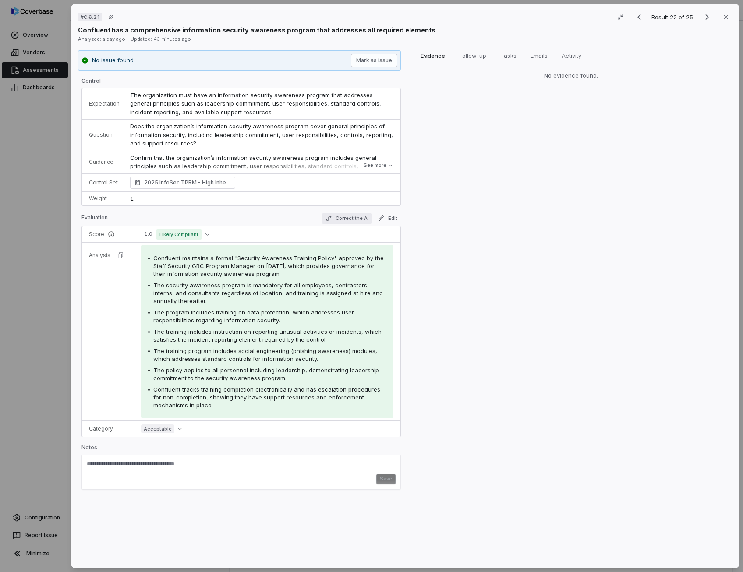
click at [356, 218] on button "Correct the AI" at bounding box center [346, 218] width 51 height 11
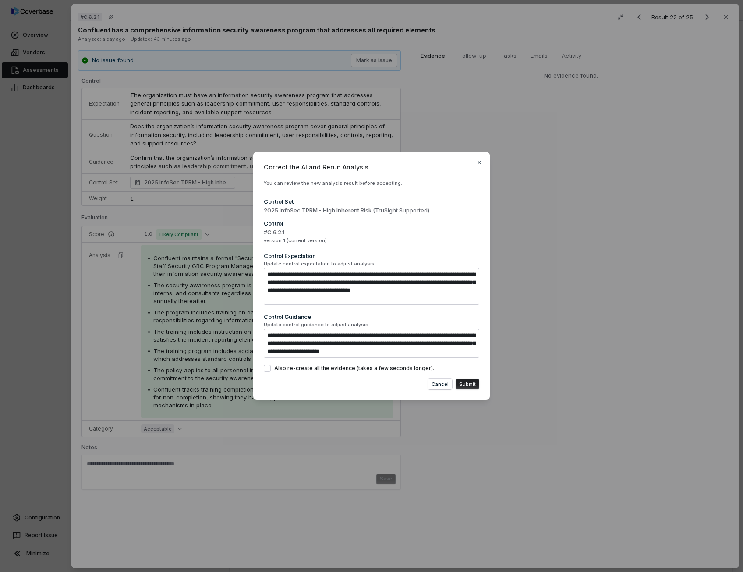
click at [468, 383] on button "Submit" at bounding box center [467, 384] width 24 height 11
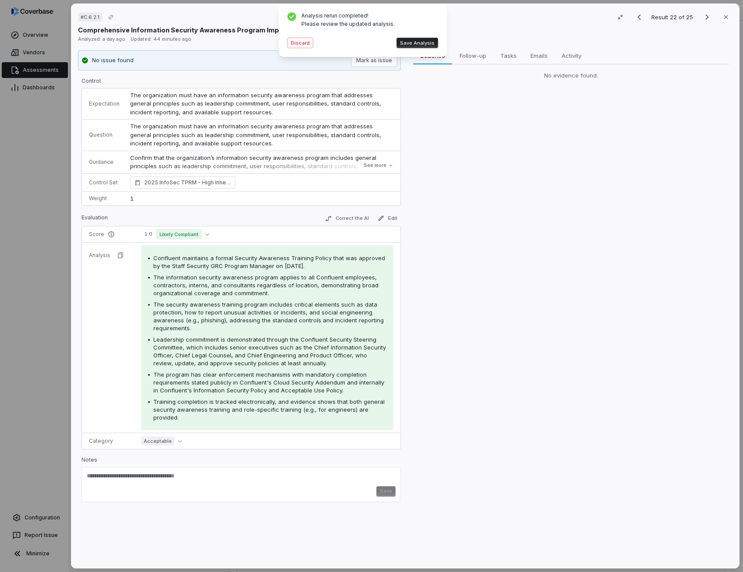
click at [421, 42] on button "Save Analysis" at bounding box center [417, 43] width 42 height 11
click at [333, 359] on div "Leadership commitment is demonstrated through the Confluent Security Steering C…" at bounding box center [269, 351] width 233 height 32
click at [356, 219] on button "Correct the AI" at bounding box center [346, 218] width 51 height 11
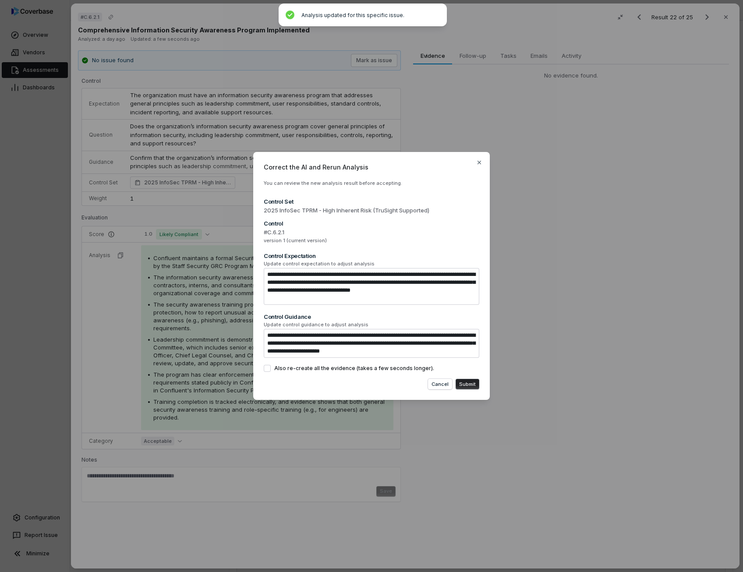
click at [474, 385] on button "Submit" at bounding box center [467, 384] width 24 height 11
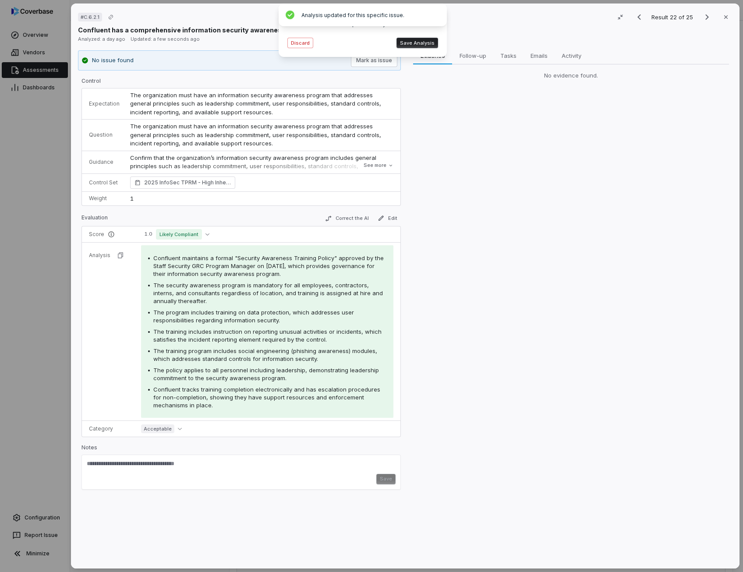
click at [235, 256] on span "Confluent maintains a formal "Security Awareness Training Policy" approved by t…" at bounding box center [268, 265] width 230 height 23
drag, startPoint x: 235, startPoint y: 256, endPoint x: 244, endPoint y: 256, distance: 9.6
click at [244, 256] on span "Confluent maintains a formal "Security Awareness Training Policy" approved by t…" at bounding box center [268, 265] width 230 height 23
drag, startPoint x: 244, startPoint y: 256, endPoint x: 310, endPoint y: 257, distance: 65.2
click at [310, 257] on span "Confluent maintains a formal "Security Awareness Training Policy" approved by t…" at bounding box center [268, 265] width 230 height 23
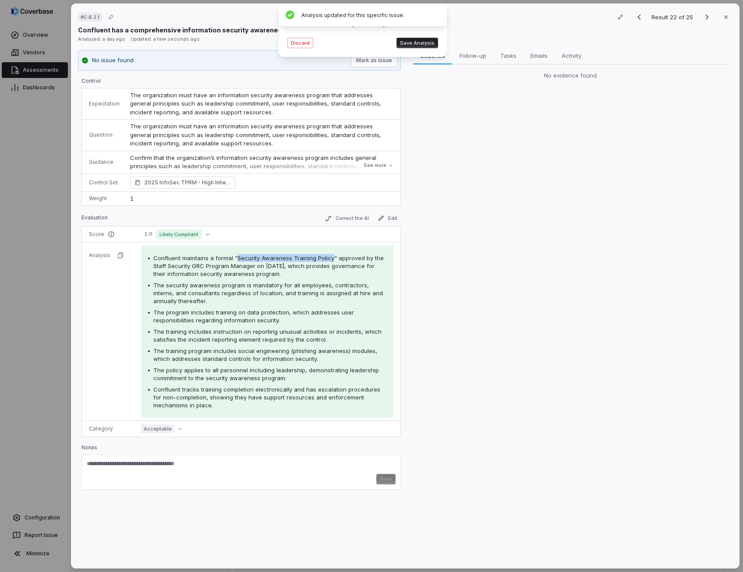
drag, startPoint x: 234, startPoint y: 256, endPoint x: 327, endPoint y: 257, distance: 93.7
click at [327, 257] on span "Confluent maintains a formal "Security Awareness Training Policy" approved by t…" at bounding box center [268, 265] width 230 height 23
copy span "Security Awareness Training Policy"
click at [421, 45] on button "Save Analysis" at bounding box center [417, 43] width 42 height 11
click at [701, 20] on icon "Next result" at bounding box center [706, 17] width 11 height 11
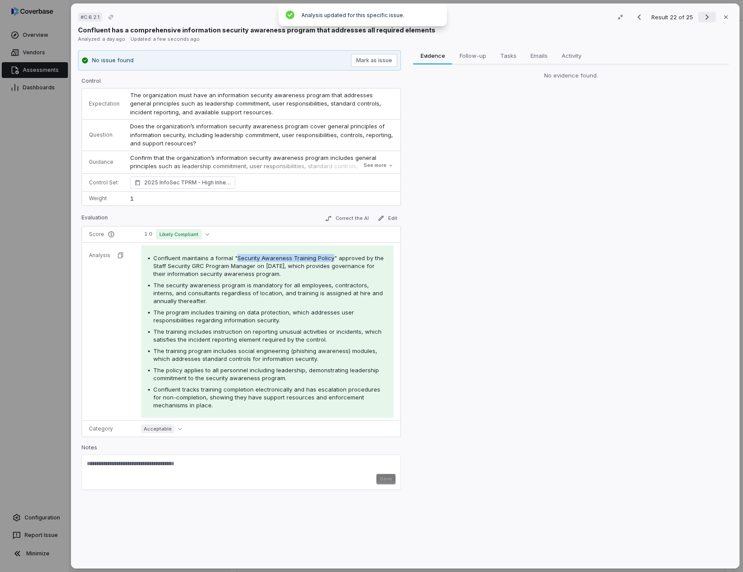
click at [701, 20] on icon "Next result" at bounding box center [706, 17] width 11 height 11
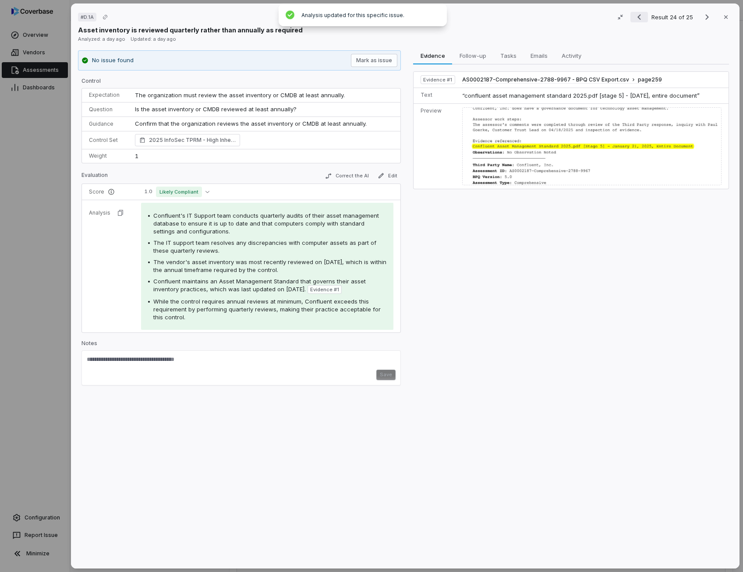
click at [636, 16] on icon "Previous result" at bounding box center [639, 17] width 11 height 11
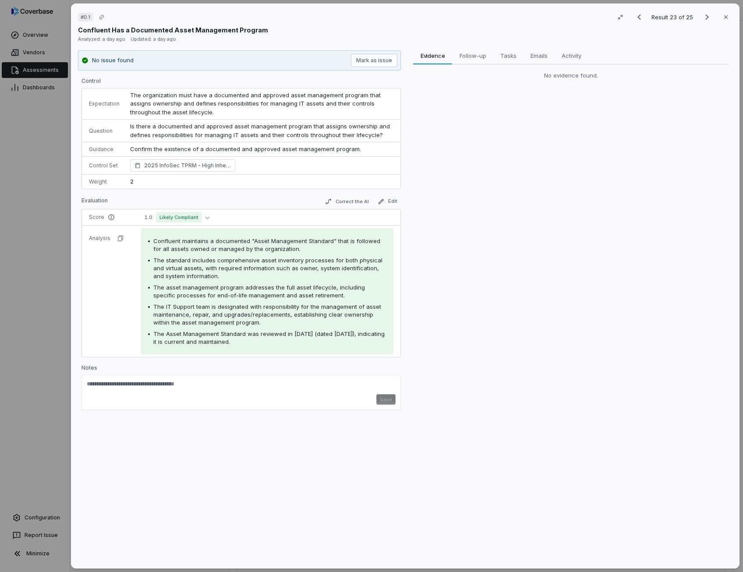
click at [222, 261] on span "The standard includes comprehensive asset inventory processes for both physical…" at bounding box center [267, 268] width 229 height 23
drag, startPoint x: 222, startPoint y: 261, endPoint x: 243, endPoint y: 292, distance: 37.2
click at [243, 292] on span "The asset management program addresses the full asset lifecycle, including spec…" at bounding box center [258, 291] width 211 height 15
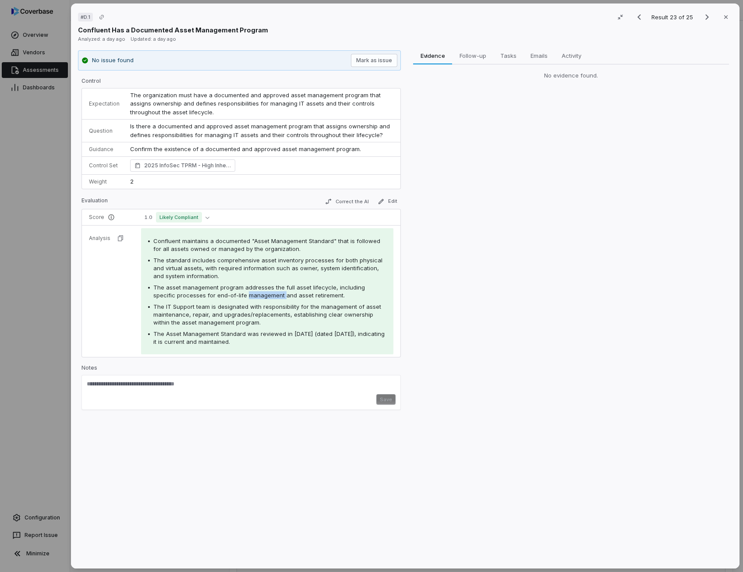
click at [243, 292] on span "The asset management program addresses the full asset lifecycle, including spec…" at bounding box center [258, 291] width 211 height 15
drag, startPoint x: 243, startPoint y: 292, endPoint x: 196, endPoint y: 312, distance: 51.2
click at [196, 312] on span "The IT Support team is designated with responsibility for the management of ass…" at bounding box center [267, 314] width 228 height 23
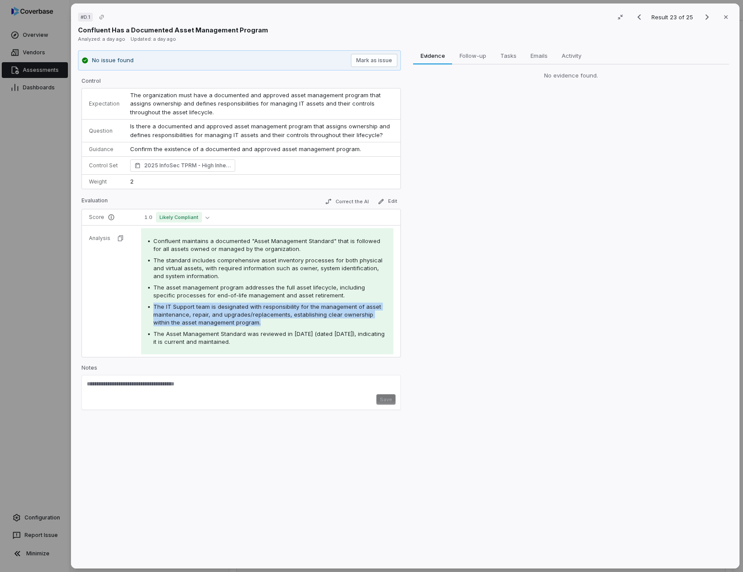
click at [196, 312] on span "The IT Support team is designated with responsibility for the management of ass…" at bounding box center [267, 314] width 228 height 23
click at [353, 199] on button "Correct the AI" at bounding box center [346, 201] width 51 height 11
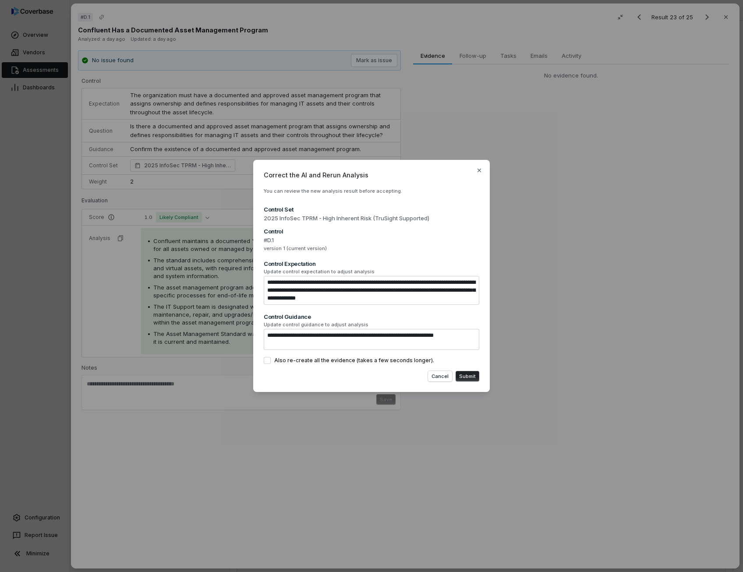
click at [469, 374] on button "Submit" at bounding box center [467, 376] width 24 height 11
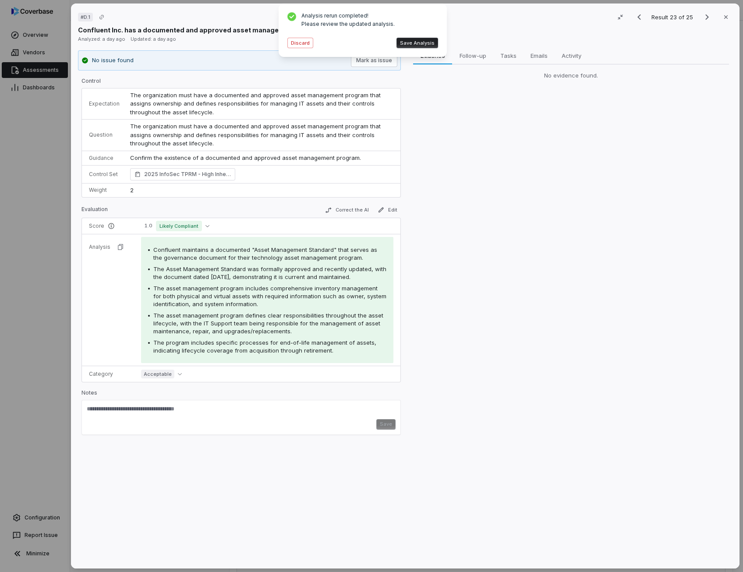
click at [304, 350] on span "The program includes specific processes for end-of-life management of assets, i…" at bounding box center [264, 346] width 223 height 15
click at [424, 45] on button "Save Analysis" at bounding box center [417, 43] width 42 height 11
click at [424, 45] on div "# D.1 Result 23 of 25 Close Confluent Inc. has a documented and approved asset …" at bounding box center [405, 286] width 668 height 565
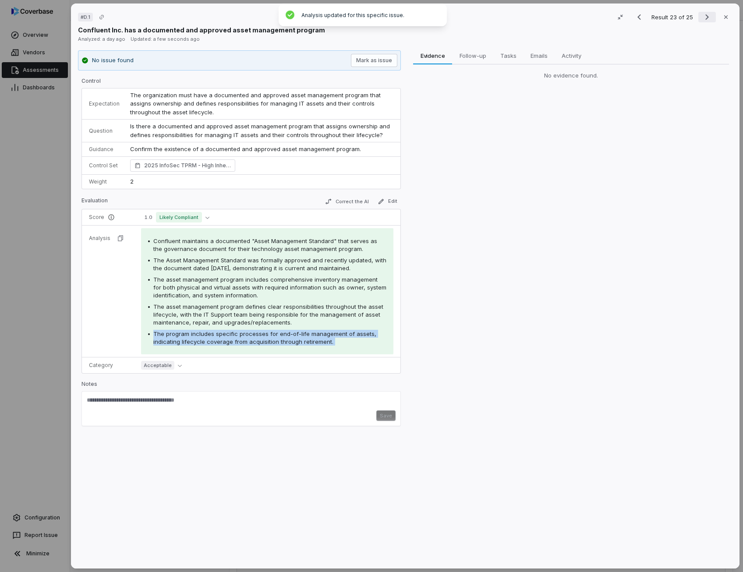
click at [701, 15] on icon "Next result" at bounding box center [706, 17] width 11 height 11
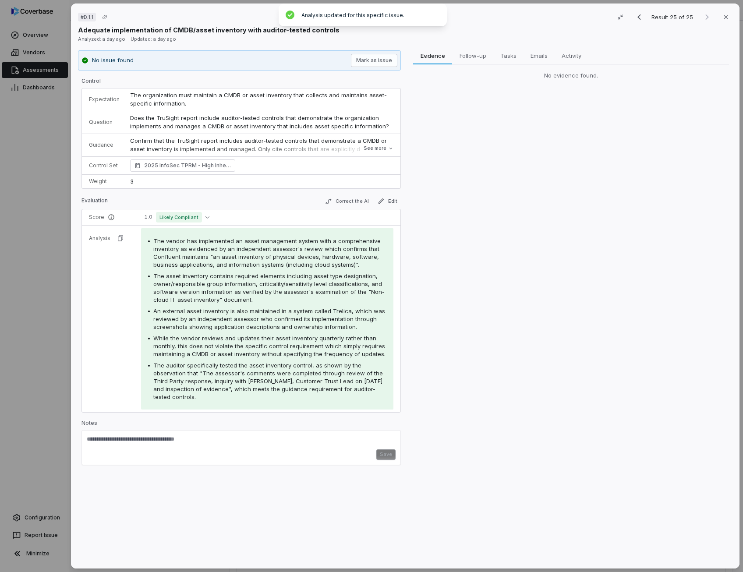
click at [218, 248] on span "The vendor has implemented an asset management system with a comprehensive inve…" at bounding box center [266, 252] width 227 height 31
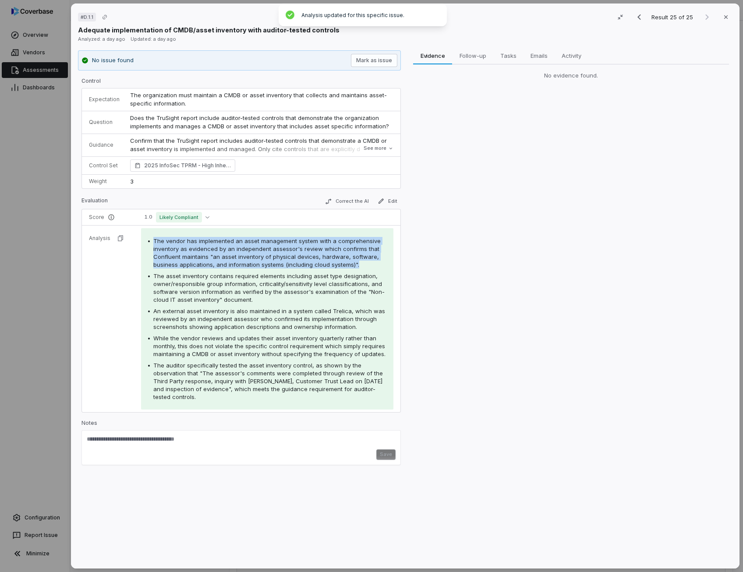
click at [218, 248] on span "The vendor has implemented an asset management system with a comprehensive inve…" at bounding box center [266, 252] width 227 height 31
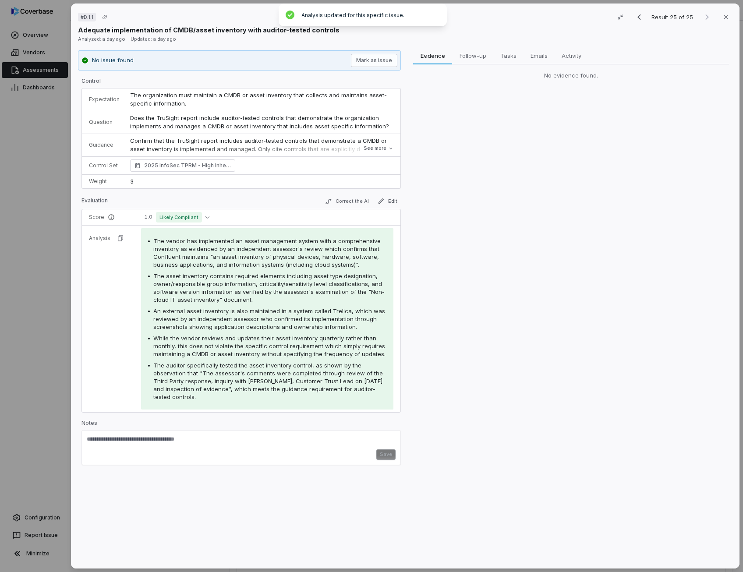
click at [234, 317] on span "An external asset inventory is also maintained in a system called Trelica, whic…" at bounding box center [269, 318] width 232 height 23
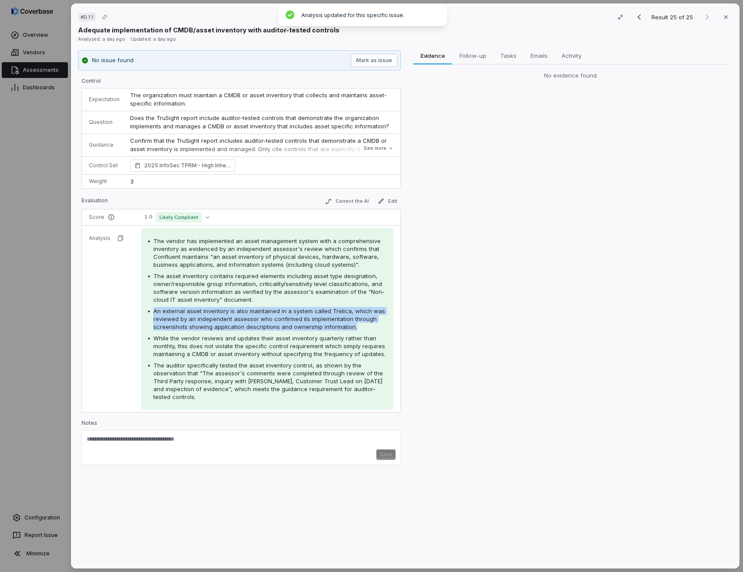
click at [234, 317] on span "An external asset inventory is also maintained in a system called Trelica, whic…" at bounding box center [269, 318] width 232 height 23
click at [388, 148] on icon at bounding box center [390, 148] width 5 height 5
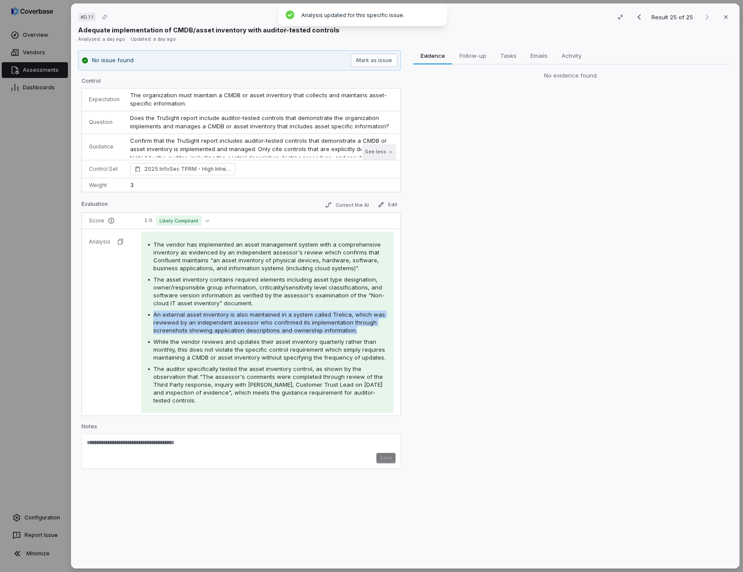
click at [386, 148] on p "Confirm that the TruSight report includes auditor-tested controls that demonstr…" at bounding box center [261, 154] width 263 height 34
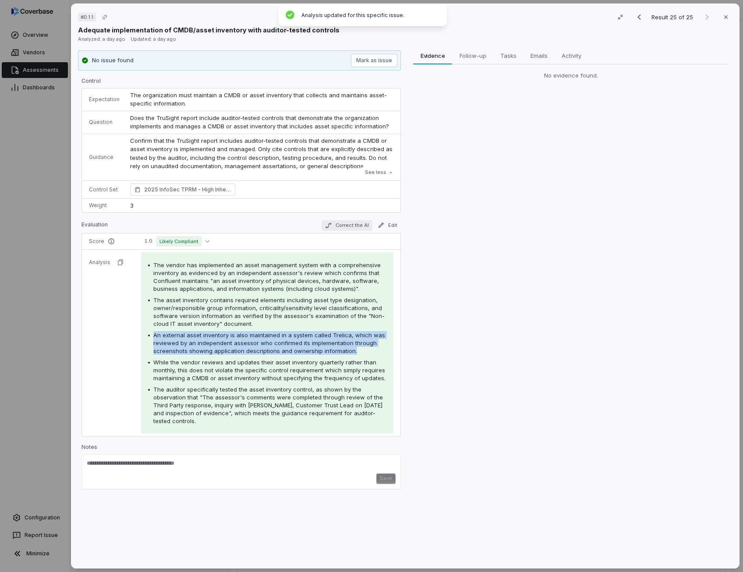
click at [350, 227] on button "Correct the AI" at bounding box center [346, 225] width 51 height 11
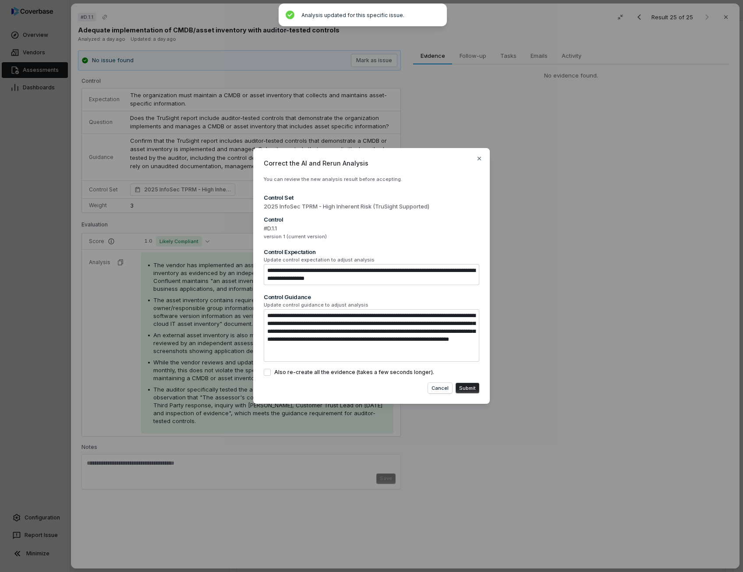
click at [351, 226] on span "#D.1.1" at bounding box center [371, 228] width 215 height 9
click at [469, 387] on button "Submit" at bounding box center [467, 388] width 24 height 11
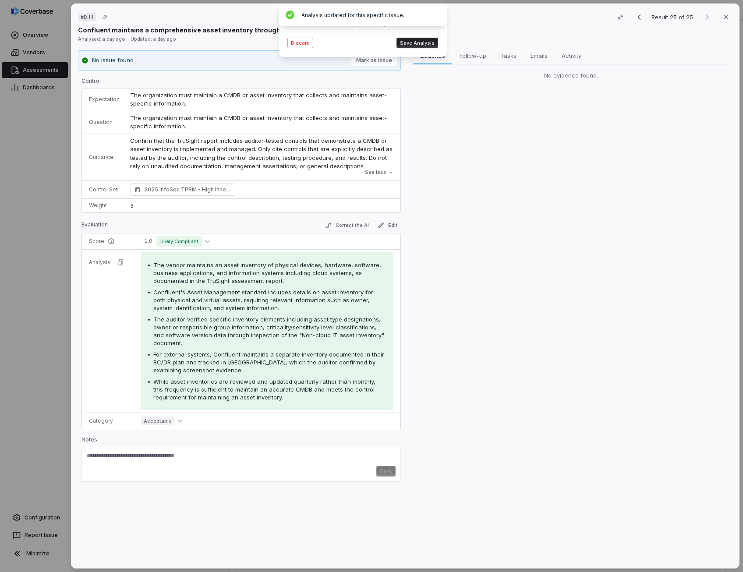
click at [174, 140] on p "Confirm that the TruSight report includes auditor-tested controls that demonstr…" at bounding box center [261, 154] width 263 height 34
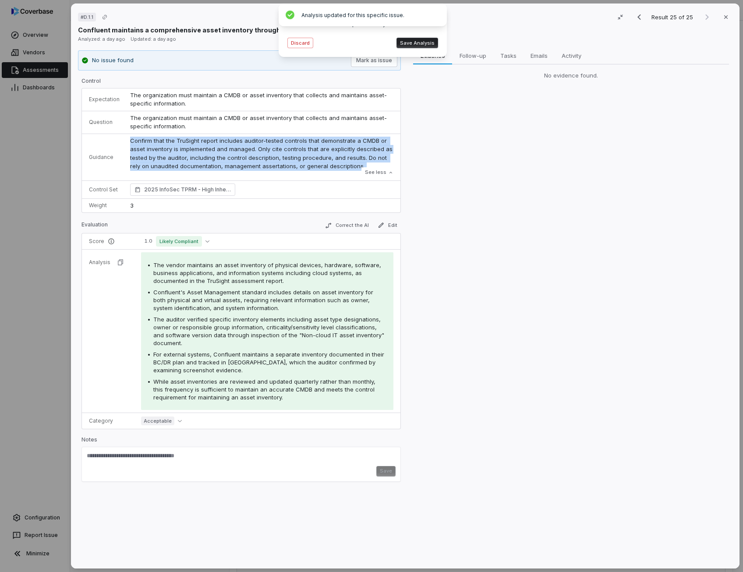
click at [174, 140] on p "Confirm that the TruSight report includes auditor-tested controls that demonstr…" at bounding box center [261, 154] width 263 height 34
click at [421, 41] on button "Save Analysis" at bounding box center [417, 43] width 42 height 11
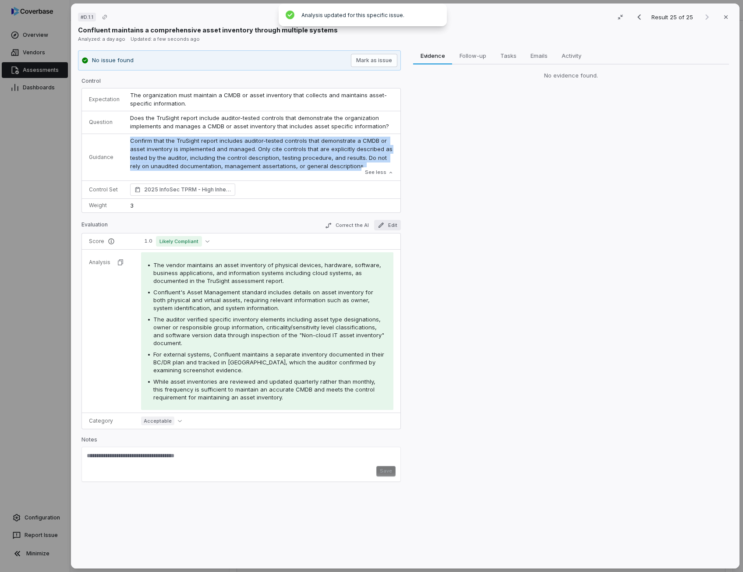
click at [378, 223] on icon "button" at bounding box center [380, 225] width 7 height 7
click at [378, 223] on span "Edit" at bounding box center [387, 225] width 27 height 11
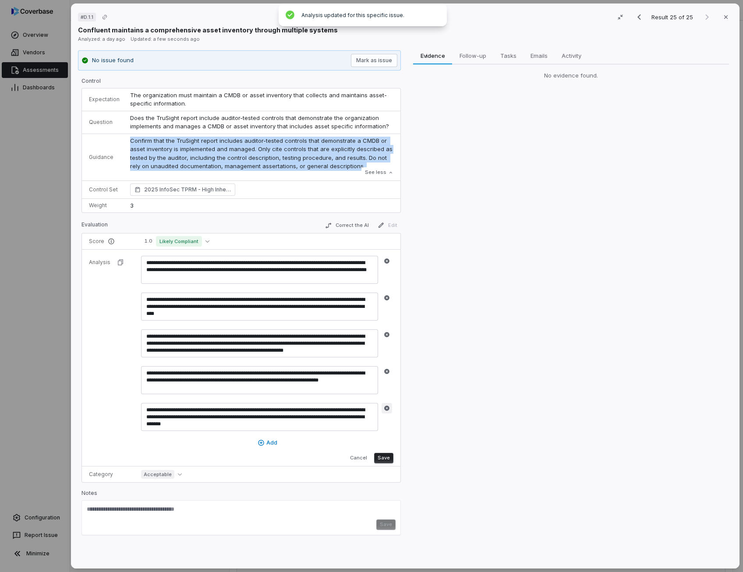
click at [385, 405] on icon "button" at bounding box center [386, 407] width 5 height 5
click at [385, 436] on button "Add" at bounding box center [267, 442] width 252 height 13
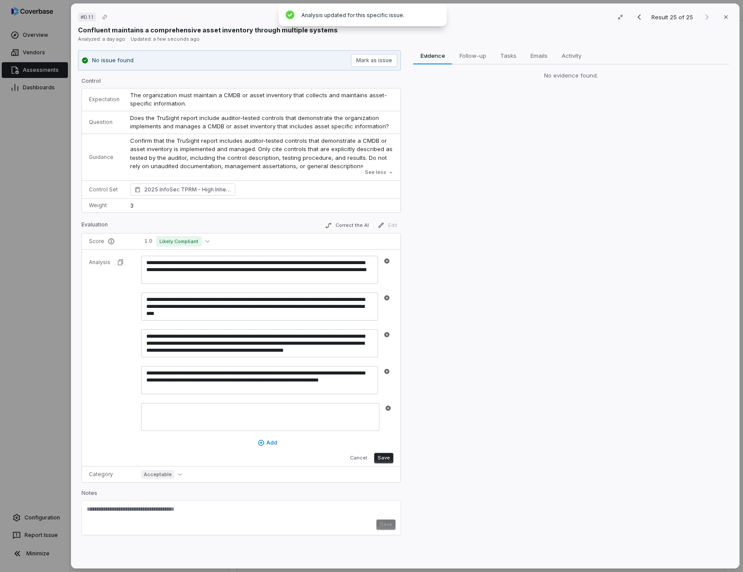
click at [385, 455] on button "Save" at bounding box center [383, 458] width 19 height 11
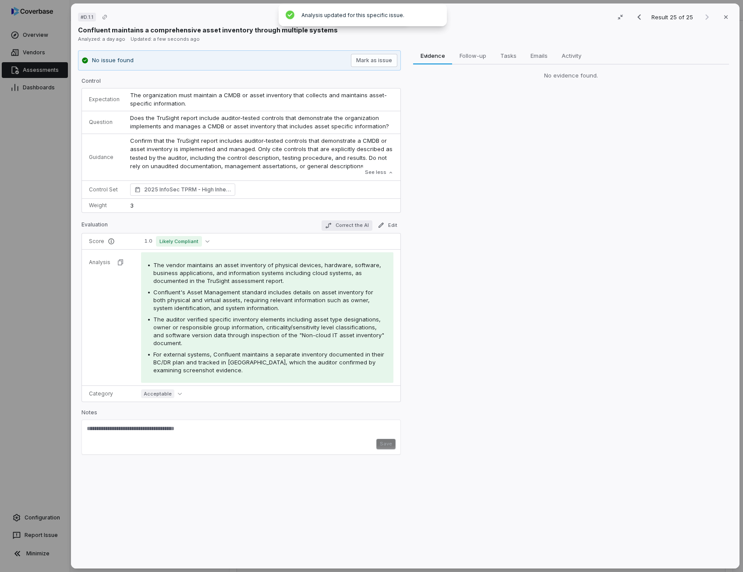
click at [360, 223] on button "Correct the AI" at bounding box center [346, 225] width 51 height 11
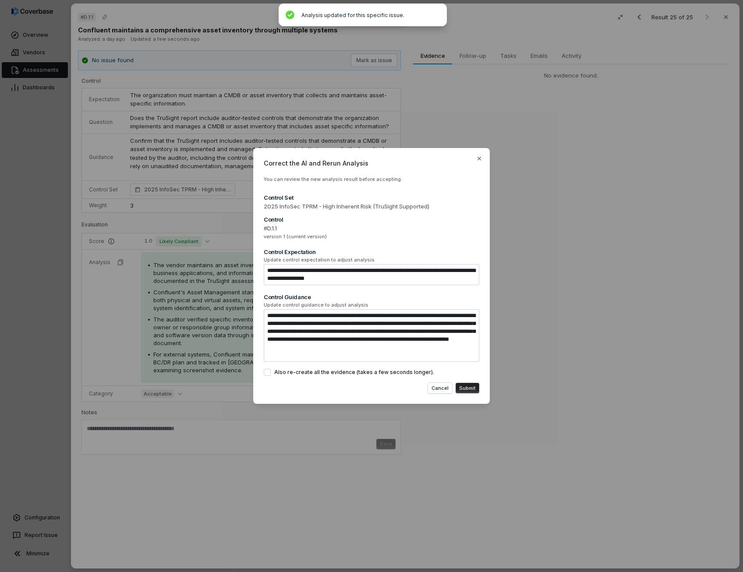
click at [466, 389] on button "Submit" at bounding box center [467, 388] width 24 height 11
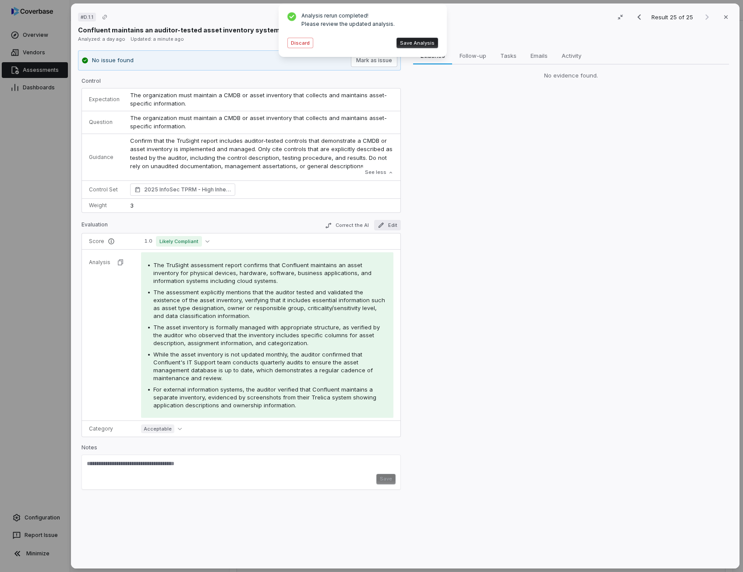
click at [379, 225] on icon "button" at bounding box center [380, 225] width 7 height 7
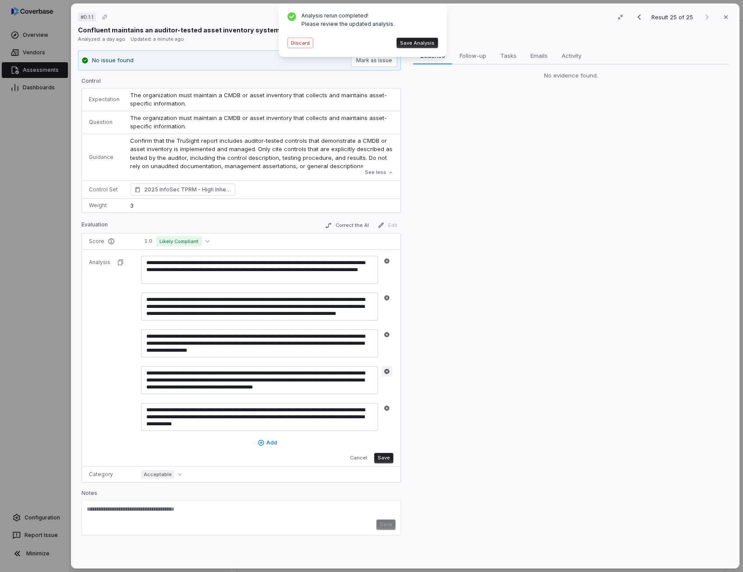
click at [384, 370] on icon "button" at bounding box center [386, 371] width 5 height 5
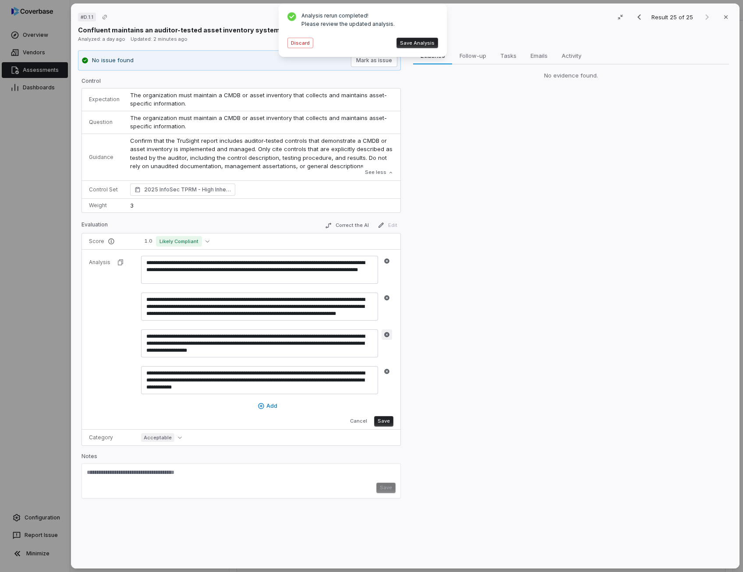
click at [384, 332] on icon "button" at bounding box center [387, 334] width 6 height 6
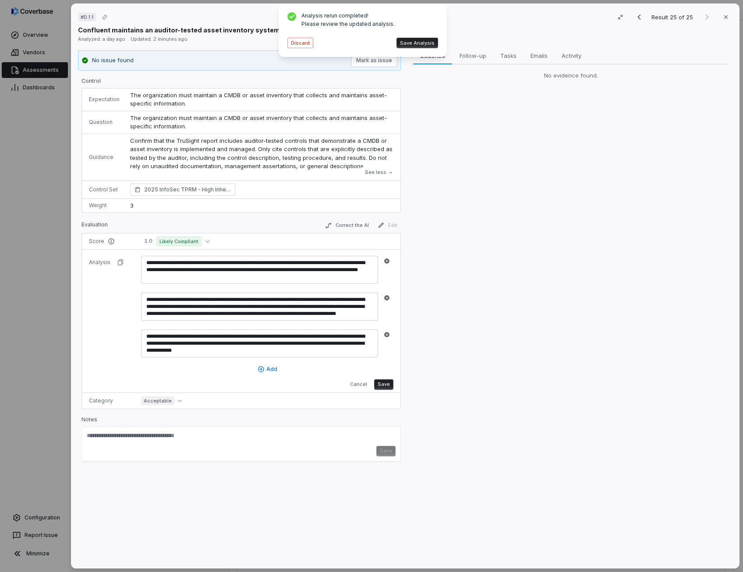
click at [384, 382] on button "Save" at bounding box center [383, 384] width 19 height 11
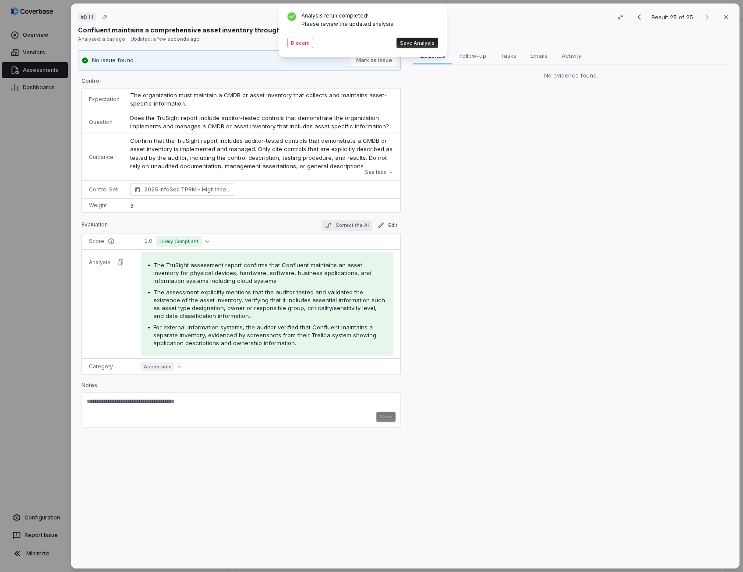
click at [358, 225] on button "Correct the AI" at bounding box center [346, 225] width 51 height 11
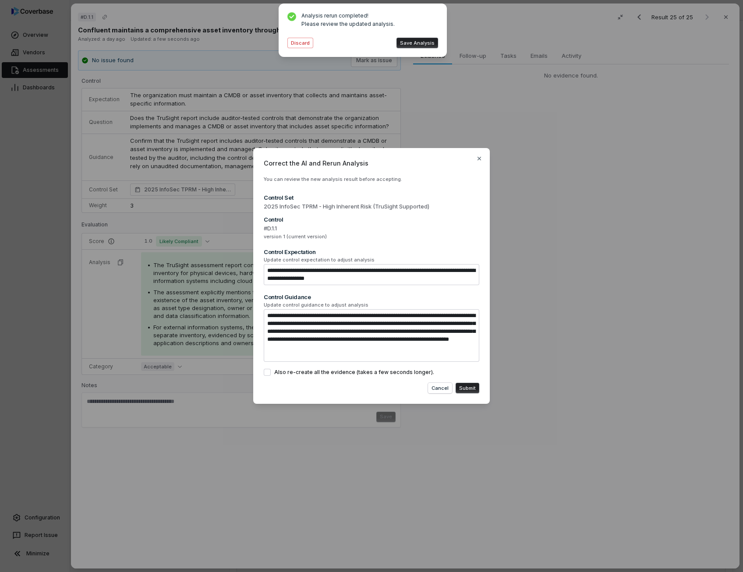
click at [265, 372] on button "Also re-create all the evidence (takes a few seconds longer)." at bounding box center [267, 372] width 7 height 7
click at [466, 389] on button "Submit" at bounding box center [467, 388] width 24 height 11
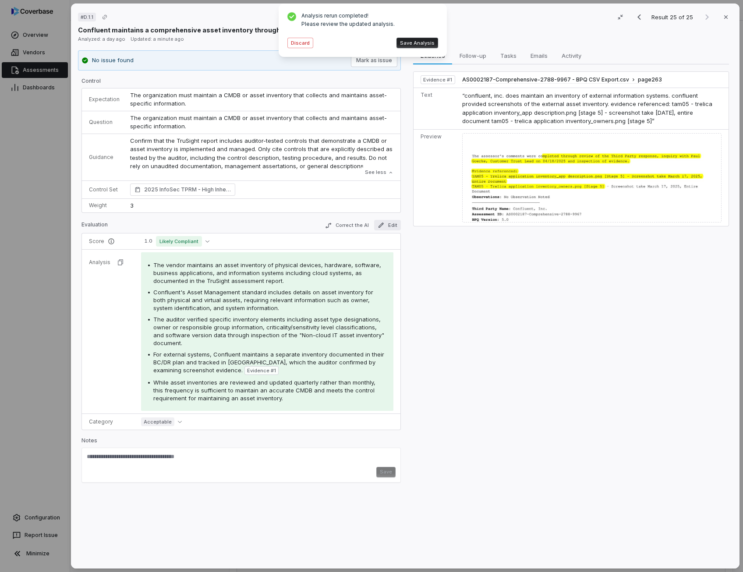
click at [377, 225] on icon "button" at bounding box center [380, 225] width 7 height 7
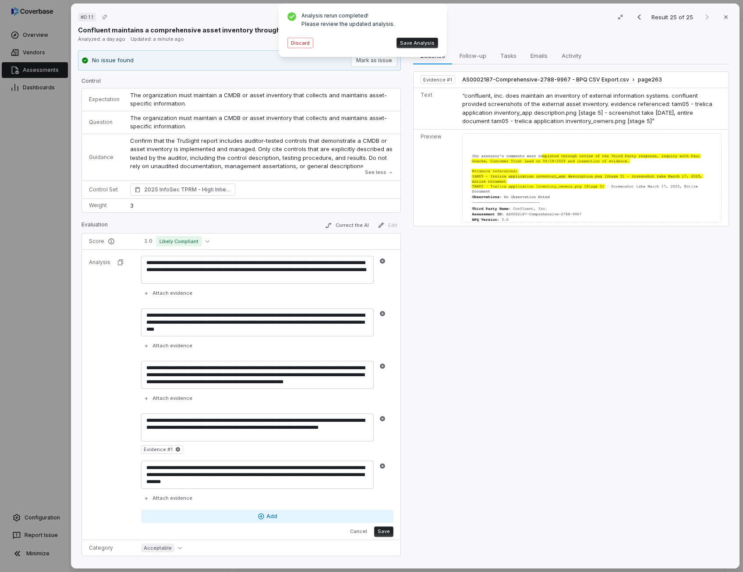
click at [384, 465] on icon "button" at bounding box center [382, 466] width 6 height 6
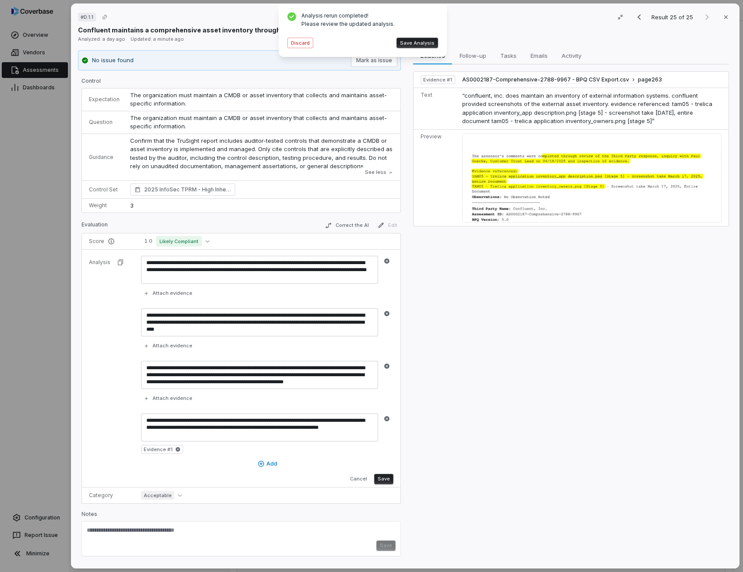
click at [382, 482] on button "Save" at bounding box center [383, 479] width 19 height 11
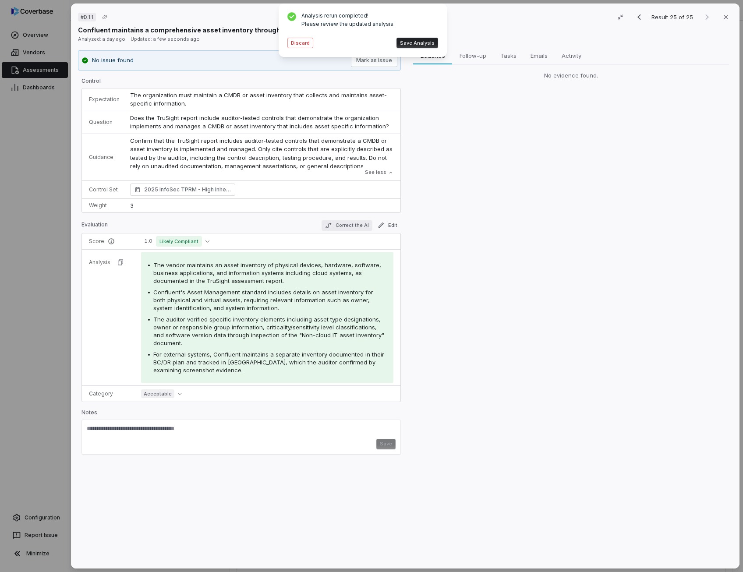
click at [358, 225] on button "Correct the AI" at bounding box center [346, 225] width 51 height 11
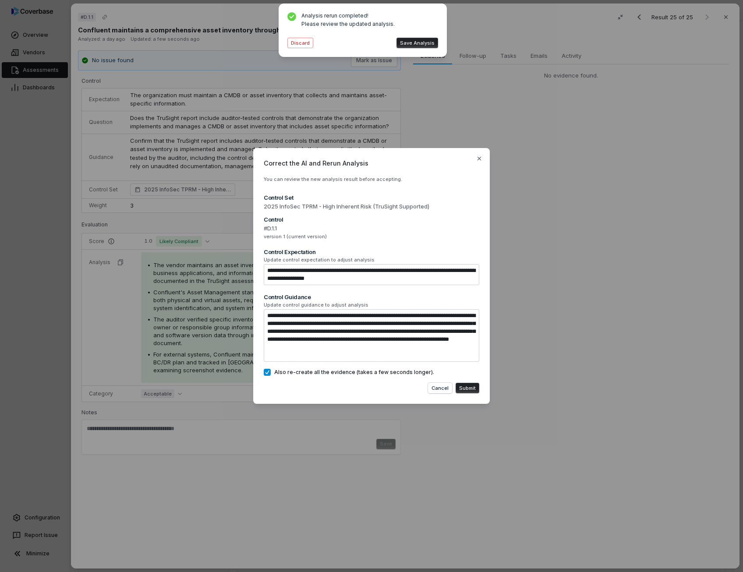
click at [471, 383] on button "Submit" at bounding box center [467, 388] width 24 height 11
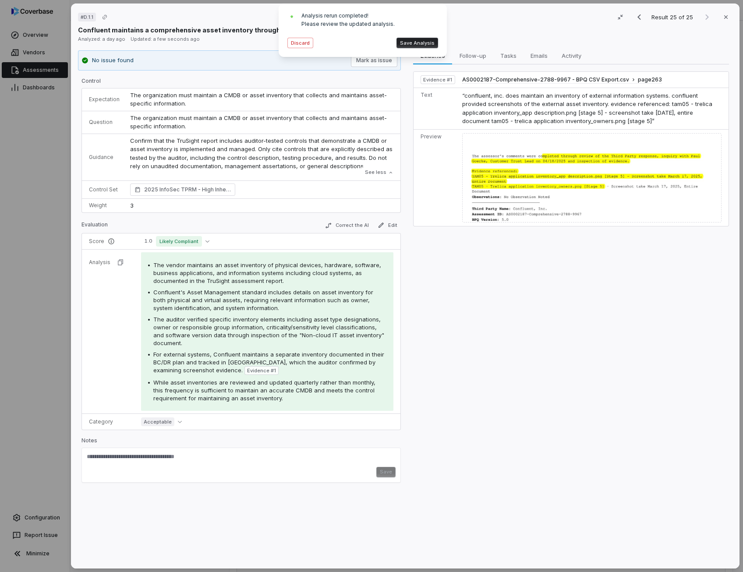
click at [292, 279] on div "The vendor maintains an asset inventory of physical devices, hardware, software…" at bounding box center [269, 273] width 233 height 24
click at [233, 273] on span "The vendor maintains an asset inventory of physical devices, hardware, software…" at bounding box center [267, 272] width 228 height 23
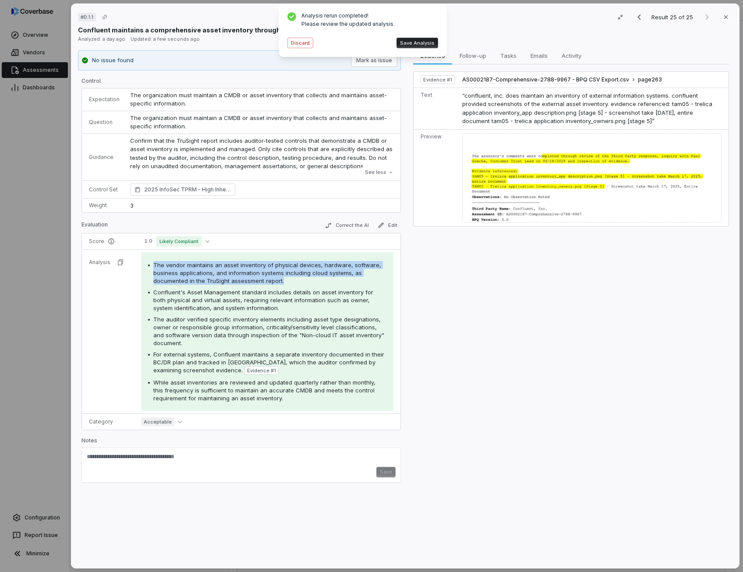
click at [233, 273] on span "The vendor maintains an asset inventory of physical devices, hardware, software…" at bounding box center [267, 272] width 228 height 23
drag, startPoint x: 233, startPoint y: 273, endPoint x: 244, endPoint y: 293, distance: 23.1
click at [244, 293] on span "Confluent's Asset Management standard includes details on asset inventory for b…" at bounding box center [263, 300] width 220 height 23
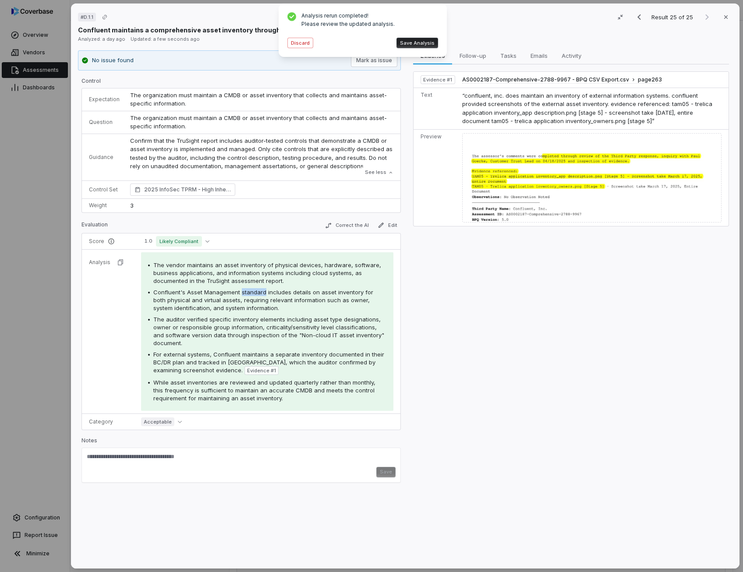
click at [244, 294] on span "Confluent's Asset Management standard includes details on asset inventory for b…" at bounding box center [263, 300] width 220 height 23
click at [292, 291] on span "Confluent's Asset Management standard includes details on asset inventory for b…" at bounding box center [263, 300] width 220 height 23
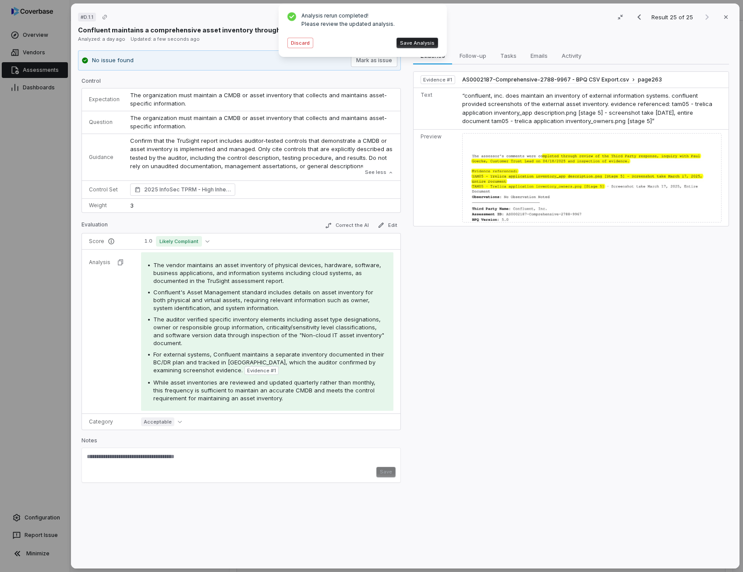
drag, startPoint x: 292, startPoint y: 291, endPoint x: 240, endPoint y: 322, distance: 59.7
click at [240, 322] on span "The auditor verified specific inventory elements including asset type designati…" at bounding box center [268, 331] width 231 height 31
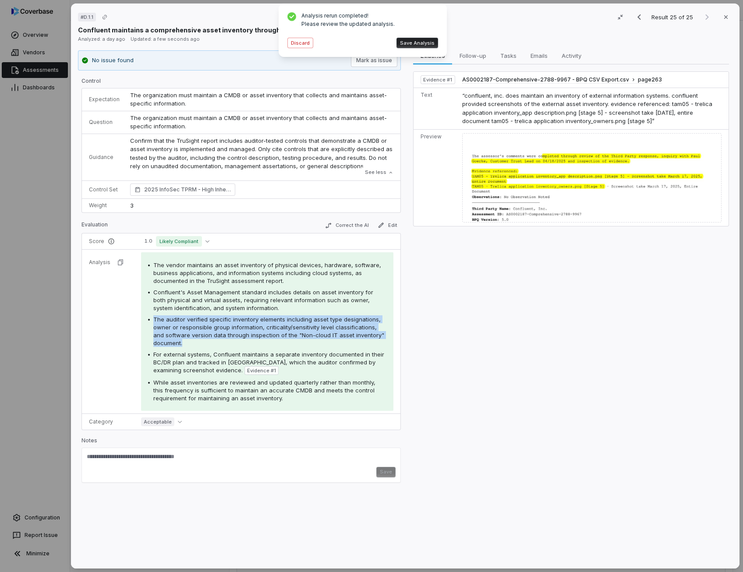
click at [240, 322] on span "The auditor verified specific inventory elements including asset type designati…" at bounding box center [268, 331] width 231 height 31
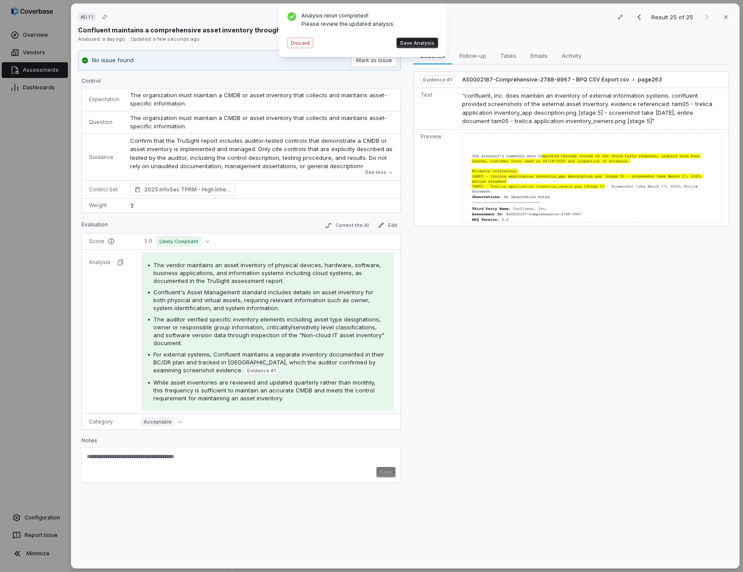
click at [306, 391] on span "While asset inventories are reviewed and updated quarterly rather than monthly,…" at bounding box center [264, 390] width 222 height 23
click at [307, 390] on span "While asset inventories are reviewed and updated quarterly rather than monthly,…" at bounding box center [264, 390] width 222 height 23
click at [424, 45] on button "Save Analysis" at bounding box center [417, 43] width 42 height 11
click at [391, 227] on button "Edit" at bounding box center [387, 225] width 27 height 11
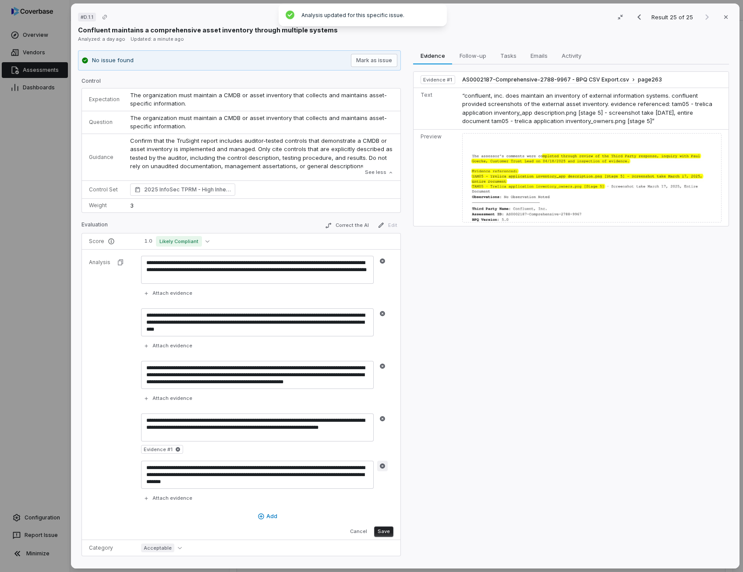
click at [383, 466] on icon "button" at bounding box center [382, 466] width 6 height 6
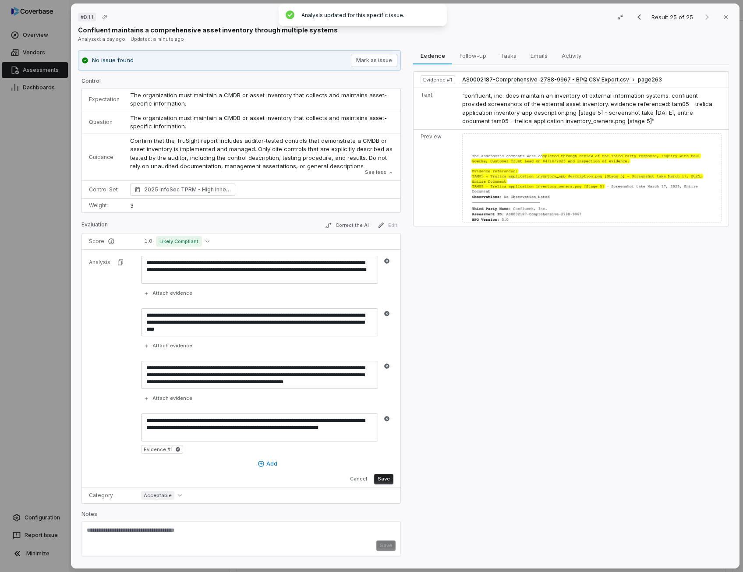
click at [380, 477] on button "Save" at bounding box center [383, 479] width 19 height 11
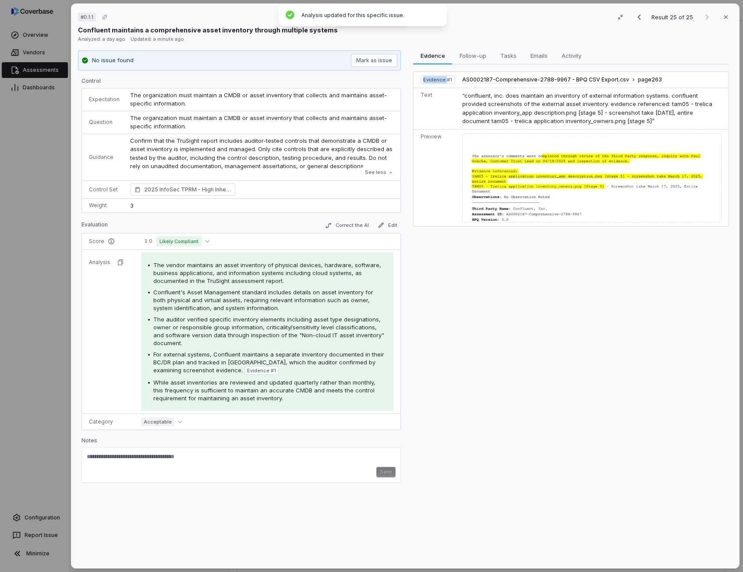
click at [380, 477] on div "Save" at bounding box center [240, 464] width 319 height 35
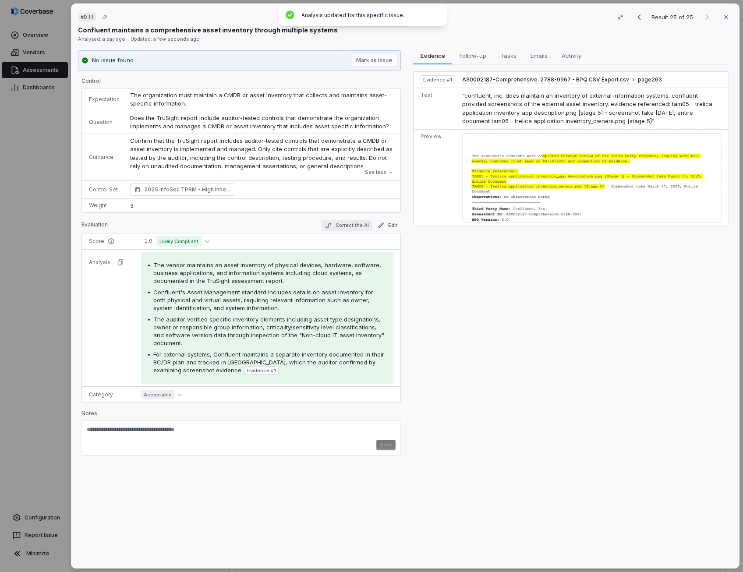
click at [345, 225] on button "Correct the AI" at bounding box center [346, 225] width 51 height 11
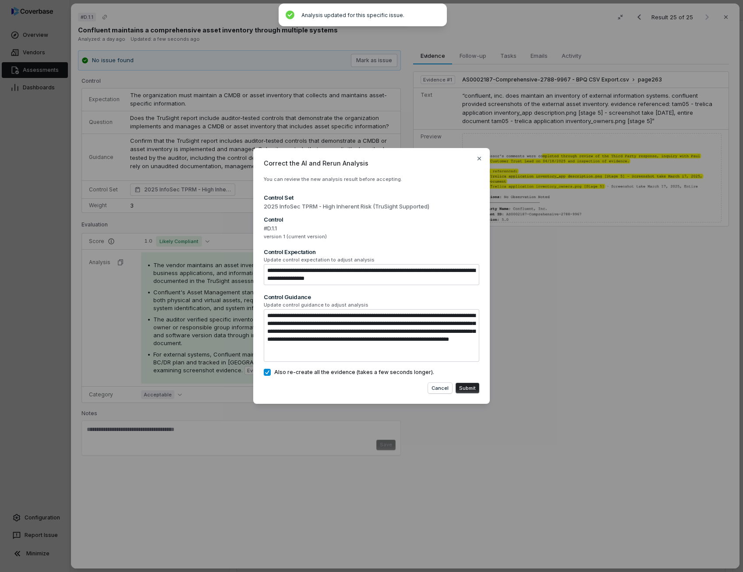
click at [471, 388] on button "Submit" at bounding box center [467, 388] width 24 height 11
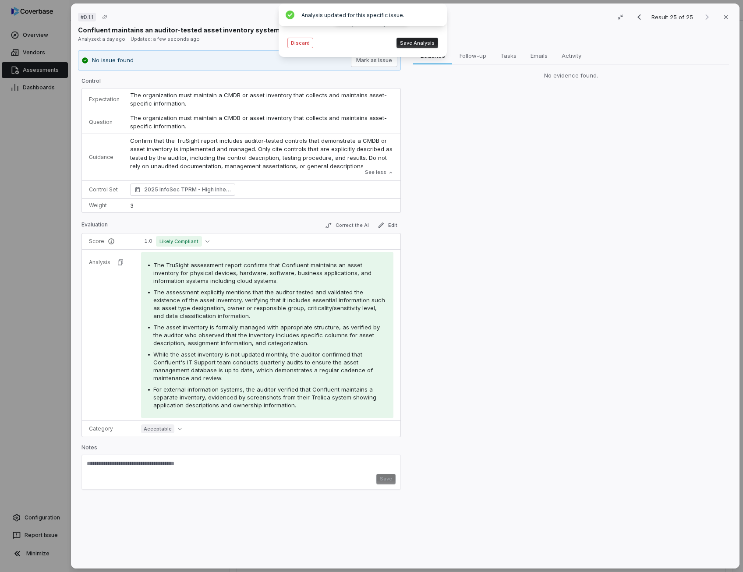
click at [419, 43] on button "Save Analysis" at bounding box center [417, 43] width 42 height 11
click at [419, 43] on div "# D.1.1 Result 25 of 25 Close Confluent maintains an auditor-tested asset inven…" at bounding box center [405, 286] width 668 height 565
click at [354, 225] on button "Correct the AI" at bounding box center [346, 225] width 51 height 11
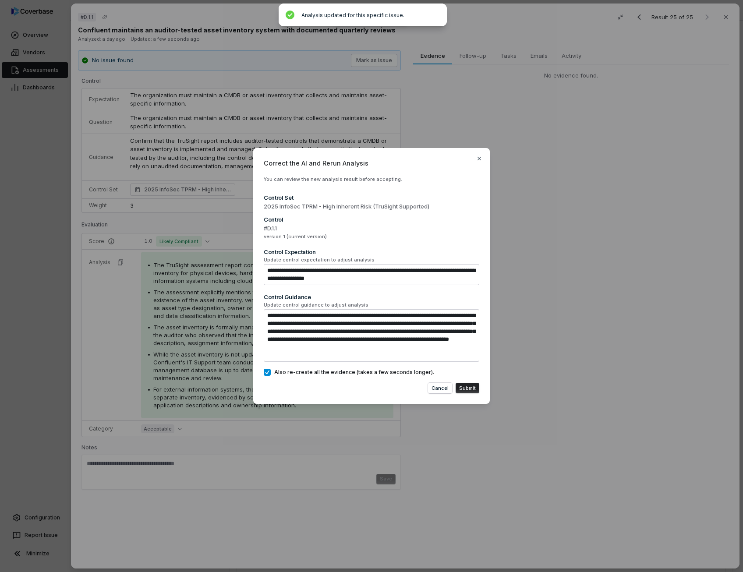
click at [467, 387] on button "Submit" at bounding box center [467, 388] width 24 height 11
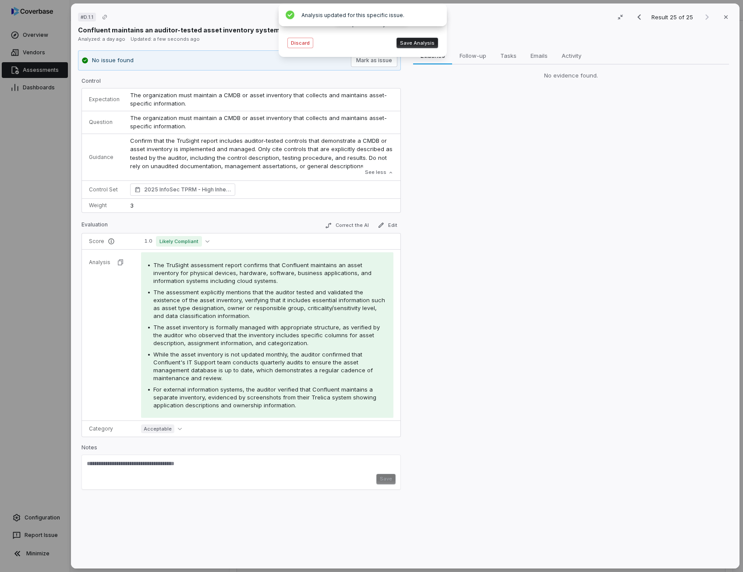
click at [430, 42] on button "Save Analysis" at bounding box center [417, 43] width 42 height 11
click at [430, 42] on div "Analyzed: a day ago Updated: a few seconds ago" at bounding box center [405, 39] width 654 height 9
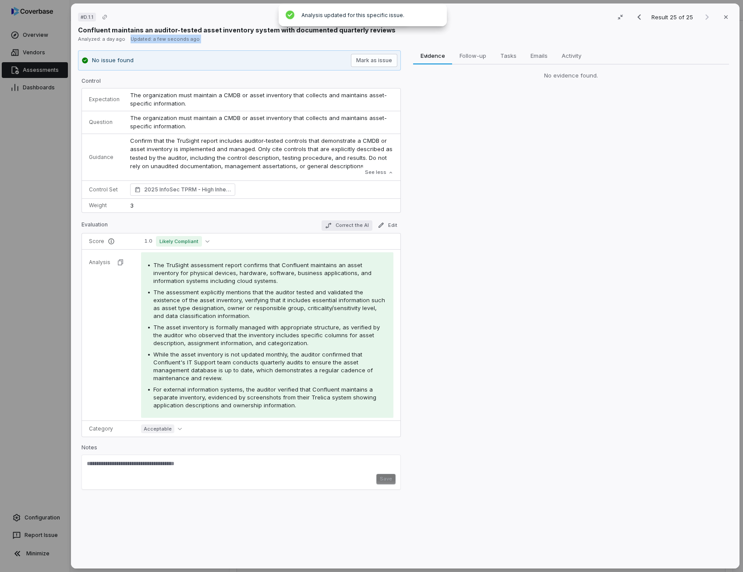
click at [354, 225] on button "Correct the AI" at bounding box center [346, 225] width 51 height 11
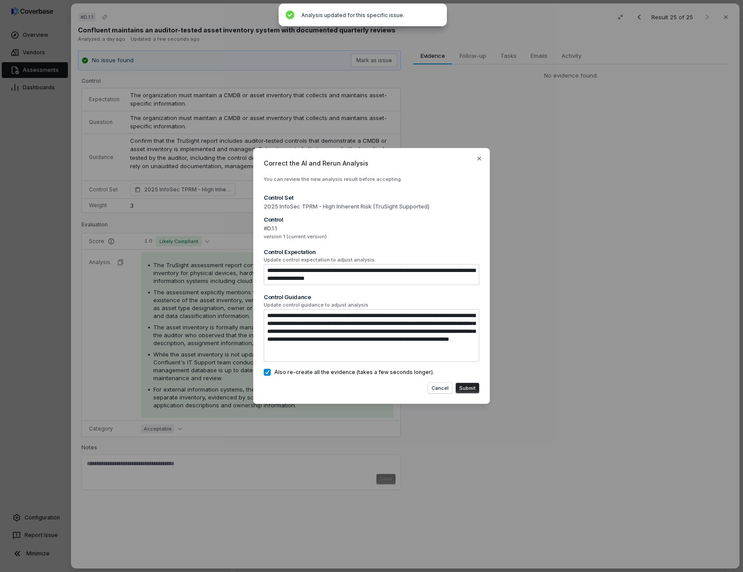
click at [469, 386] on button "Submit" at bounding box center [467, 388] width 24 height 11
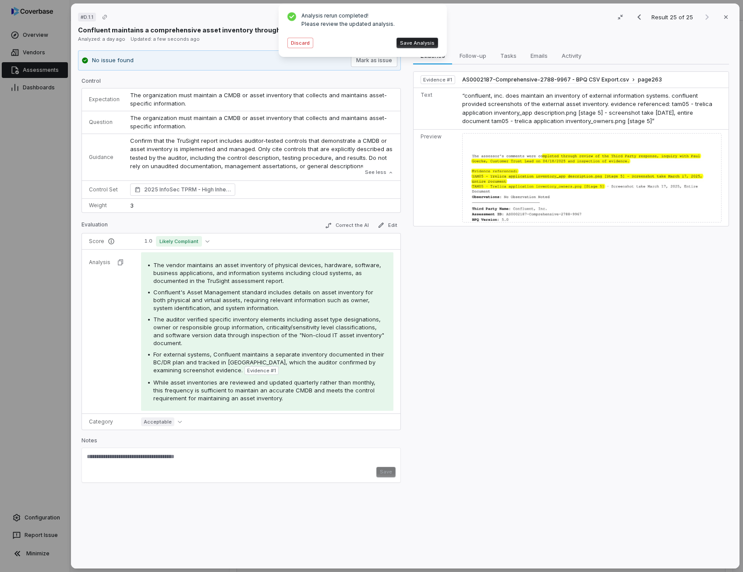
click at [262, 324] on span "The auditor verified specific inventory elements including asset type designati…" at bounding box center [268, 331] width 231 height 31
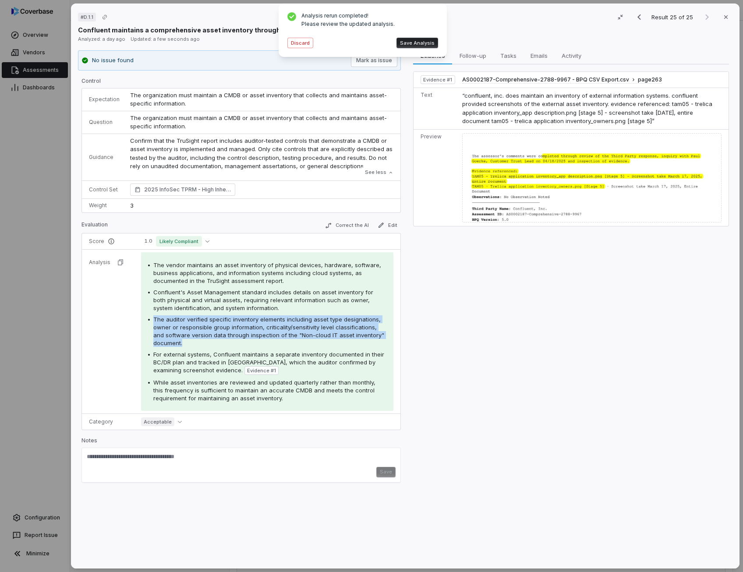
click at [262, 324] on span "The auditor verified specific inventory elements including asset type designati…" at bounding box center [268, 331] width 231 height 31
drag, startPoint x: 262, startPoint y: 324, endPoint x: 193, endPoint y: 298, distance: 73.3
click at [193, 298] on span "Confluent's Asset Management standard includes details on asset inventory for b…" at bounding box center [263, 300] width 220 height 23
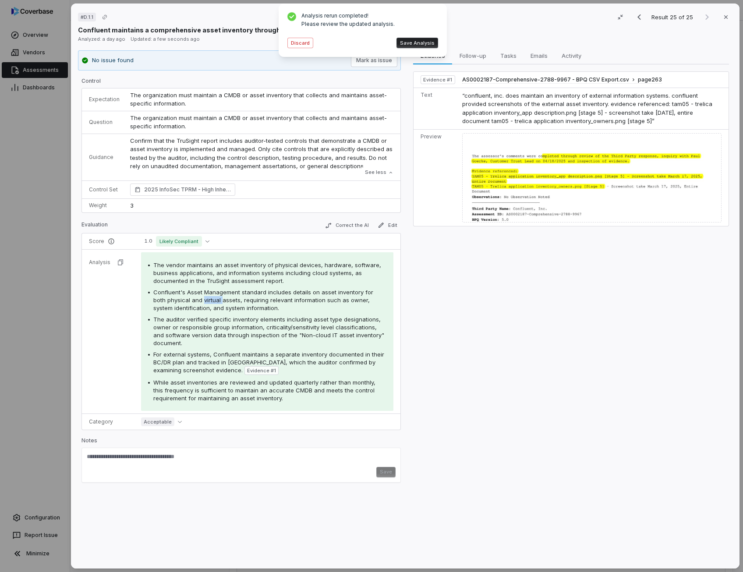
click at [193, 298] on span "Confluent's Asset Management standard includes details on asset inventory for b…" at bounding box center [263, 300] width 220 height 23
drag, startPoint x: 193, startPoint y: 298, endPoint x: 170, endPoint y: 273, distance: 33.8
click at [170, 273] on span "The vendor maintains an asset inventory of physical devices, hardware, software…" at bounding box center [267, 272] width 228 height 23
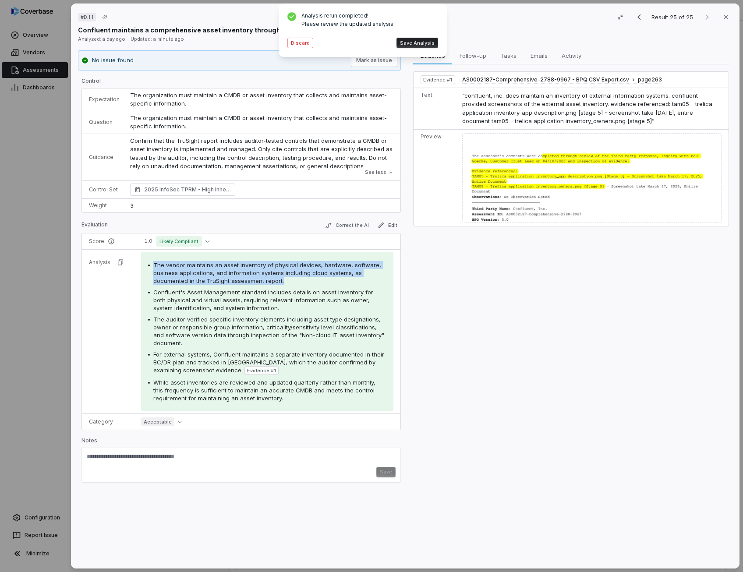
click at [170, 273] on span "The vendor maintains an asset inventory of physical devices, hardware, software…" at bounding box center [267, 272] width 228 height 23
drag, startPoint x: 522, startPoint y: 174, endPoint x: 486, endPoint y: 176, distance: 36.0
click at [486, 176] on div at bounding box center [591, 177] width 260 height 89
drag, startPoint x: 485, startPoint y: 176, endPoint x: 525, endPoint y: 175, distance: 39.4
click at [525, 175] on div at bounding box center [591, 177] width 260 height 89
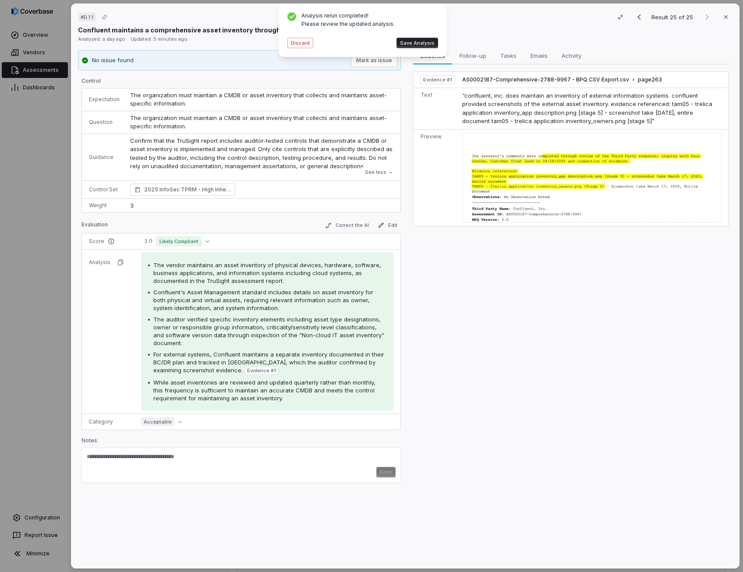
click at [314, 336] on span "The auditor verified specific inventory elements including asset type designati…" at bounding box center [268, 331] width 231 height 31
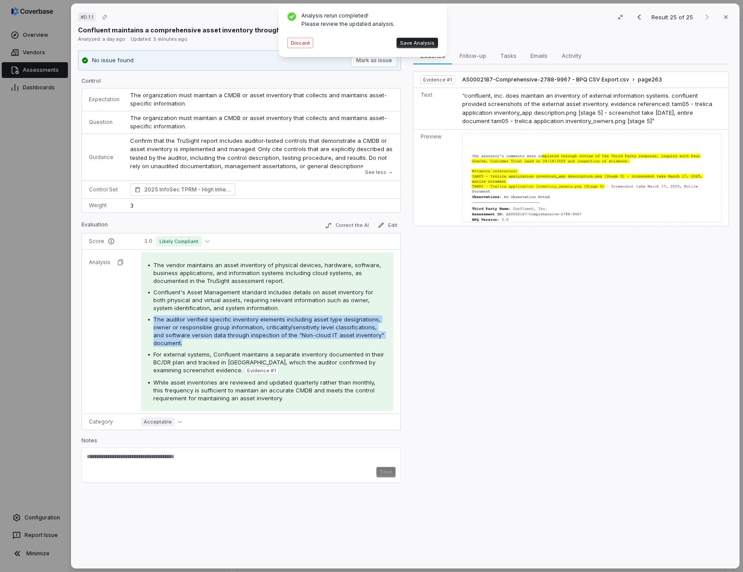
click at [314, 336] on span "The auditor verified specific inventory elements including asset type designati…" at bounding box center [268, 331] width 231 height 31
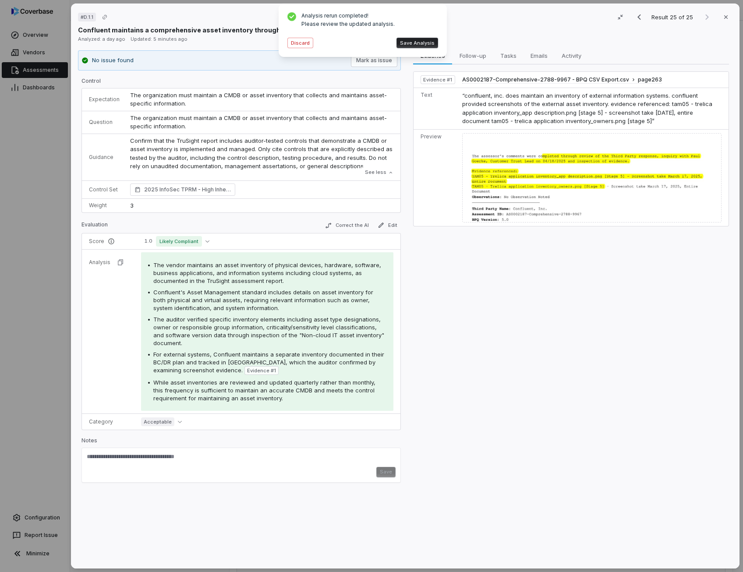
drag, startPoint x: 314, startPoint y: 336, endPoint x: 287, endPoint y: 295, distance: 49.3
click at [287, 295] on span "Confluent's Asset Management standard includes details on asset inventory for b…" at bounding box center [263, 300] width 220 height 23
drag, startPoint x: 287, startPoint y: 295, endPoint x: 349, endPoint y: 222, distance: 95.4
click at [349, 222] on button "Correct the AI" at bounding box center [346, 225] width 51 height 11
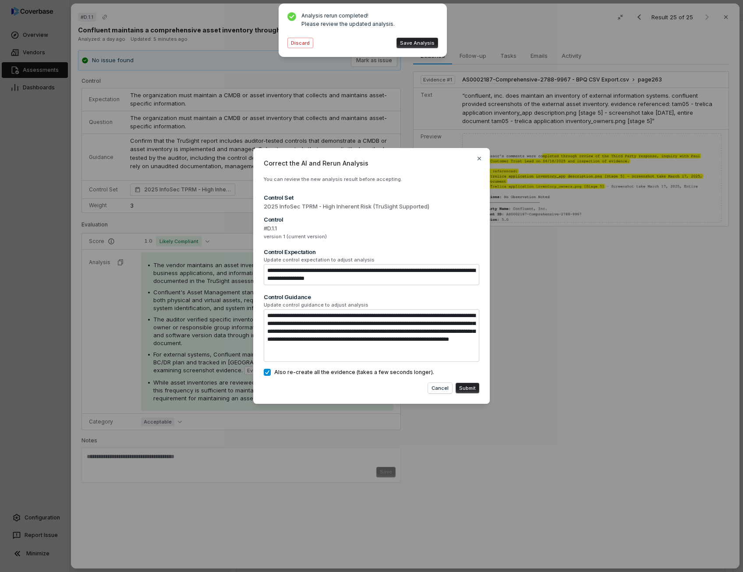
click at [472, 387] on button "Submit" at bounding box center [467, 388] width 24 height 11
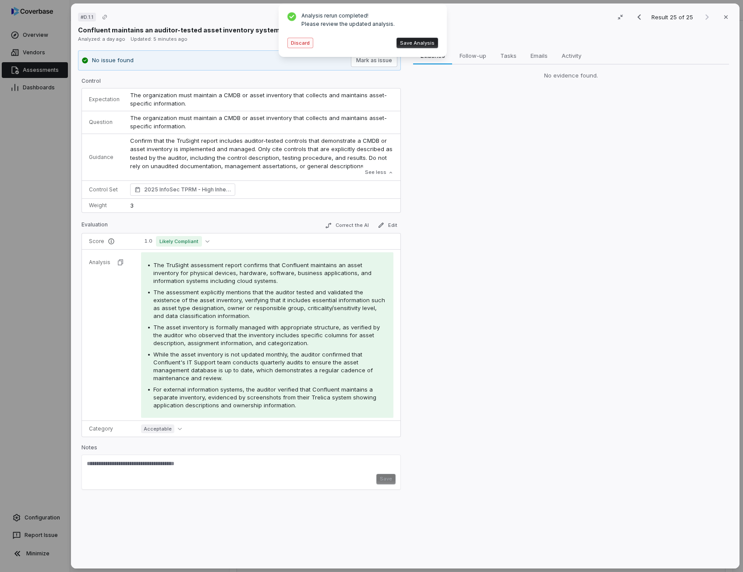
click at [307, 45] on button "Discard" at bounding box center [300, 43] width 26 height 11
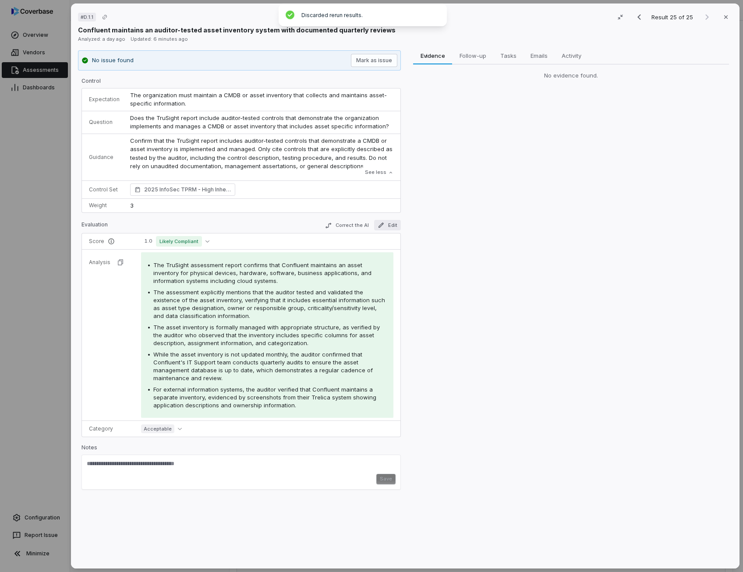
click at [380, 225] on icon "button" at bounding box center [380, 225] width 7 height 7
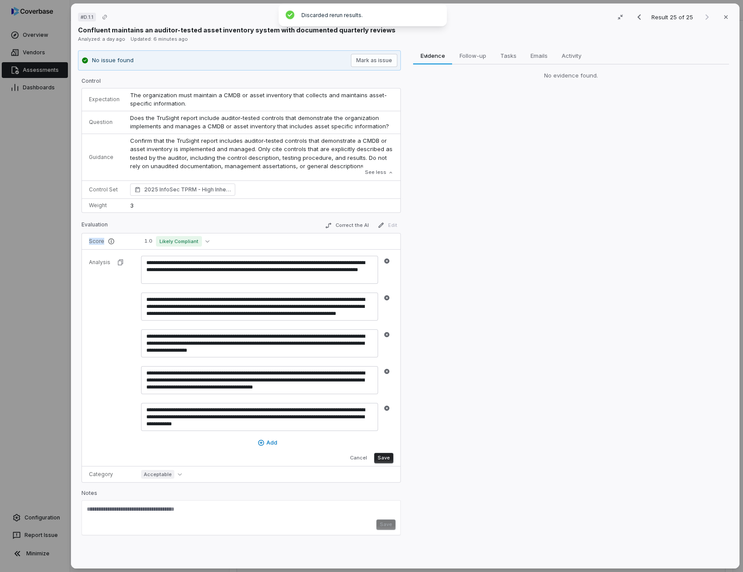
click at [380, 225] on span "Edit" at bounding box center [387, 225] width 27 height 11
click at [356, 458] on button "Cancel" at bounding box center [358, 458] width 24 height 11
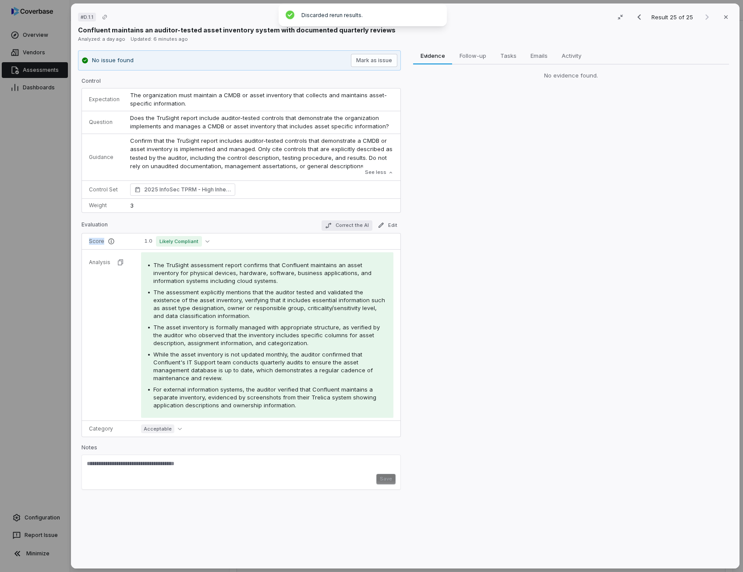
click at [356, 226] on button "Correct the AI" at bounding box center [346, 225] width 51 height 11
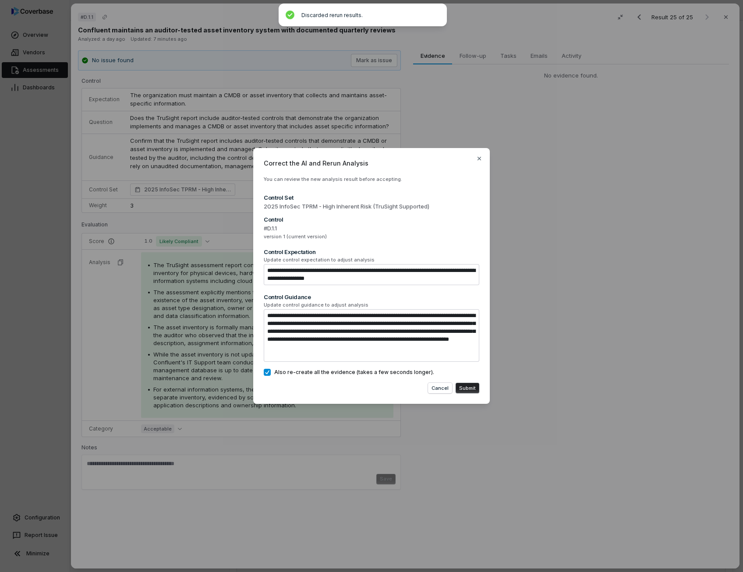
click at [463, 390] on button "Submit" at bounding box center [467, 388] width 24 height 11
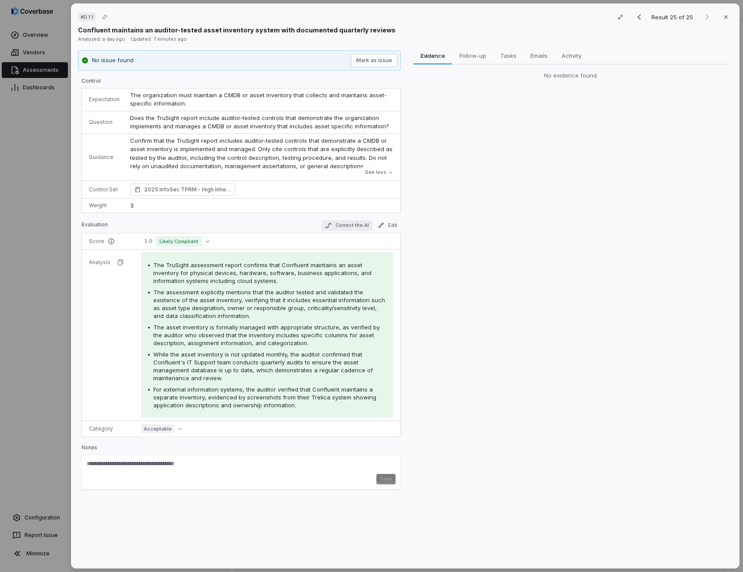
click at [349, 222] on button "Correct the AI" at bounding box center [346, 225] width 51 height 11
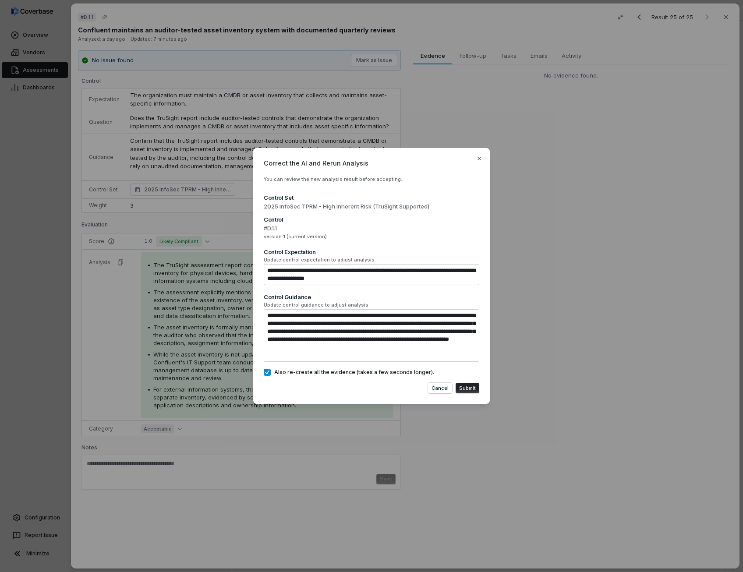
click at [466, 389] on button "Submit" at bounding box center [467, 388] width 24 height 11
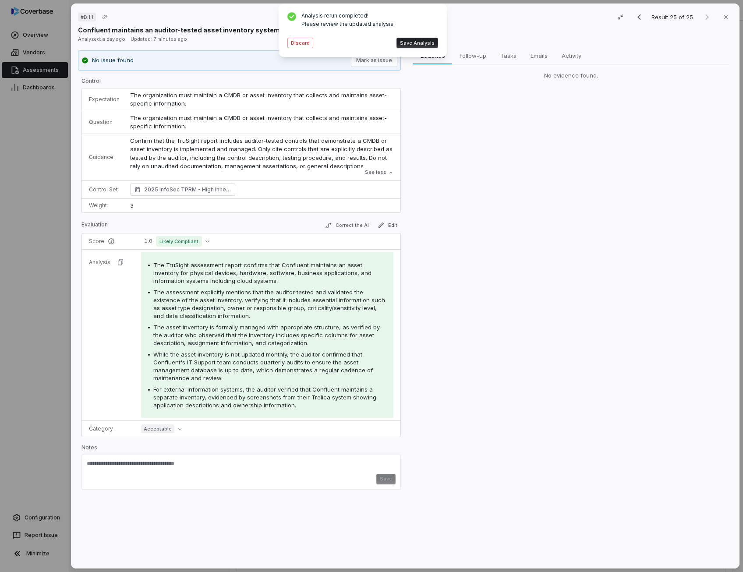
click at [429, 42] on button "Save Analysis" at bounding box center [417, 43] width 42 height 11
click at [429, 42] on div "Analyzed: a day ago Updated: 7 minutes ago" at bounding box center [405, 39] width 654 height 9
click at [354, 225] on button "Correct the AI" at bounding box center [346, 225] width 51 height 11
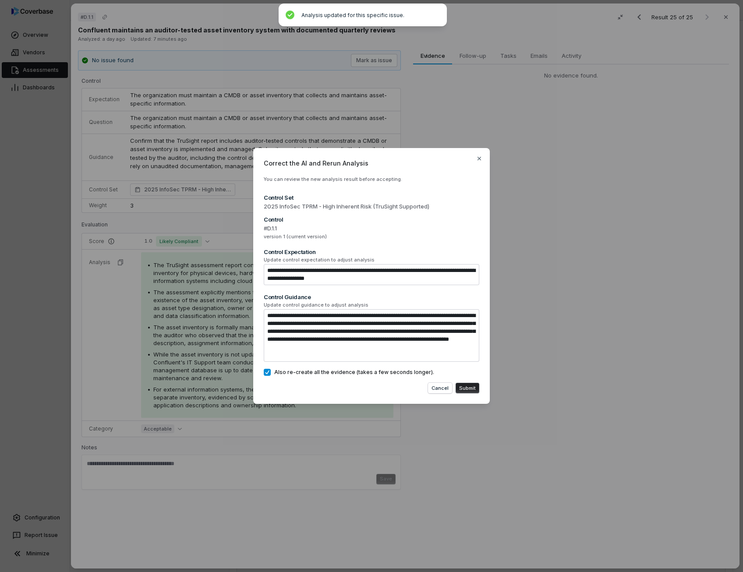
click at [469, 390] on button "Submit" at bounding box center [467, 388] width 24 height 11
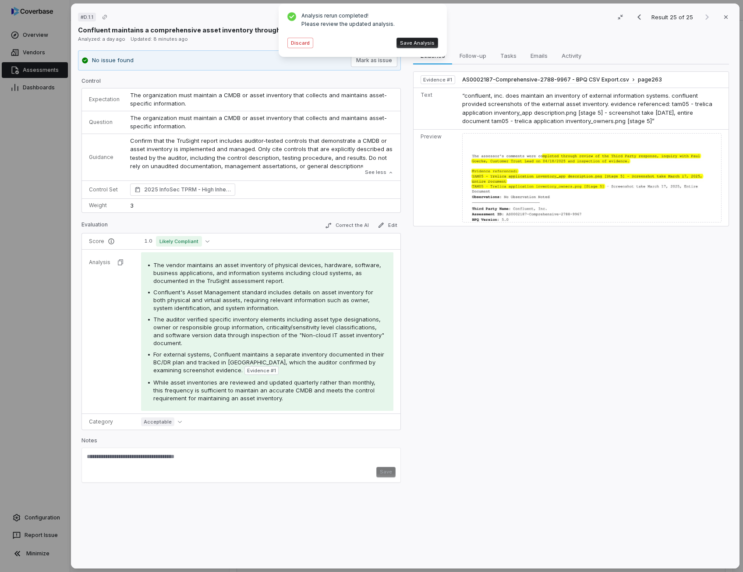
click at [412, 44] on button "Save Analysis" at bounding box center [417, 43] width 42 height 11
click at [216, 272] on span "The vendor maintains an asset inventory of physical devices, hardware, software…" at bounding box center [267, 272] width 228 height 23
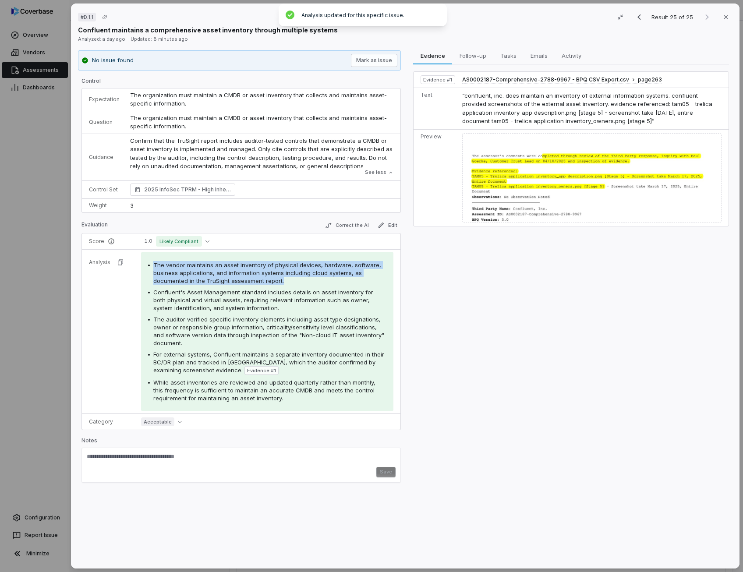
click at [216, 272] on span "The vendor maintains an asset inventory of physical devices, hardware, software…" at bounding box center [267, 272] width 228 height 23
drag, startPoint x: 216, startPoint y: 272, endPoint x: 236, endPoint y: 303, distance: 37.6
click at [236, 303] on span "Confluent's Asset Management standard includes details on asset inventory for b…" at bounding box center [263, 300] width 220 height 23
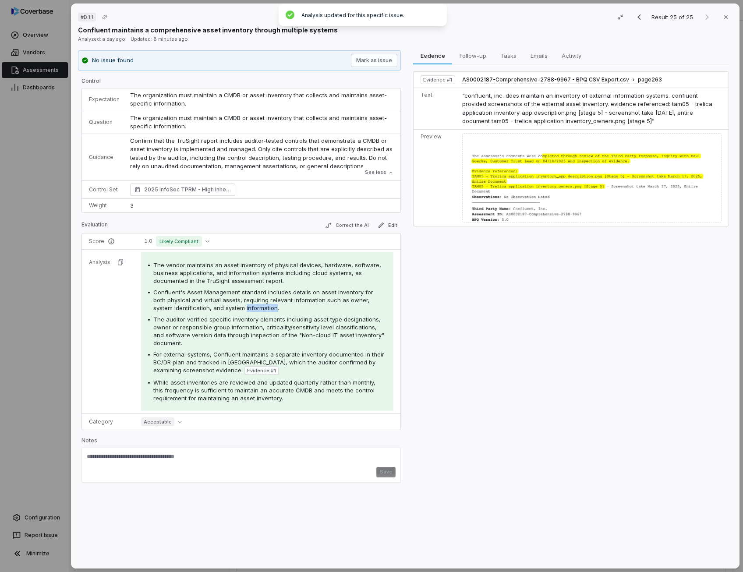
click at [236, 303] on span "Confluent's Asset Management standard includes details on asset inventory for b…" at bounding box center [263, 300] width 220 height 23
click at [236, 304] on span "Confluent's Asset Management standard includes details on asset inventory for b…" at bounding box center [263, 300] width 220 height 23
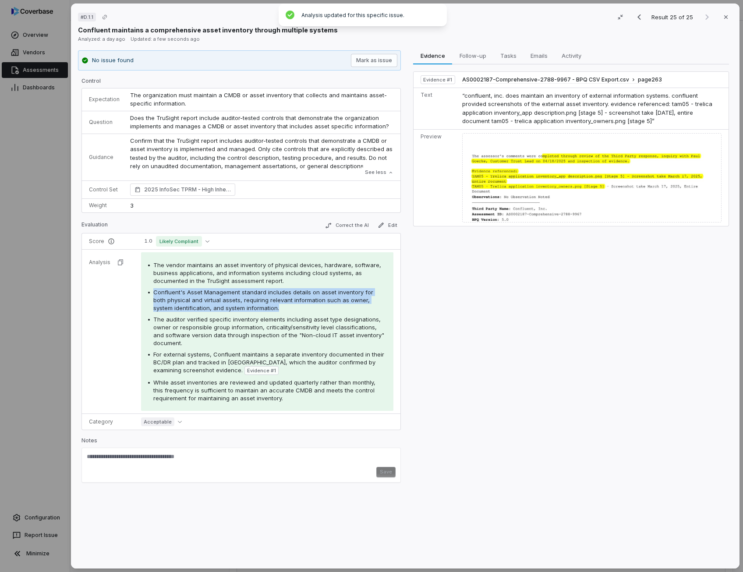
click at [236, 304] on span "Confluent's Asset Management standard includes details on asset inventory for b…" at bounding box center [263, 300] width 220 height 23
click at [358, 224] on button "Correct the AI" at bounding box center [346, 225] width 51 height 11
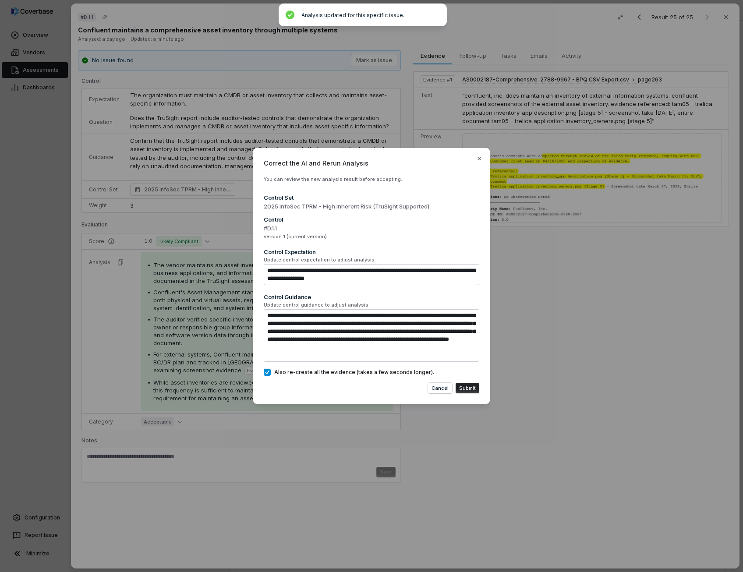
click at [470, 383] on button "Submit" at bounding box center [467, 388] width 24 height 11
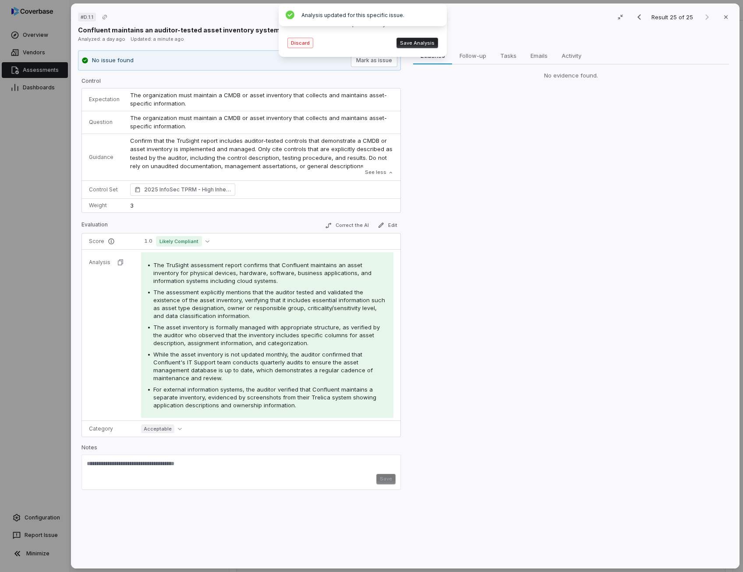
click at [309, 44] on button "Discard" at bounding box center [300, 43] width 26 height 11
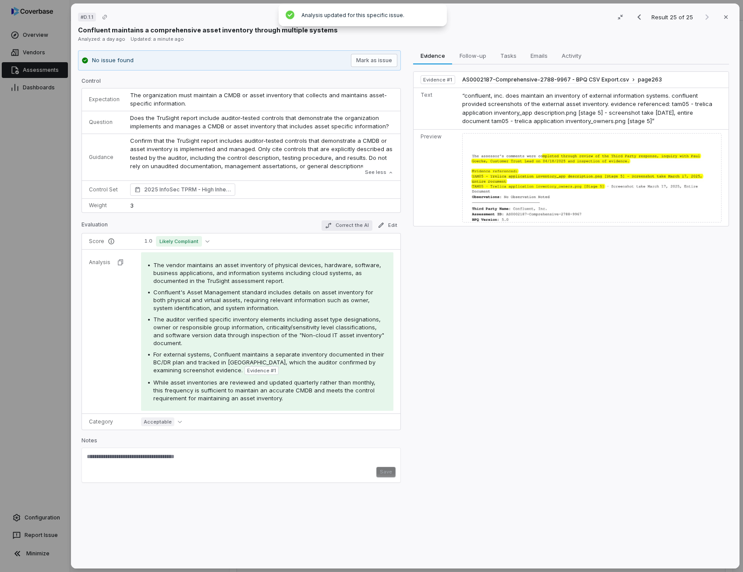
click at [338, 222] on button "Correct the AI" at bounding box center [346, 225] width 51 height 11
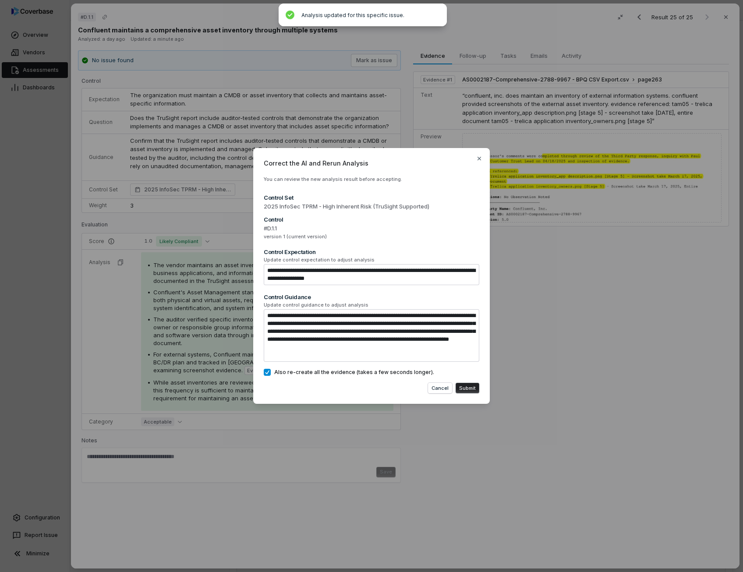
click at [480, 387] on div "**********" at bounding box center [371, 276] width 236 height 256
click at [479, 388] on div "**********" at bounding box center [371, 276] width 236 height 256
click at [478, 388] on button "Submit" at bounding box center [467, 388] width 24 height 11
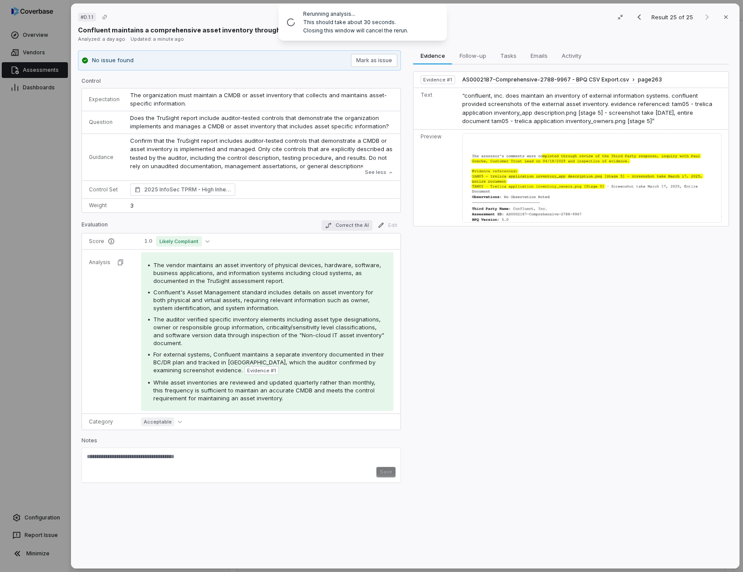
click at [343, 225] on button "Correct the AI" at bounding box center [346, 225] width 51 height 11
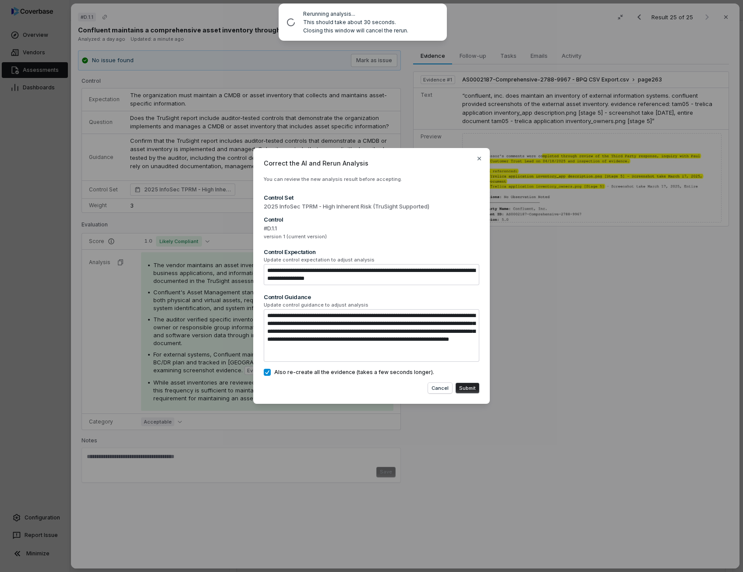
click at [468, 393] on div "**********" at bounding box center [371, 276] width 236 height 256
drag, startPoint x: 468, startPoint y: 393, endPoint x: 451, endPoint y: 389, distance: 18.0
click at [451, 389] on button "Cancel" at bounding box center [440, 388] width 24 height 11
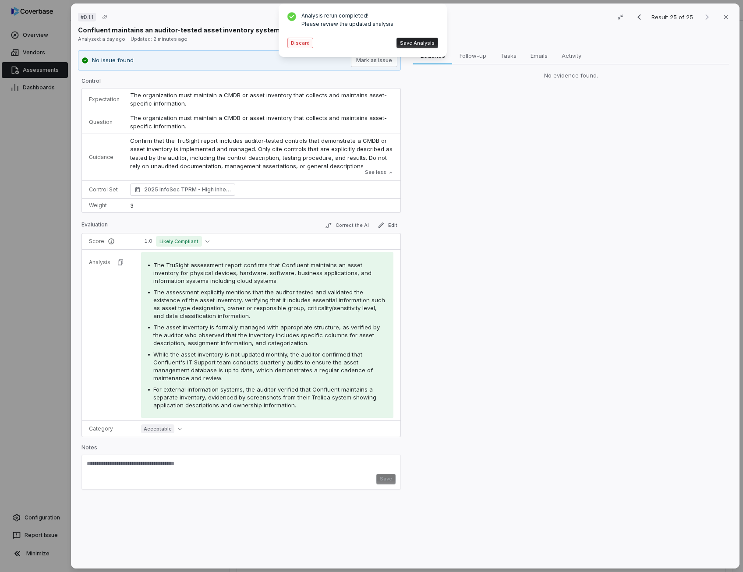
click at [292, 46] on button "Discard" at bounding box center [300, 43] width 26 height 11
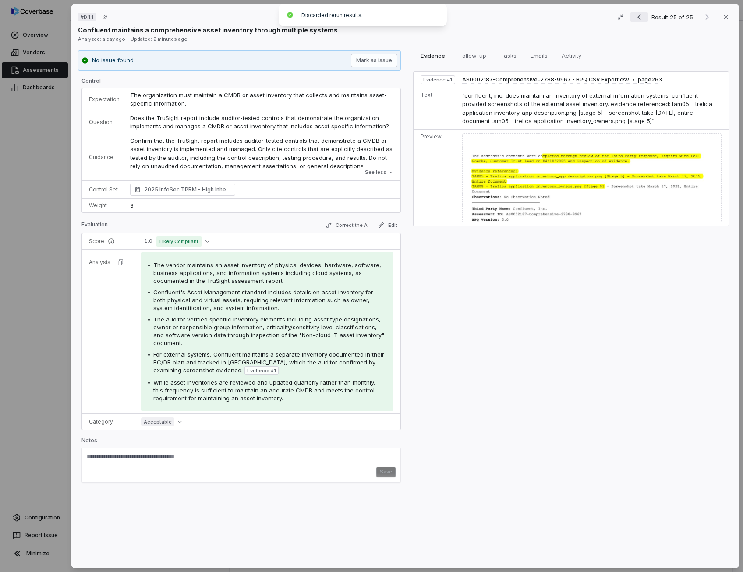
click at [636, 21] on icon "Previous result" at bounding box center [639, 17] width 11 height 11
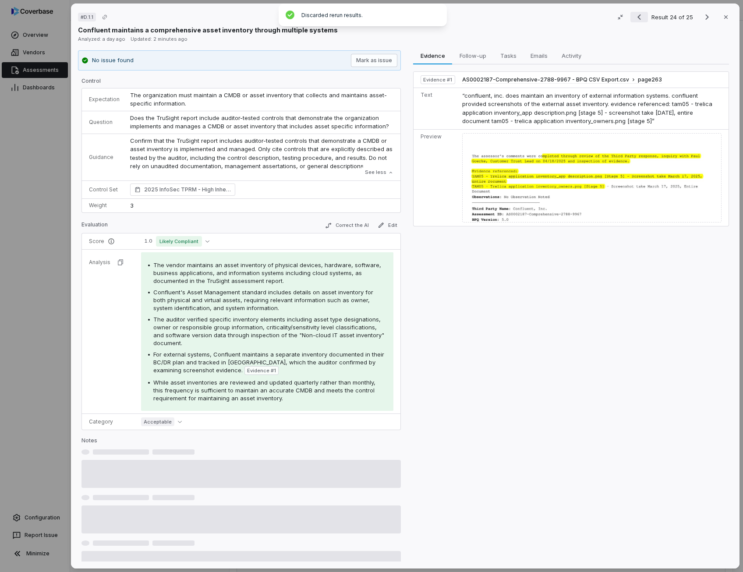
click at [636, 21] on icon "Previous result" at bounding box center [639, 17] width 11 height 11
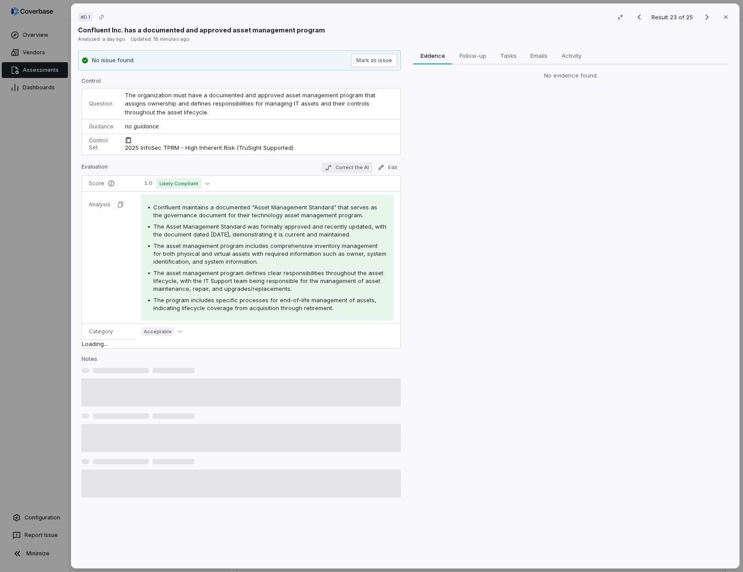
click at [349, 168] on button "Correct the AI" at bounding box center [346, 167] width 51 height 11
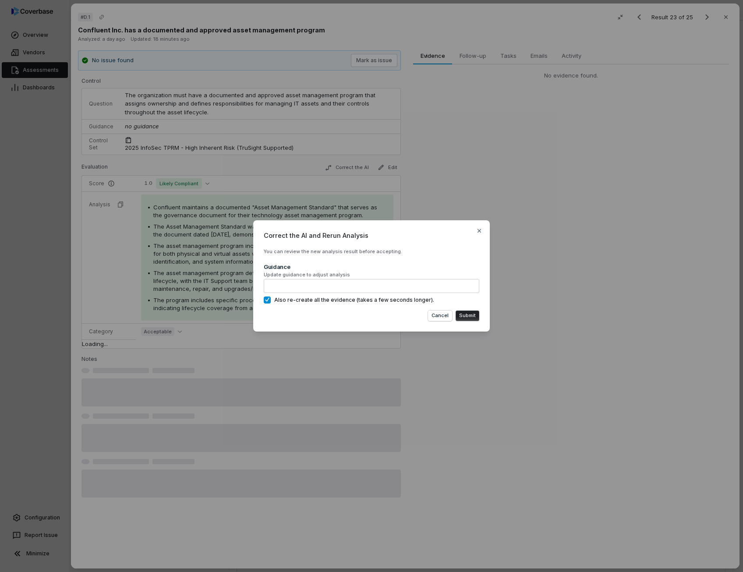
click at [471, 320] on button "Submit" at bounding box center [467, 315] width 24 height 11
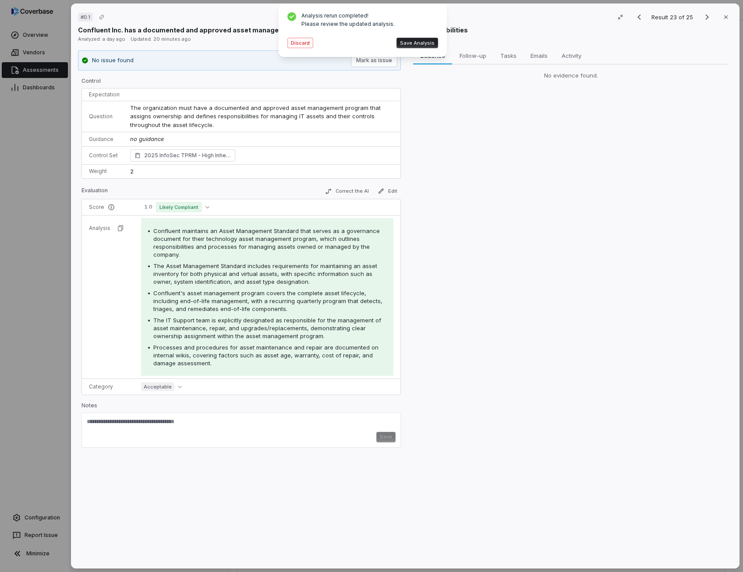
click at [305, 44] on button "Discard" at bounding box center [300, 43] width 26 height 11
click at [305, 44] on div "# D.1 Result 23 of 25 Close Confluent Inc. has a documented and approved asset …" at bounding box center [405, 286] width 668 height 565
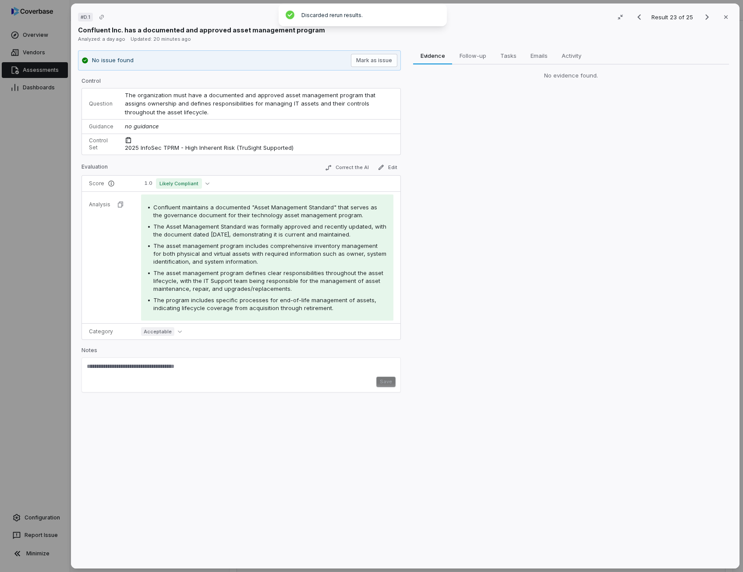
click at [204, 275] on span "The asset management program defines clear responsibilities throughout the asse…" at bounding box center [268, 280] width 230 height 23
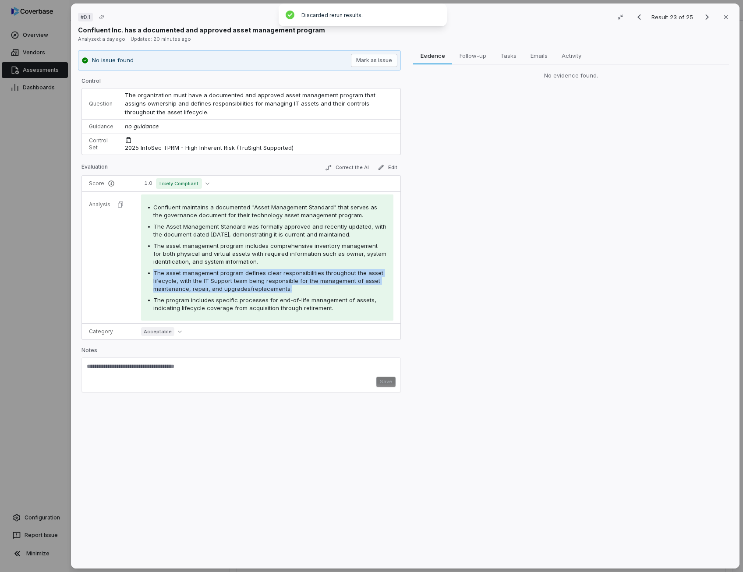
click at [204, 275] on span "The asset management program defines clear responsibilities throughout the asse…" at bounding box center [268, 280] width 230 height 23
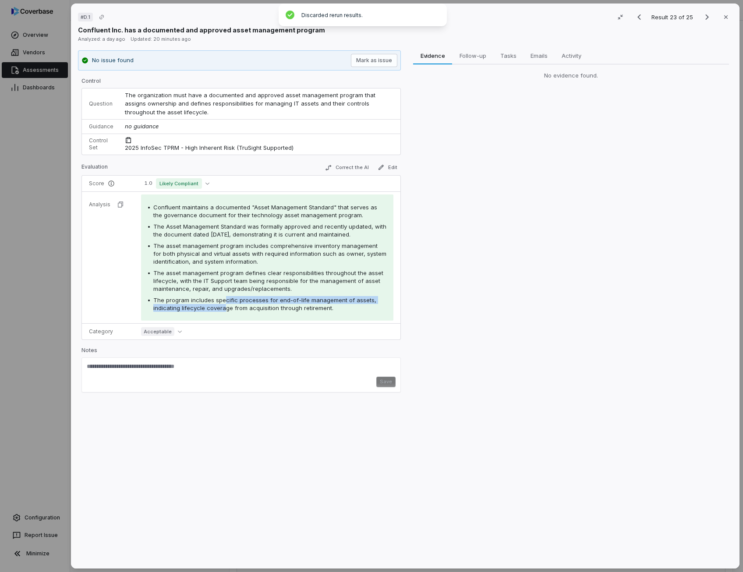
drag, startPoint x: 204, startPoint y: 275, endPoint x: 223, endPoint y: 303, distance: 33.9
click at [223, 303] on div "The program includes specific processes for end-of-life management of assets, i…" at bounding box center [269, 304] width 233 height 16
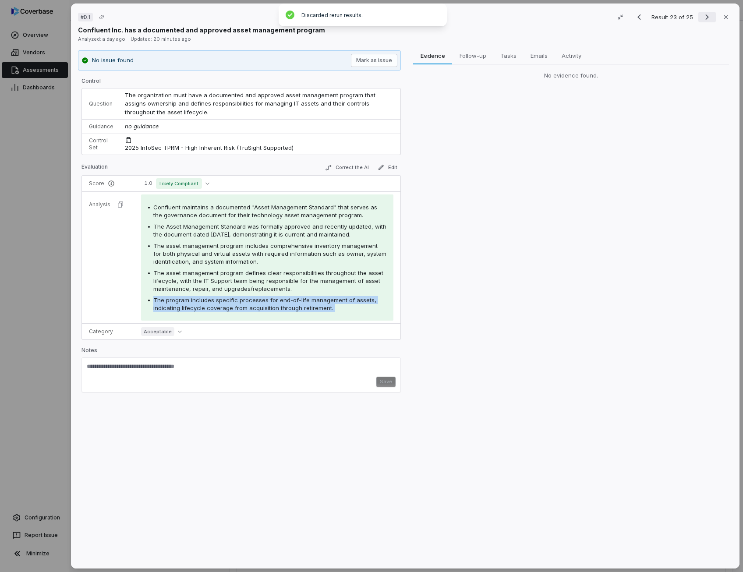
click at [705, 18] on icon "Next result" at bounding box center [706, 17] width 11 height 11
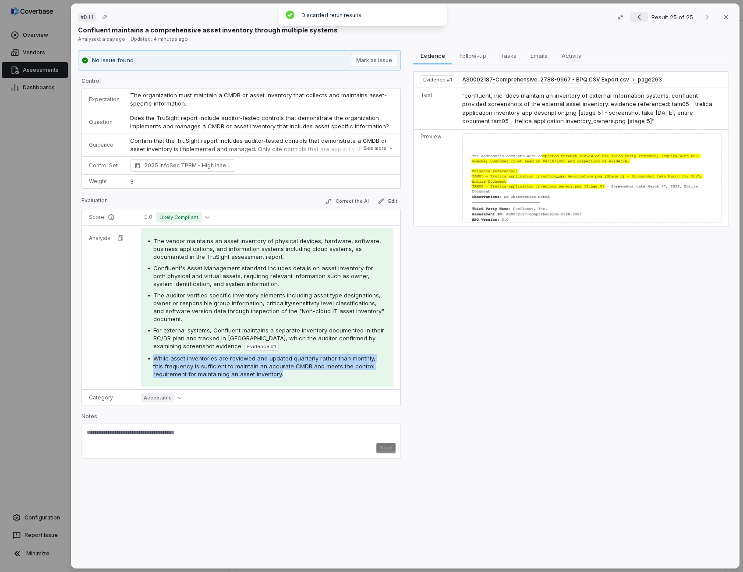
drag, startPoint x: 705, startPoint y: 18, endPoint x: 634, endPoint y: 17, distance: 71.4
click at [634, 17] on icon "Previous result" at bounding box center [639, 17] width 11 height 11
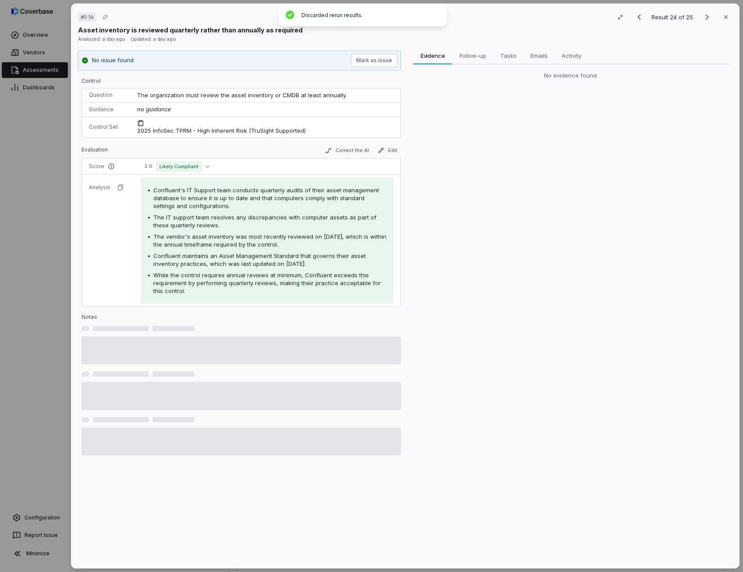
click at [314, 237] on span "The vendor's asset inventory was most recently reviewed on [DATE], which is wit…" at bounding box center [269, 240] width 233 height 15
click at [704, 18] on icon "Next result" at bounding box center [706, 17] width 11 height 11
click at [704, 18] on div "Result 24 of 25 Close" at bounding box center [681, 17] width 102 height 13
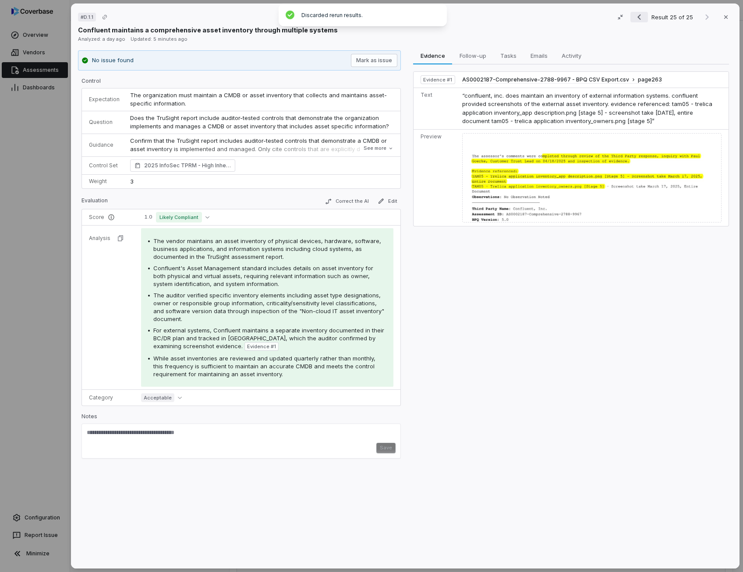
click at [634, 19] on icon "Previous result" at bounding box center [639, 17] width 11 height 11
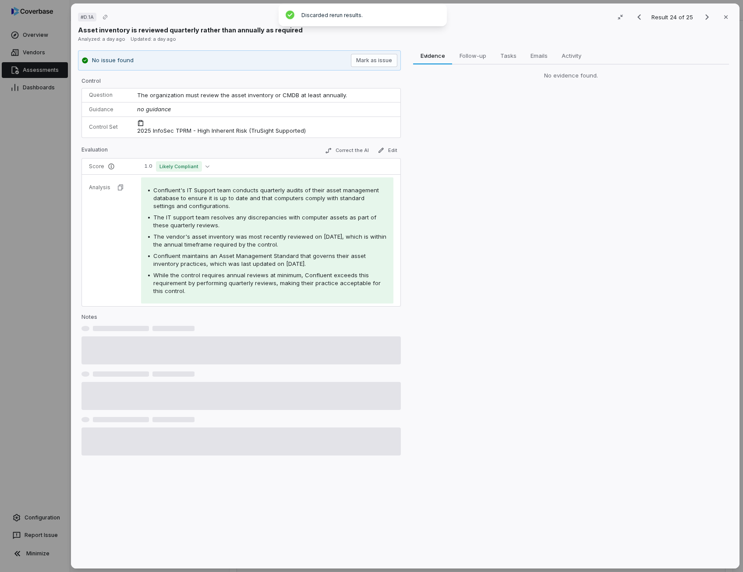
click at [307, 257] on span "Confluent maintains an Asset Management Standard that governs their asset inven…" at bounding box center [259, 259] width 212 height 15
click at [359, 152] on button "Correct the AI" at bounding box center [346, 150] width 51 height 11
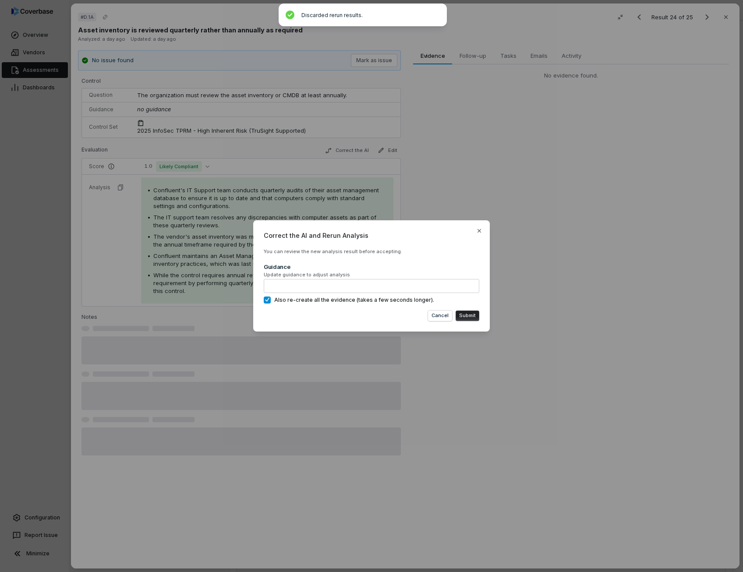
click at [338, 273] on span "Update guidance to adjust analysis" at bounding box center [371, 274] width 215 height 7
click at [446, 317] on button "Cancel" at bounding box center [440, 315] width 24 height 11
drag, startPoint x: 446, startPoint y: 317, endPoint x: 422, endPoint y: 275, distance: 47.5
click at [446, 317] on button "Cancel" at bounding box center [440, 315] width 24 height 11
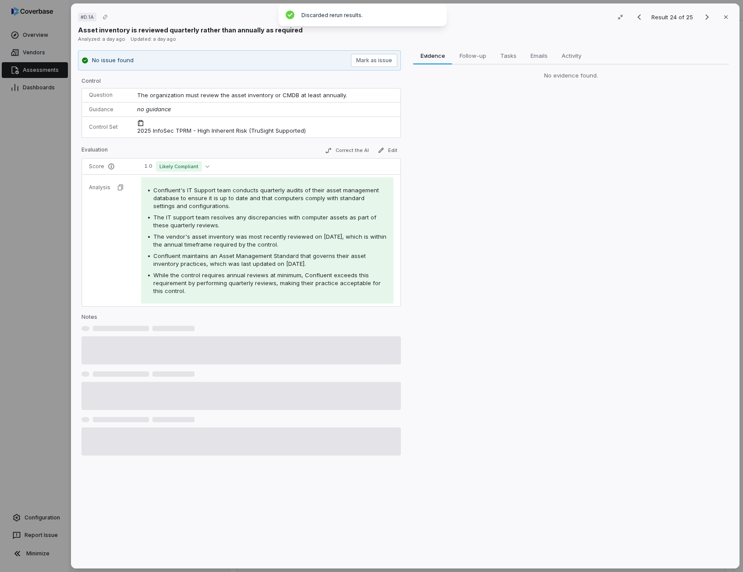
click at [331, 15] on div "# D.1A Result 24 of 25 Close" at bounding box center [405, 17] width 654 height 13
click at [247, 269] on div "Confluent's IT Support team conducts quarterly audits of their asset management…" at bounding box center [267, 240] width 238 height 109
click at [634, 17] on icon "Previous result" at bounding box center [639, 17] width 11 height 11
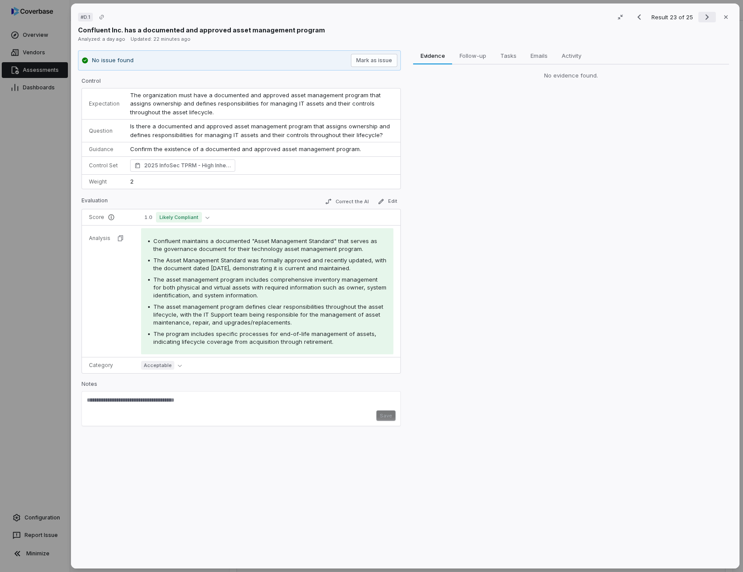
click at [705, 18] on icon "Next result" at bounding box center [707, 17] width 4 height 6
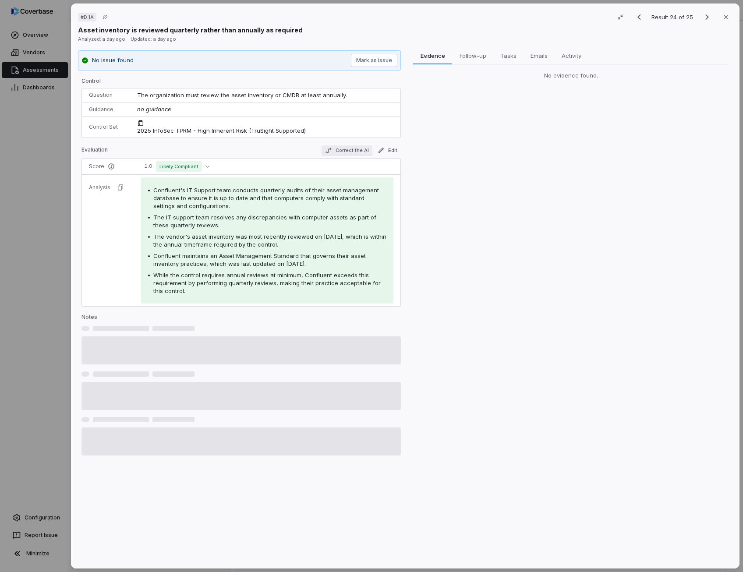
click at [335, 149] on button "Correct the AI" at bounding box center [346, 150] width 51 height 11
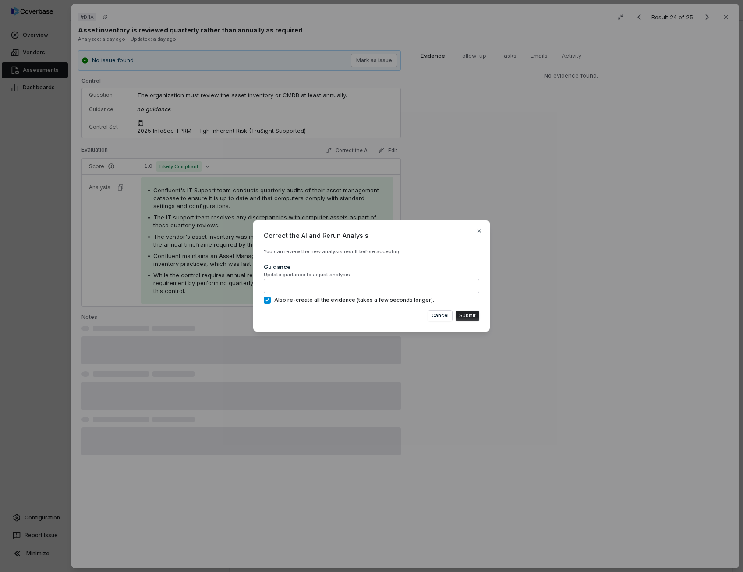
click at [463, 314] on button "Submit" at bounding box center [467, 315] width 24 height 11
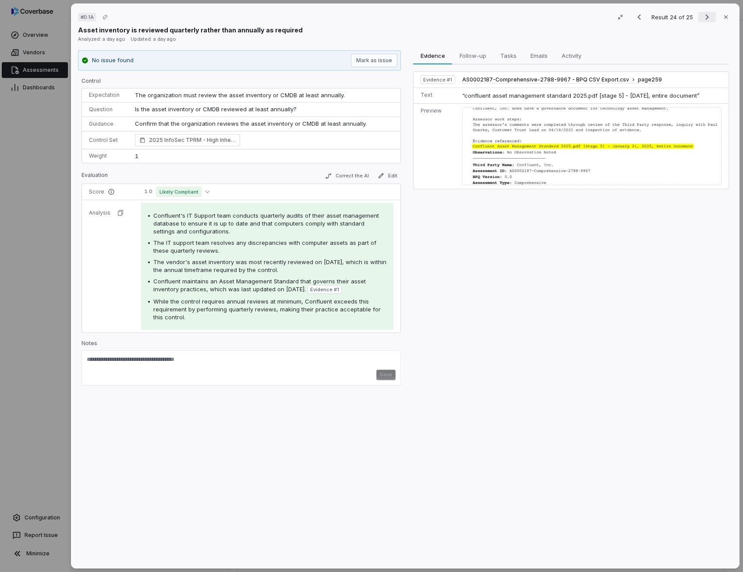
click at [702, 22] on icon "Next result" at bounding box center [706, 17] width 11 height 11
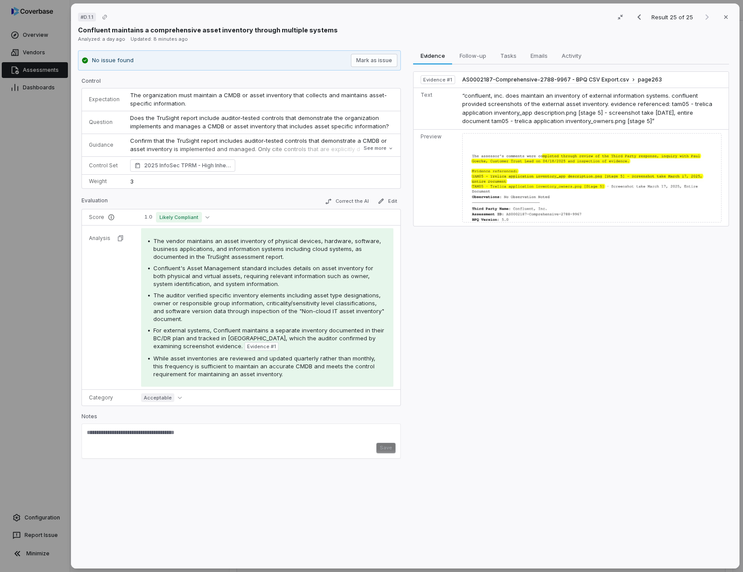
click at [303, 356] on span "While asset inventories are reviewed and updated quarterly rather than monthly,…" at bounding box center [264, 366] width 222 height 23
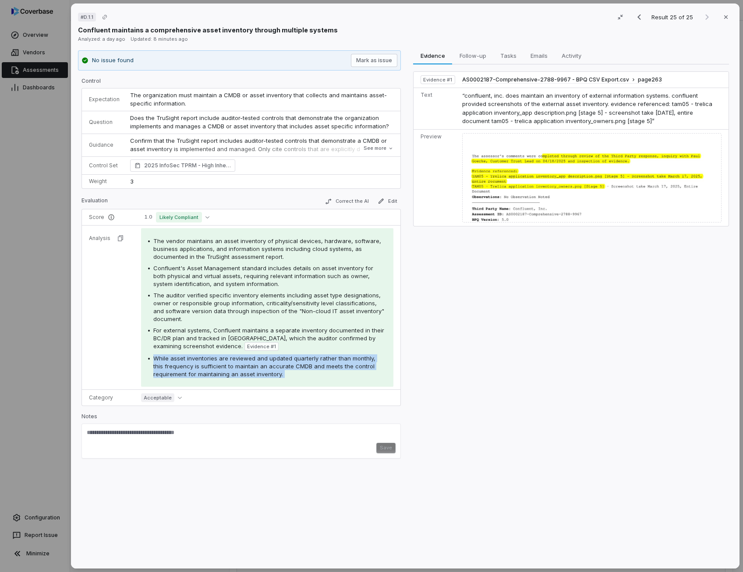
click at [299, 357] on span "While asset inventories are reviewed and updated quarterly rather than monthly,…" at bounding box center [264, 366] width 222 height 23
drag, startPoint x: 299, startPoint y: 357, endPoint x: 290, endPoint y: 356, distance: 9.2
click at [290, 356] on span "While asset inventories are reviewed and updated quarterly rather than monthly,…" at bounding box center [264, 366] width 222 height 23
click at [294, 356] on span "While asset inventories are reviewed and updated quarterly rather than monthly,…" at bounding box center [264, 366] width 222 height 23
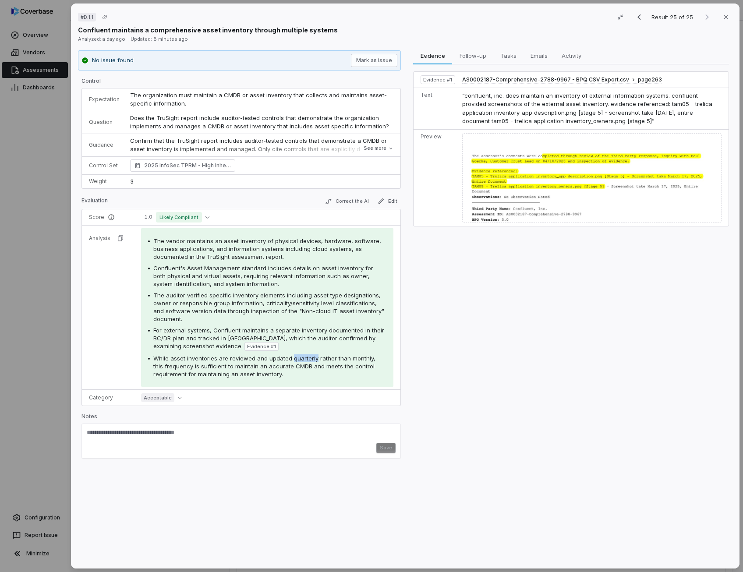
drag, startPoint x: 312, startPoint y: 355, endPoint x: 288, endPoint y: 356, distance: 24.1
click at [288, 356] on span "While asset inventories are reviewed and updated quarterly rather than monthly,…" at bounding box center [264, 366] width 222 height 23
copy span "quarterly"
click at [634, 20] on icon "Previous result" at bounding box center [639, 17] width 11 height 11
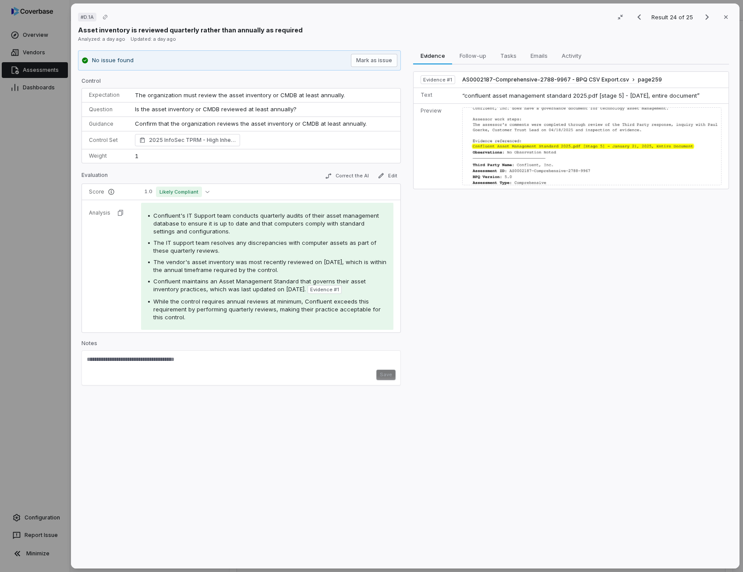
click at [282, 214] on span "Confluent's IT Support team conducts quarterly audits of their asset management…" at bounding box center [265, 223] width 225 height 23
click at [237, 242] on span "The IT support team resolves any discrepancies with computer assets as part of …" at bounding box center [264, 246] width 223 height 15
drag, startPoint x: 237, startPoint y: 242, endPoint x: 233, endPoint y: 266, distance: 23.9
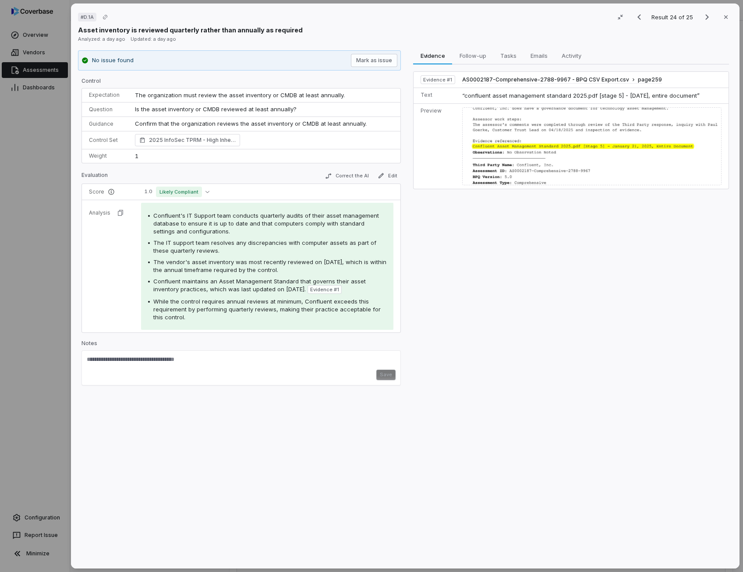
click at [233, 266] on span "The vendor's asset inventory was most recently reviewed on [DATE], which is wit…" at bounding box center [269, 265] width 233 height 15
drag, startPoint x: 233, startPoint y: 266, endPoint x: 258, endPoint y: 284, distance: 30.7
click at [258, 284] on div "Confluent maintains an Asset Management Standard that governs their asset inven…" at bounding box center [269, 285] width 233 height 17
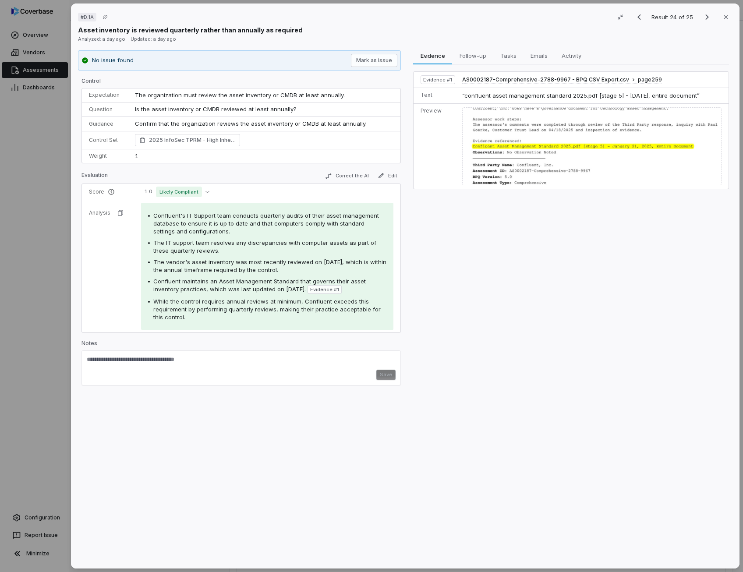
drag, startPoint x: 258, startPoint y: 284, endPoint x: 254, endPoint y: 302, distance: 18.5
click at [254, 302] on span "While the control requires annual reviews at minimum, Confluent exceeds this re…" at bounding box center [266, 309] width 227 height 23
drag, startPoint x: 254, startPoint y: 302, endPoint x: 377, endPoint y: 324, distance: 124.5
click at [377, 324] on div "Confluent's IT Support team conducts quarterly audits of their asset management…" at bounding box center [267, 266] width 252 height 127
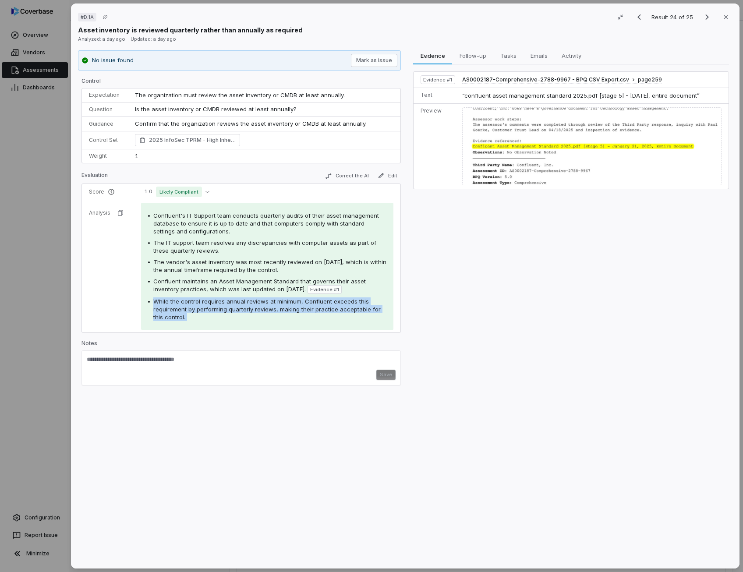
click at [377, 324] on div "Confluent's IT Support team conducts quarterly audits of their asset management…" at bounding box center [267, 266] width 252 height 127
click at [349, 171] on button "Correct the AI" at bounding box center [346, 176] width 51 height 11
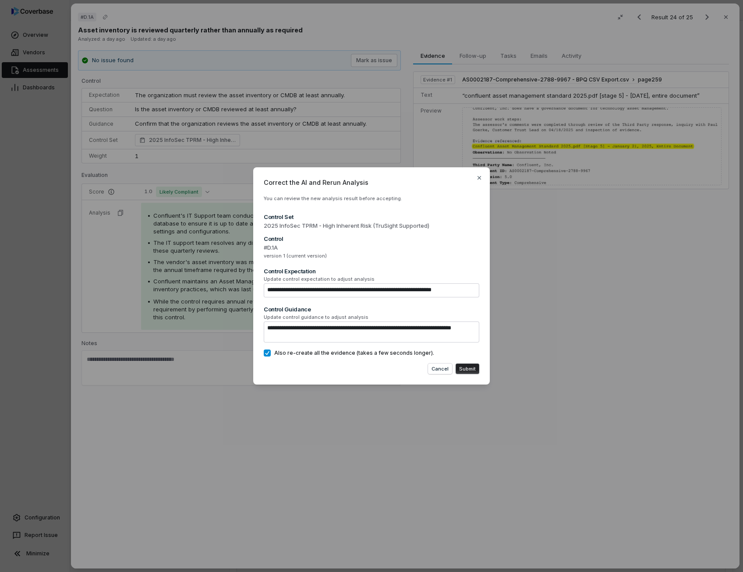
click at [466, 371] on button "Submit" at bounding box center [467, 368] width 24 height 11
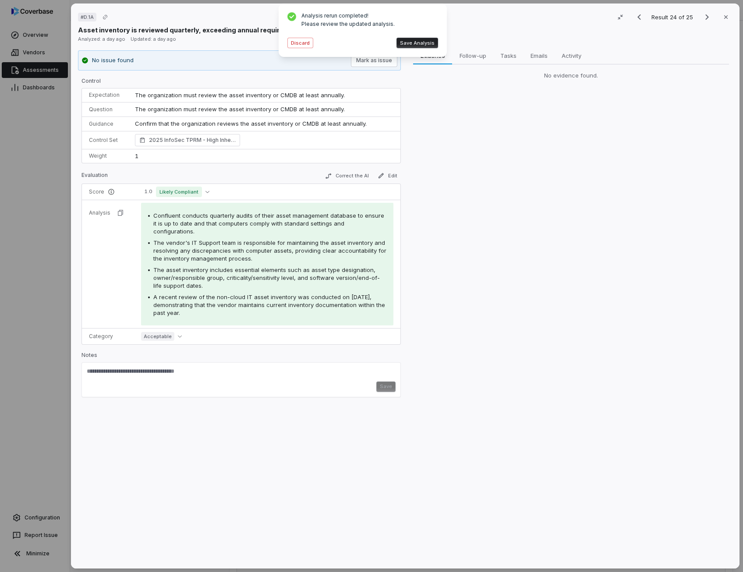
drag, startPoint x: 432, startPoint y: 44, endPoint x: 422, endPoint y: 42, distance: 9.7
click at [422, 42] on button "Save Analysis" at bounding box center [417, 43] width 42 height 11
click at [387, 175] on button "Edit" at bounding box center [387, 175] width 27 height 11
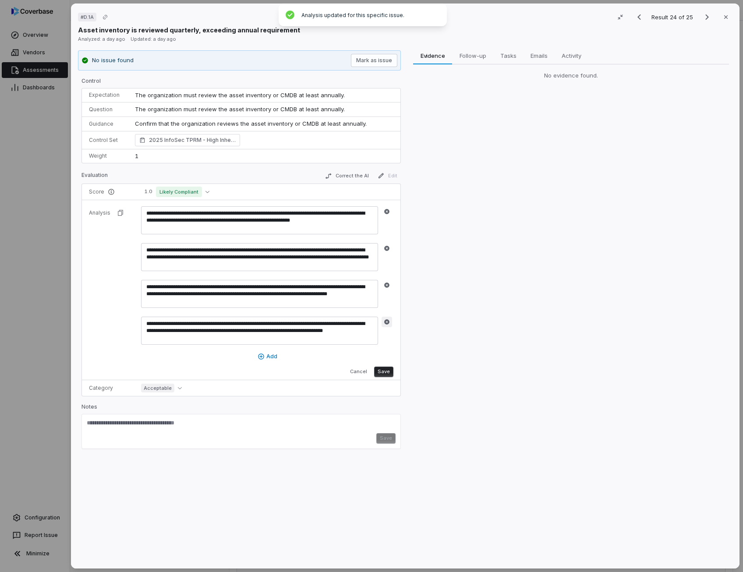
click at [384, 319] on icon "button" at bounding box center [386, 321] width 5 height 5
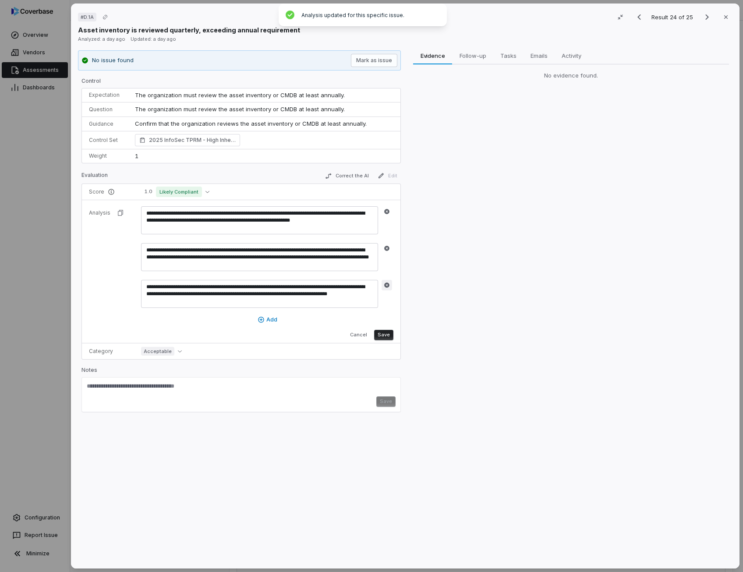
click at [386, 282] on icon "button" at bounding box center [387, 285] width 6 height 6
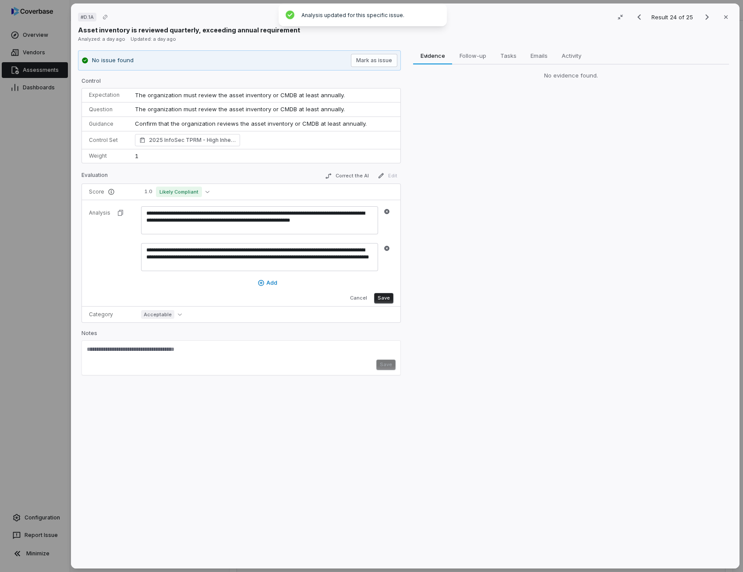
click at [381, 293] on button "Save" at bounding box center [383, 298] width 19 height 11
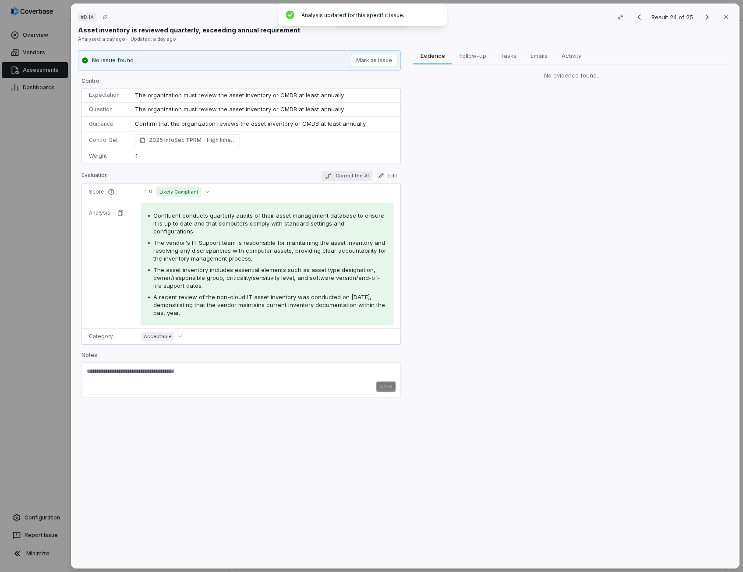
click at [349, 173] on button "Correct the AI" at bounding box center [346, 176] width 51 height 11
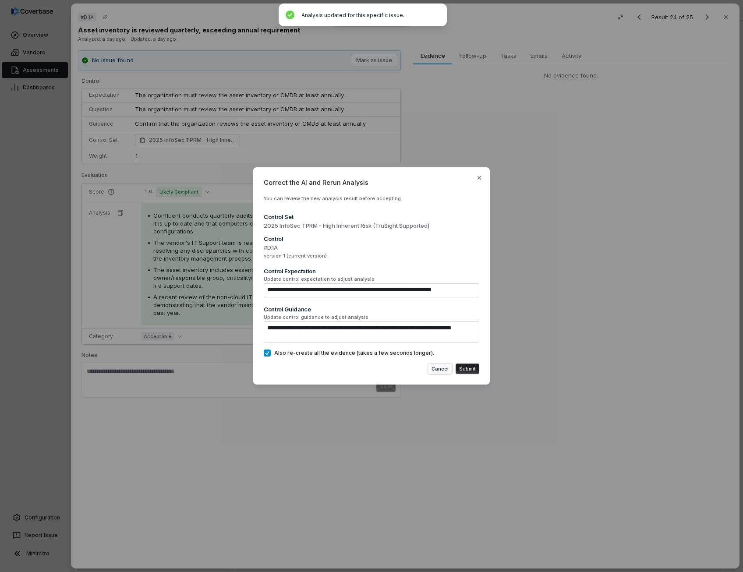
click at [435, 364] on button "Cancel" at bounding box center [440, 368] width 24 height 11
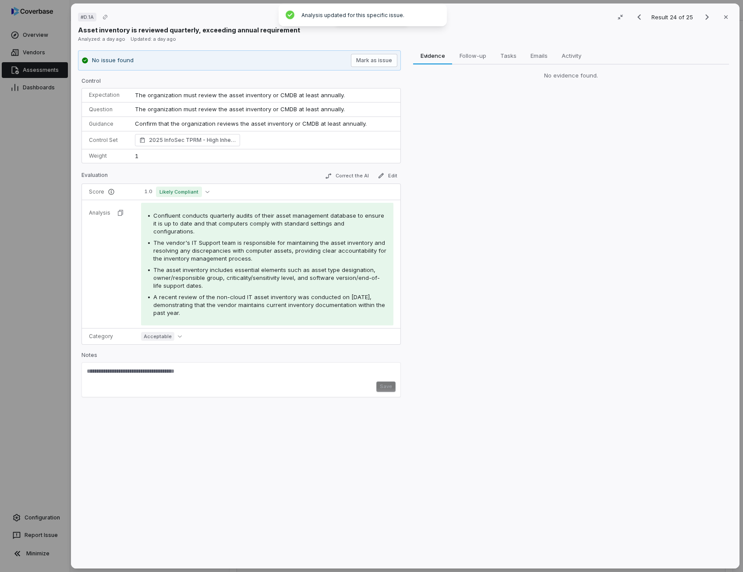
click at [429, 234] on div "Evidence Evidence Follow-up Follow-up Tasks Tasks Emails Emails Activity Activi…" at bounding box center [570, 305] width 323 height 511
click at [390, 20] on div "Analysis updated for this specific issue." at bounding box center [362, 15] width 168 height 23
click at [705, 19] on icon "Next result" at bounding box center [707, 17] width 4 height 6
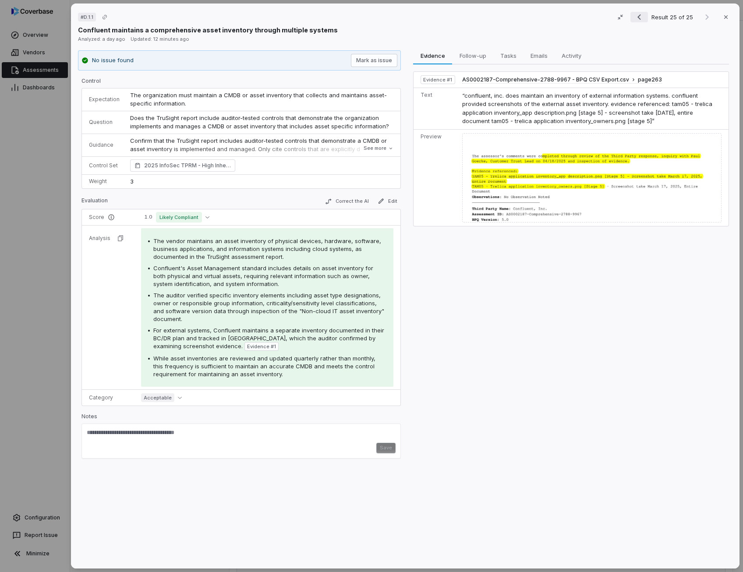
click at [637, 16] on icon "Previous result" at bounding box center [639, 17] width 11 height 11
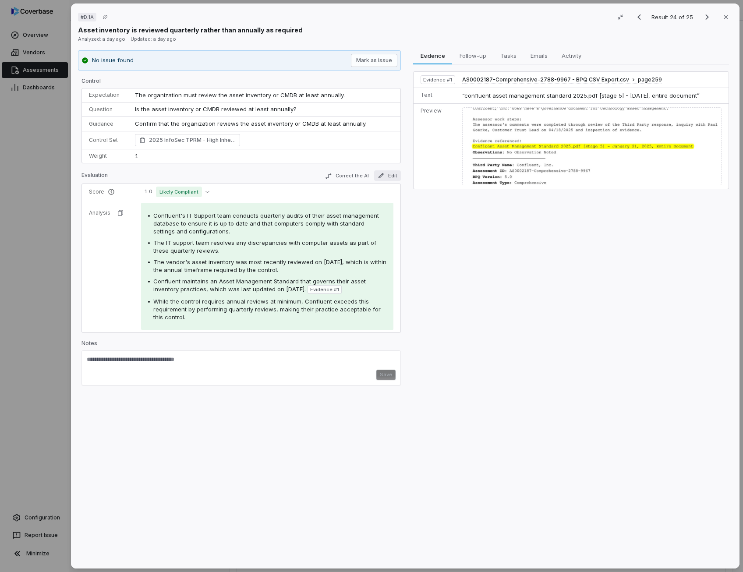
click at [383, 172] on button "Edit" at bounding box center [387, 175] width 27 height 11
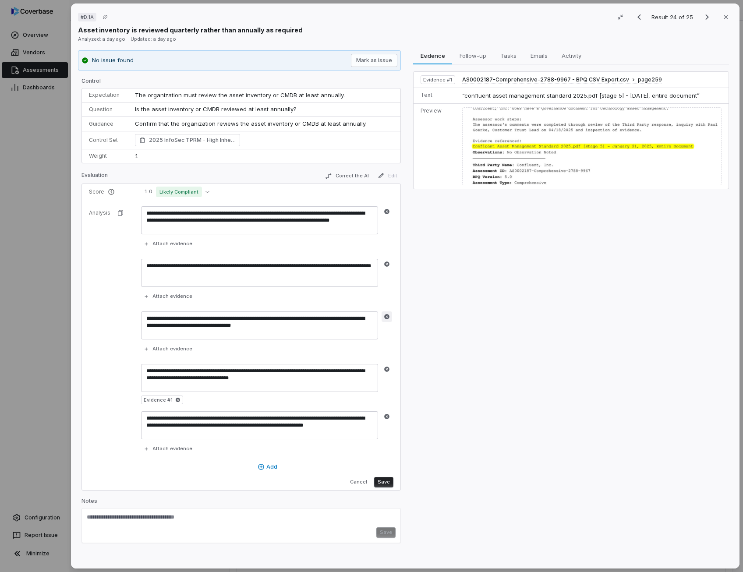
click at [387, 311] on button "button" at bounding box center [386, 316] width 11 height 11
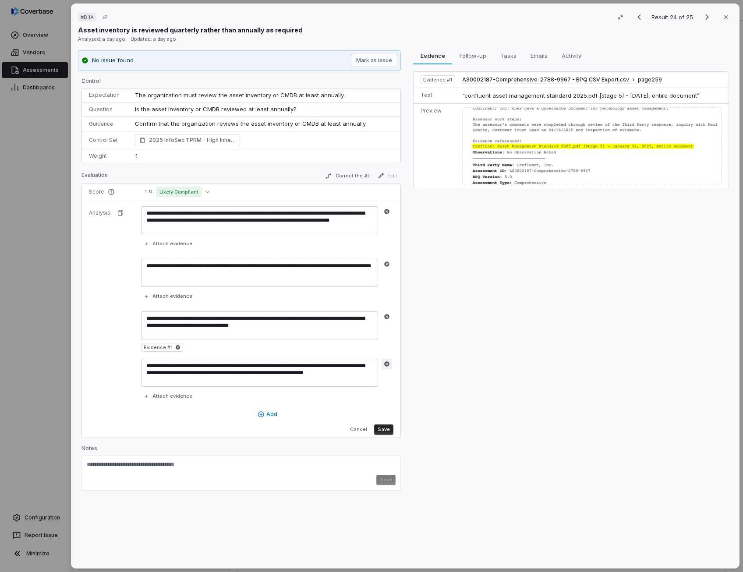
click at [385, 364] on icon "button" at bounding box center [386, 363] width 5 height 5
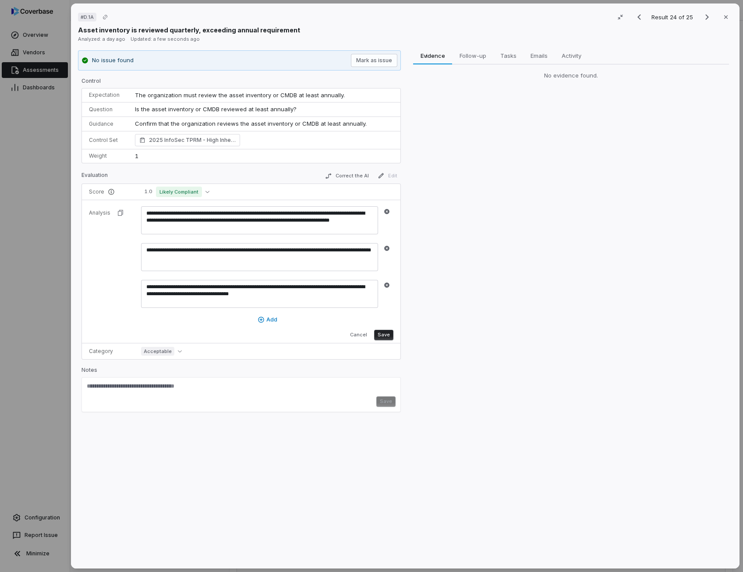
click at [387, 337] on button "Save" at bounding box center [383, 335] width 19 height 11
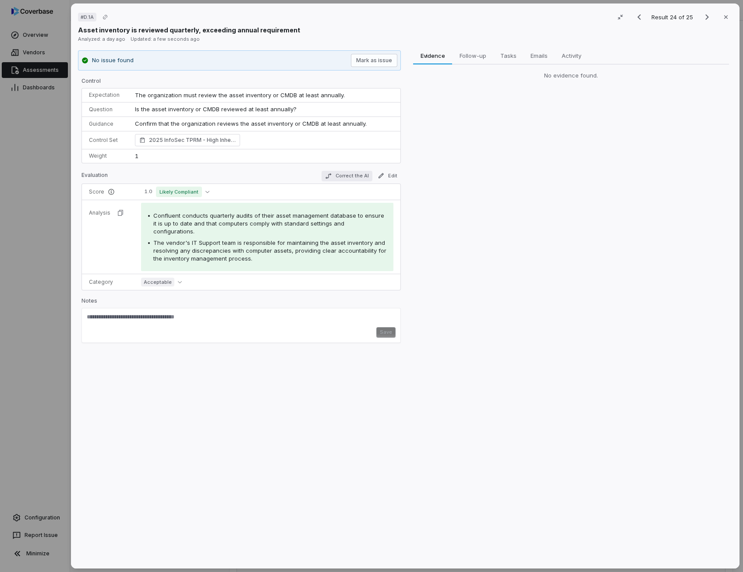
click at [342, 176] on button "Correct the AI" at bounding box center [346, 176] width 51 height 11
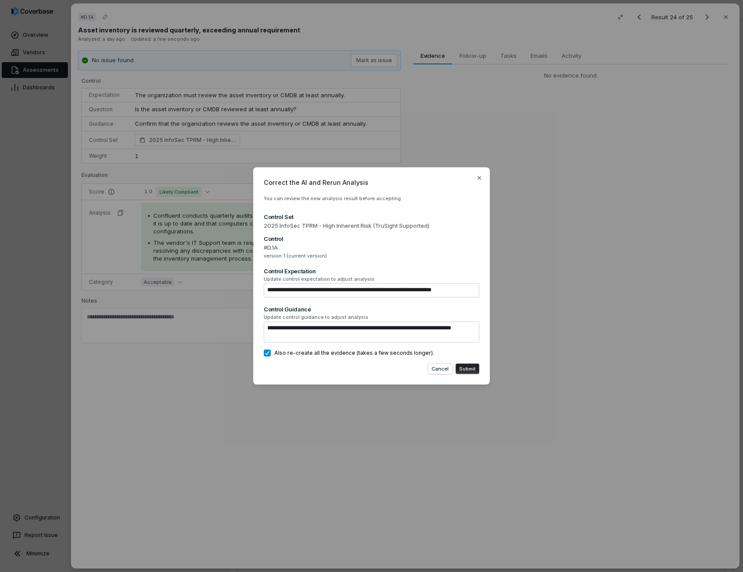
click at [462, 366] on button "Submit" at bounding box center [467, 368] width 24 height 11
type textarea "*"
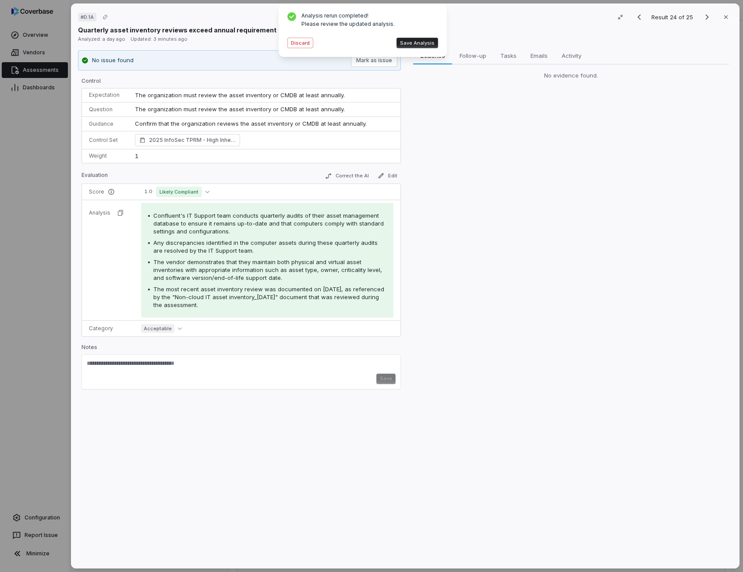
click at [417, 46] on button "Save Analysis" at bounding box center [417, 43] width 42 height 11
click at [382, 176] on icon "button" at bounding box center [380, 175] width 7 height 7
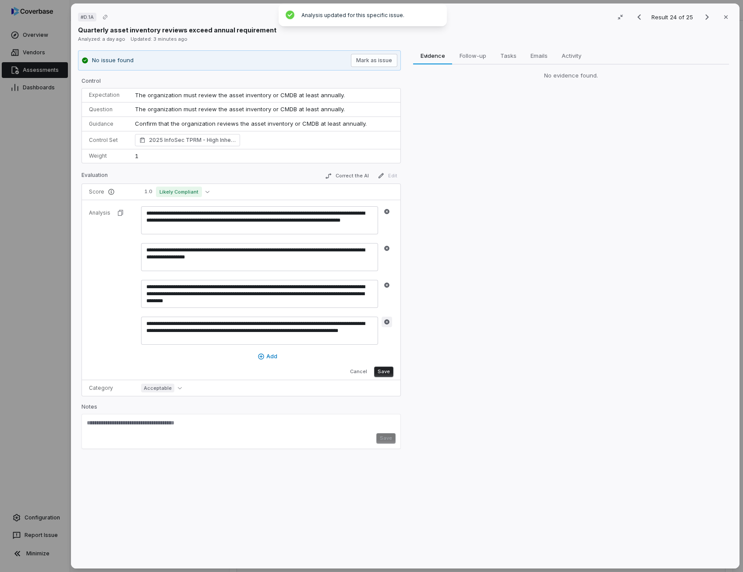
click at [384, 320] on icon "button" at bounding box center [386, 321] width 5 height 5
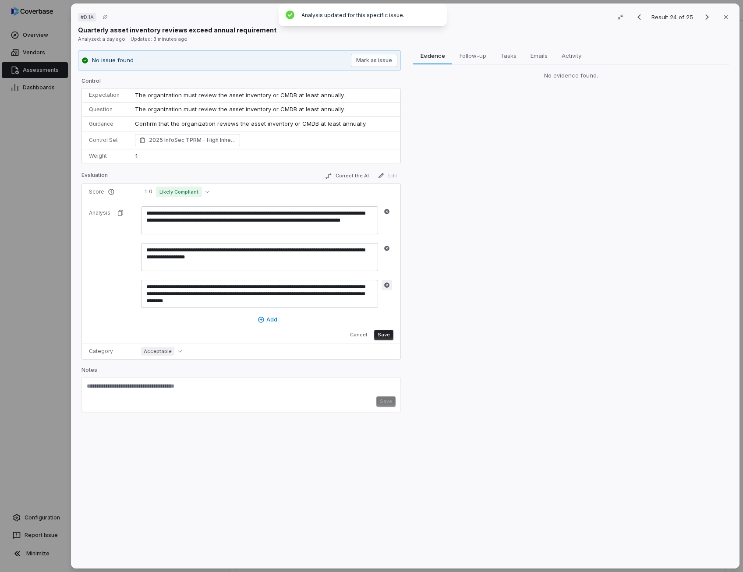
click at [384, 289] on button "button" at bounding box center [386, 285] width 11 height 11
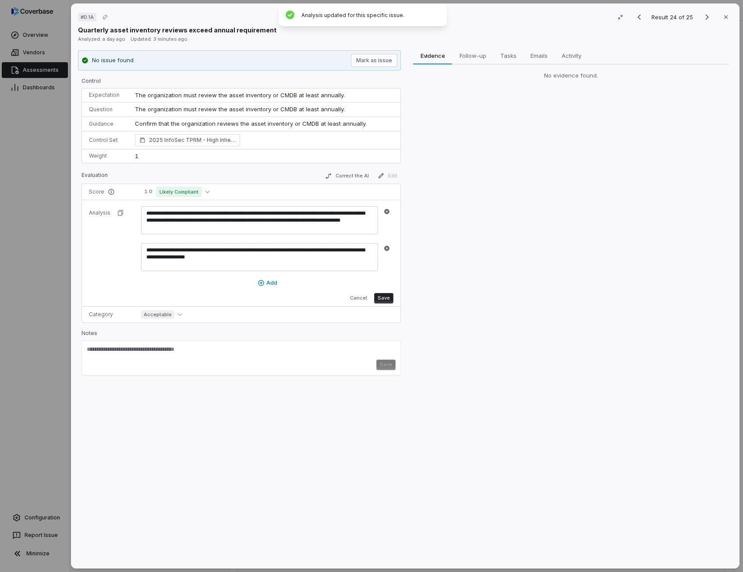
click at [384, 294] on button "Save" at bounding box center [383, 298] width 19 height 11
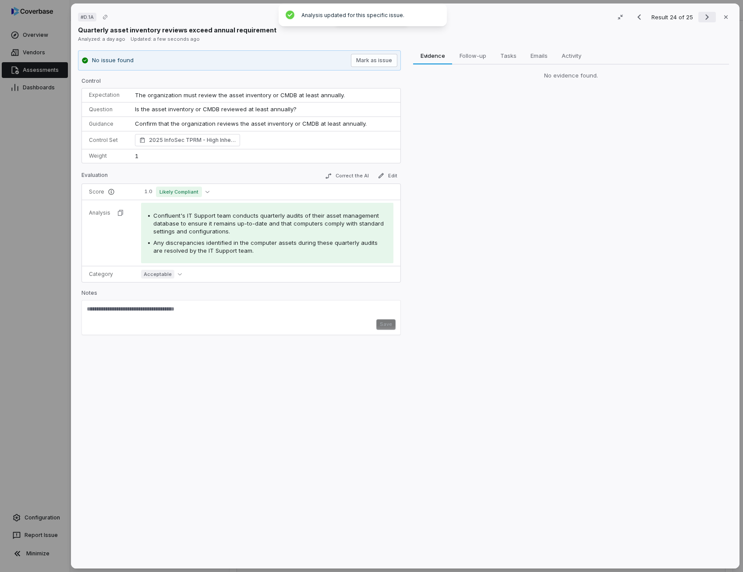
click at [701, 21] on icon "Next result" at bounding box center [706, 17] width 11 height 11
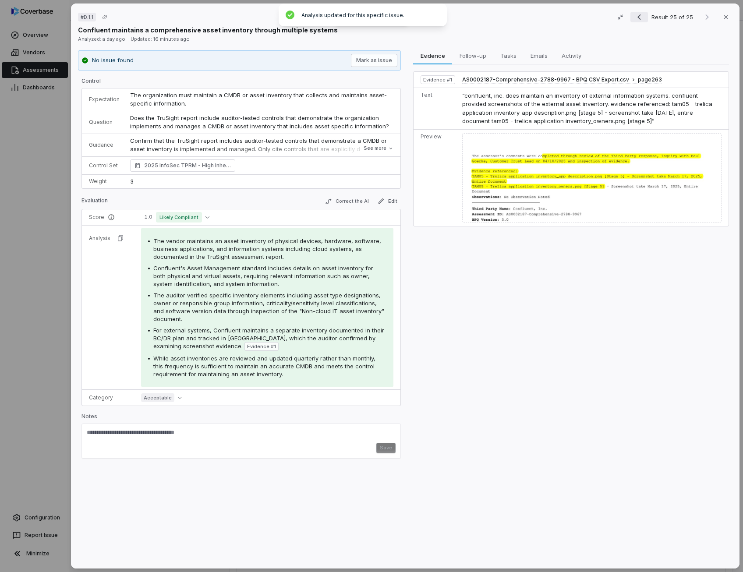
click at [637, 18] on icon "Previous result" at bounding box center [639, 17] width 11 height 11
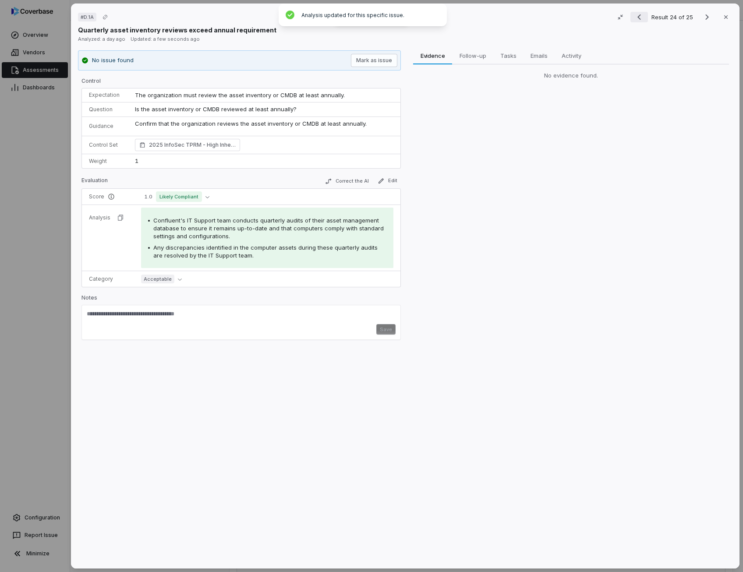
click at [637, 18] on icon "Previous result" at bounding box center [639, 17] width 11 height 11
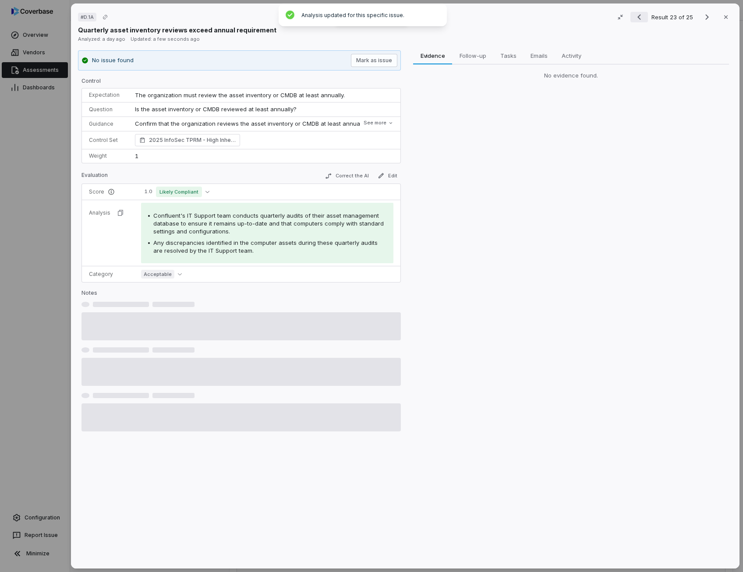
click at [637, 18] on icon "Previous result" at bounding box center [639, 17] width 11 height 11
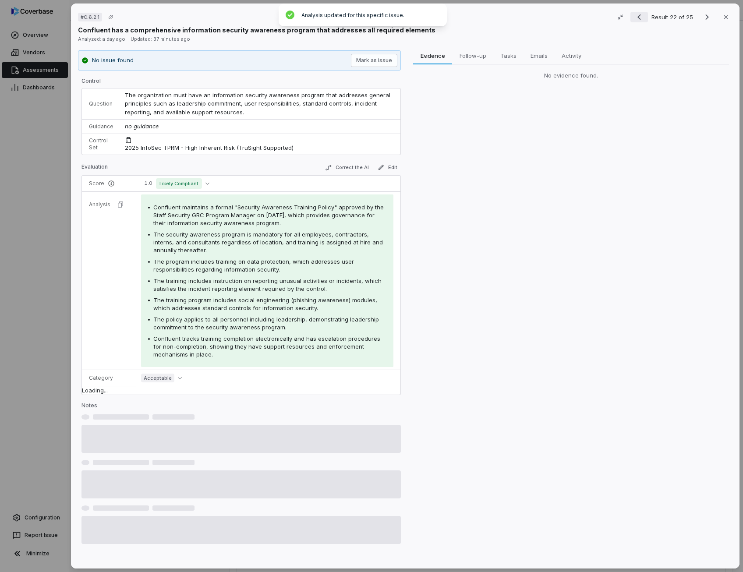
click at [637, 18] on icon "Previous result" at bounding box center [639, 17] width 11 height 11
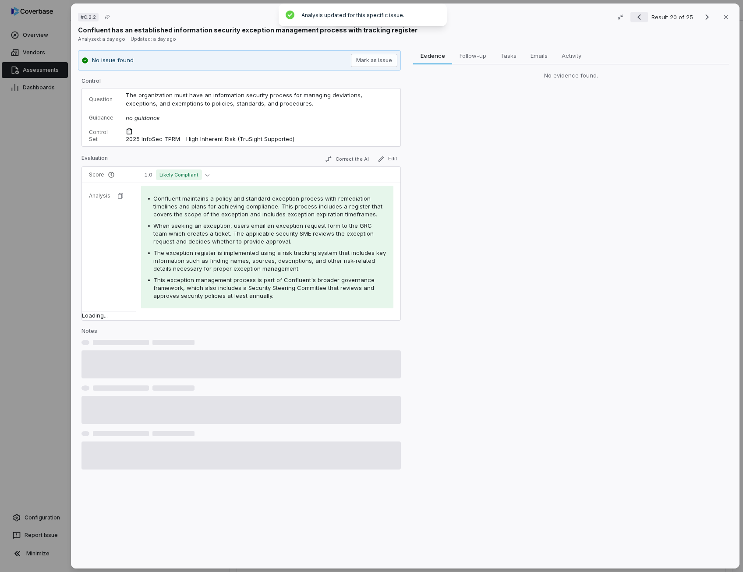
click at [637, 18] on icon "Previous result" at bounding box center [639, 17] width 11 height 11
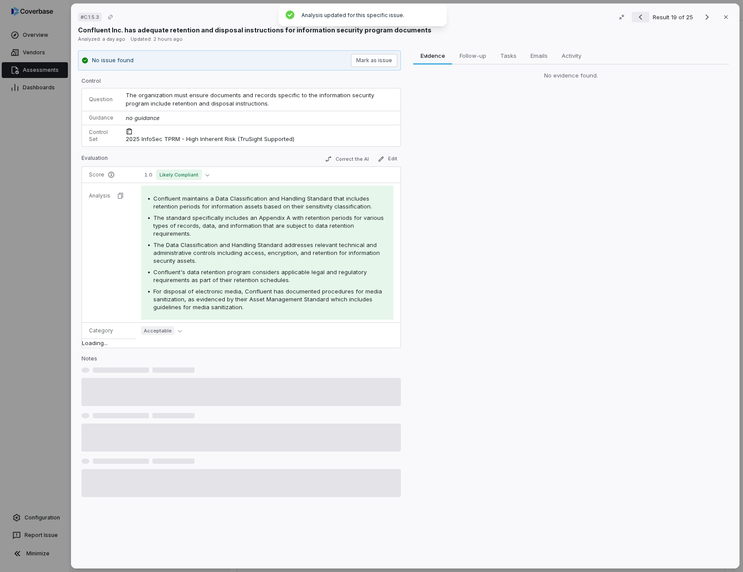
click at [637, 18] on icon "Previous result" at bounding box center [640, 17] width 11 height 11
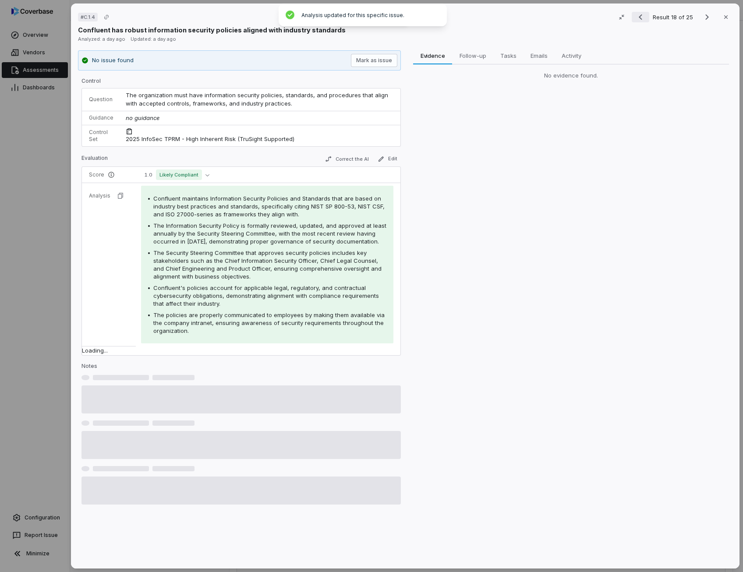
click at [638, 18] on icon "Previous result" at bounding box center [640, 17] width 4 height 6
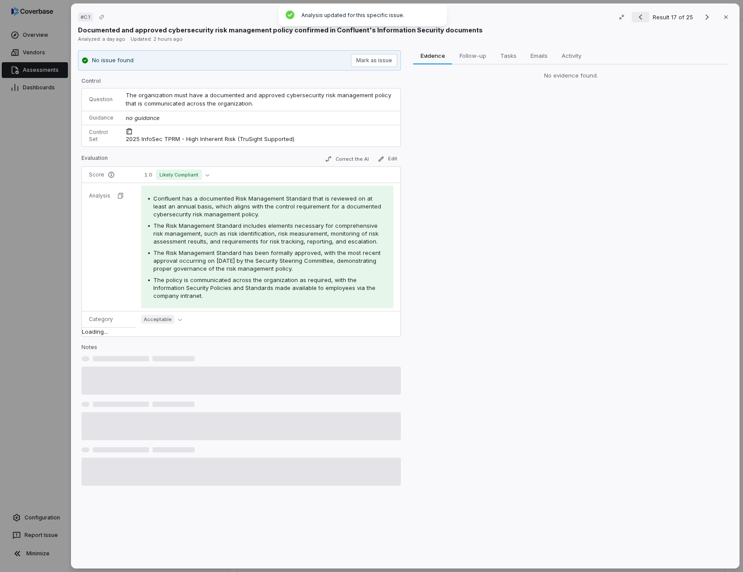
click at [638, 18] on icon "Previous result" at bounding box center [640, 17] width 4 height 6
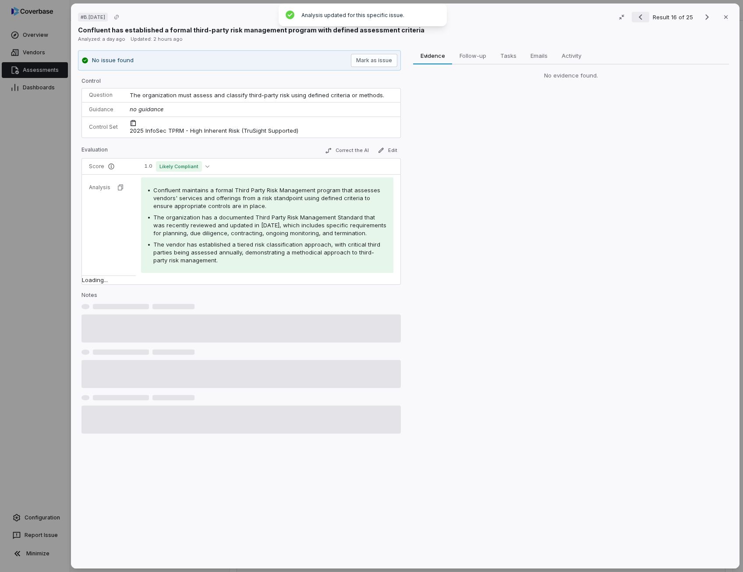
click at [638, 18] on icon "Previous result" at bounding box center [640, 17] width 4 height 6
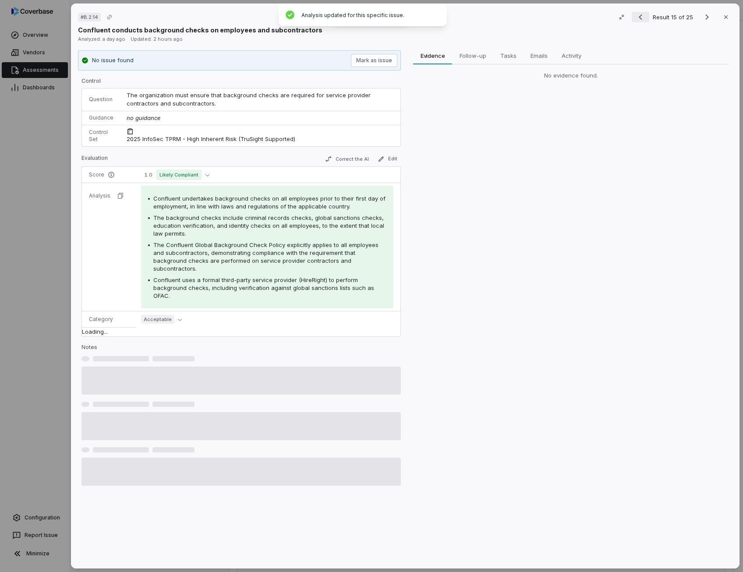
click at [638, 18] on icon "Previous result" at bounding box center [640, 17] width 4 height 6
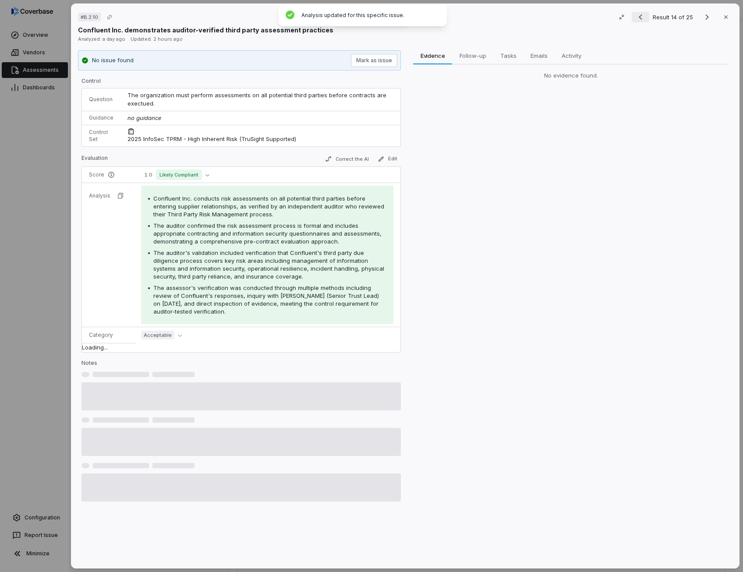
click at [638, 18] on icon "Previous result" at bounding box center [640, 17] width 4 height 6
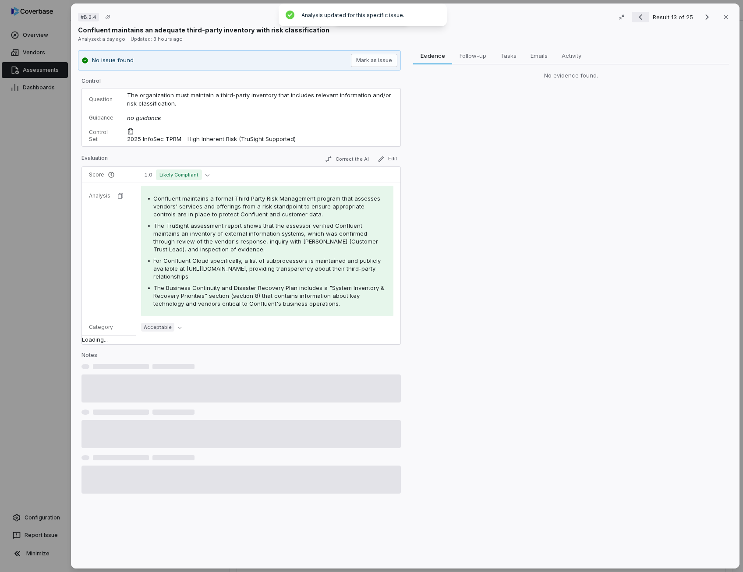
click at [638, 18] on icon "Previous result" at bounding box center [640, 17] width 4 height 6
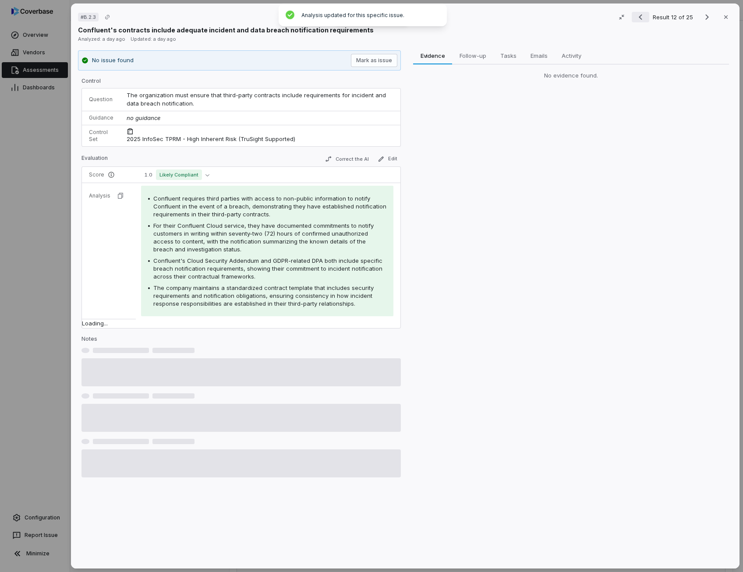
click at [638, 18] on icon "Previous result" at bounding box center [640, 17] width 4 height 6
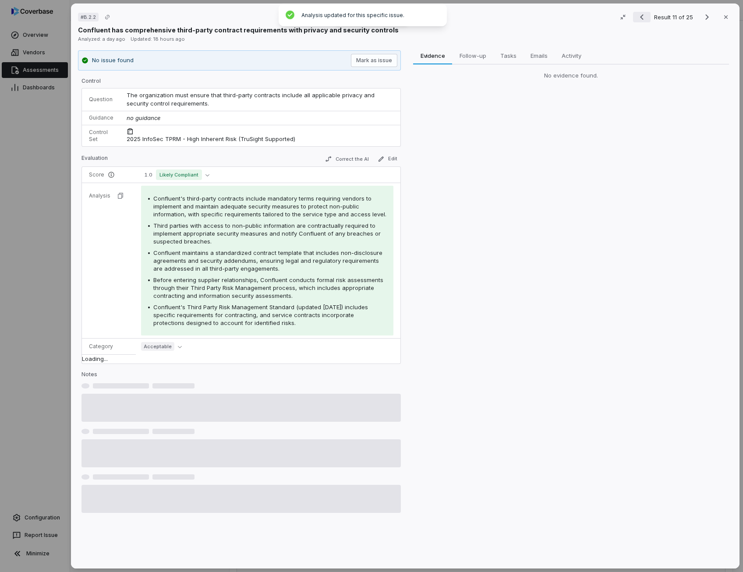
click at [637, 18] on icon "Previous result" at bounding box center [641, 17] width 11 height 11
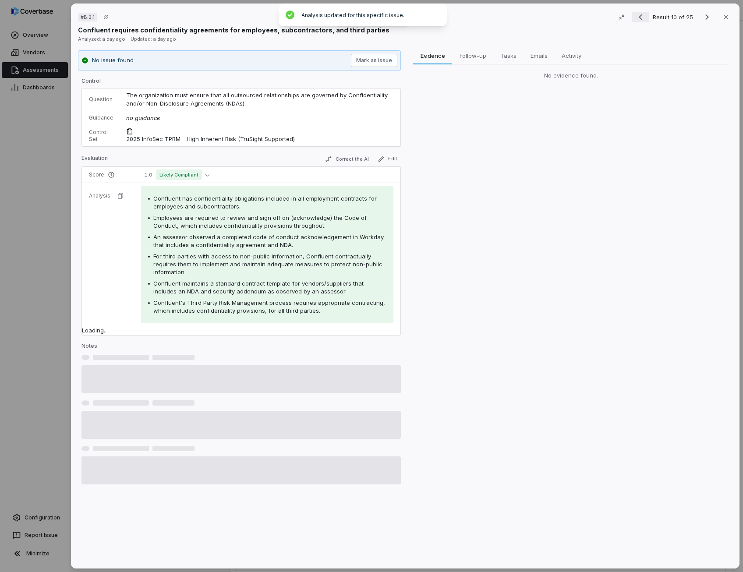
click at [638, 18] on icon "Previous result" at bounding box center [640, 17] width 4 height 6
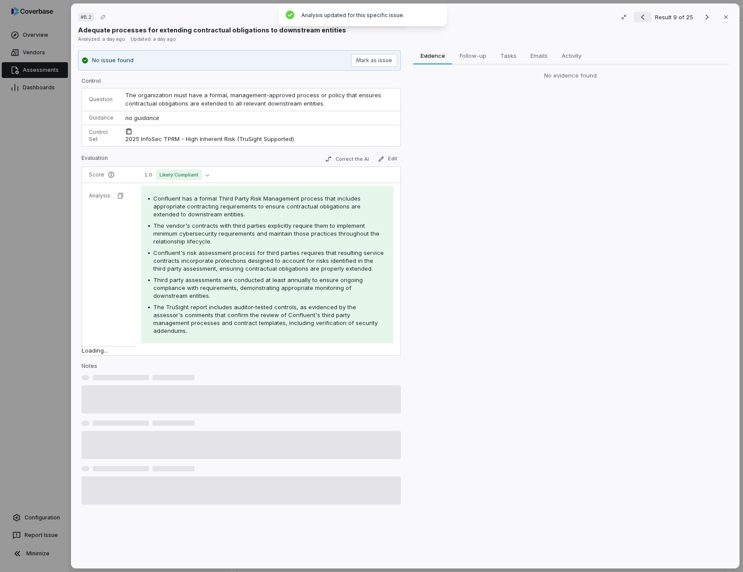
click at [637, 18] on icon "Previous result" at bounding box center [642, 17] width 11 height 11
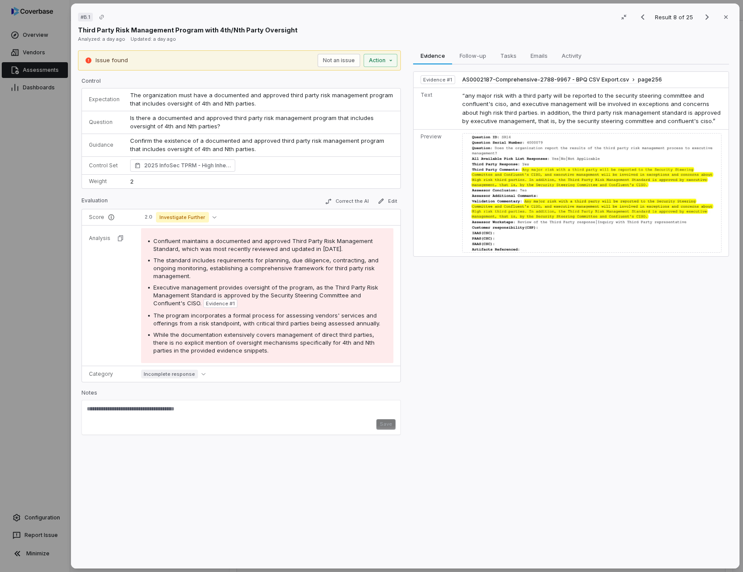
click at [220, 142] on p "Confirm the existence of a documented and approved third party risk management …" at bounding box center [261, 145] width 263 height 17
copy p "Confirm the existence of a documented and approved third party risk management …"
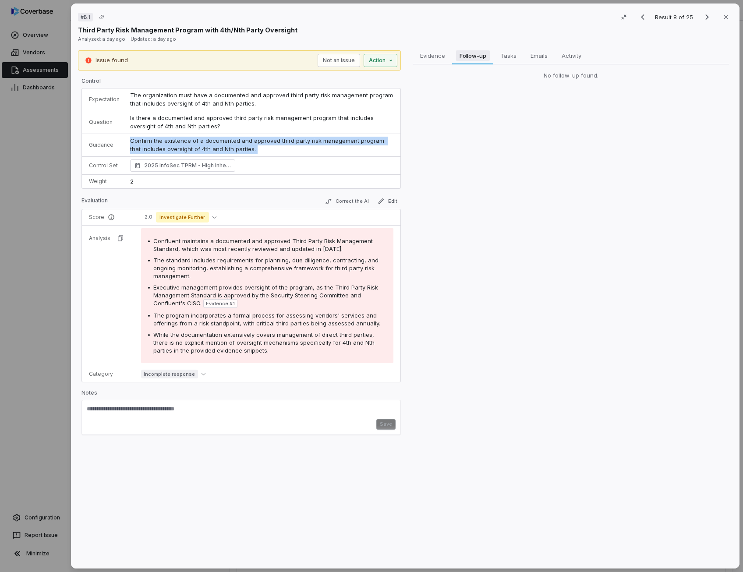
click at [475, 55] on span "Follow-up" at bounding box center [472, 55] width 34 height 11
click at [265, 337] on div "While the documentation extensively covers management of direct third parties, …" at bounding box center [269, 343] width 233 height 24
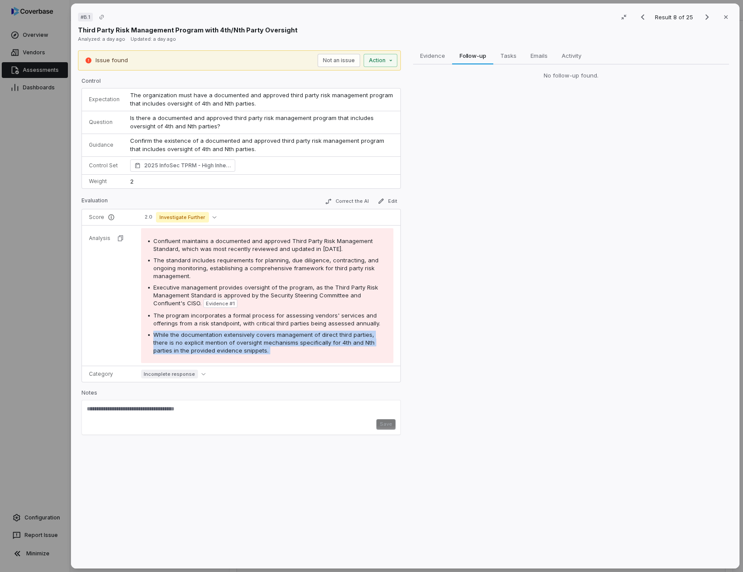
copy span "While the documentation extensively covers management of direct third parties, …"
click at [244, 140] on p "Confirm the existence of a documented and approved third party risk management …" at bounding box center [261, 145] width 263 height 17
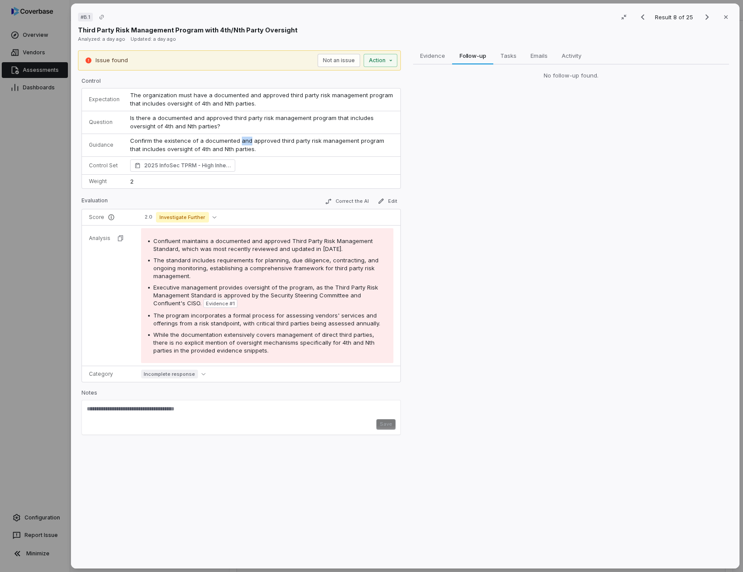
click at [244, 140] on p "Confirm the existence of a documented and approved third party risk management …" at bounding box center [261, 145] width 263 height 17
copy p "Confirm the existence of a documented and approved third party risk management …"
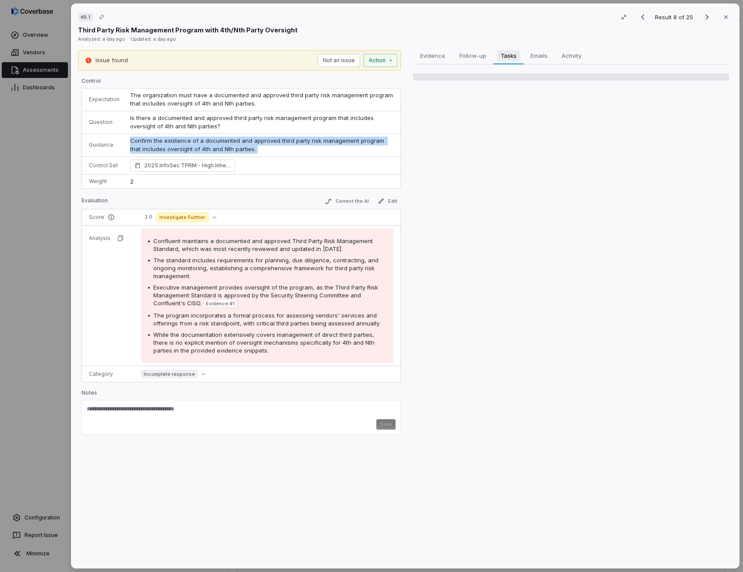
click at [516, 56] on span "Tasks" at bounding box center [507, 55] width 23 height 11
click at [722, 17] on icon "button" at bounding box center [725, 17] width 7 height 7
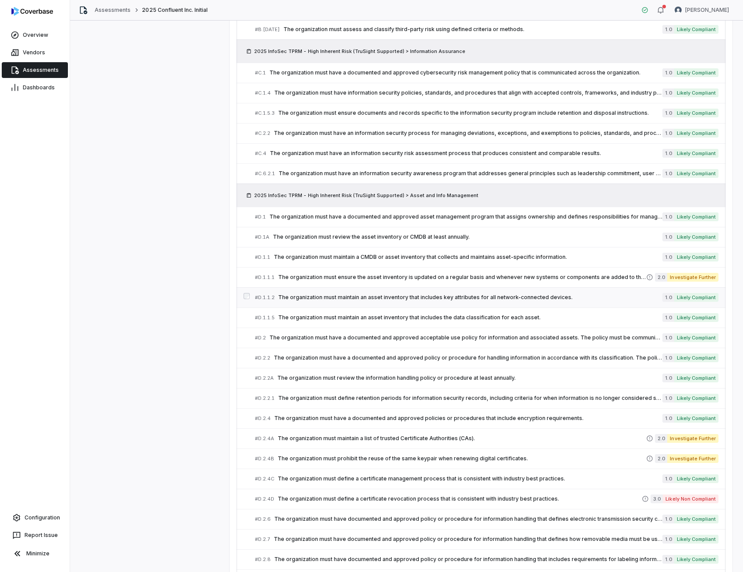
scroll to position [571, 0]
click at [467, 254] on span "The organization must maintain a CMDB or asset inventory that collects and main…" at bounding box center [468, 257] width 388 height 7
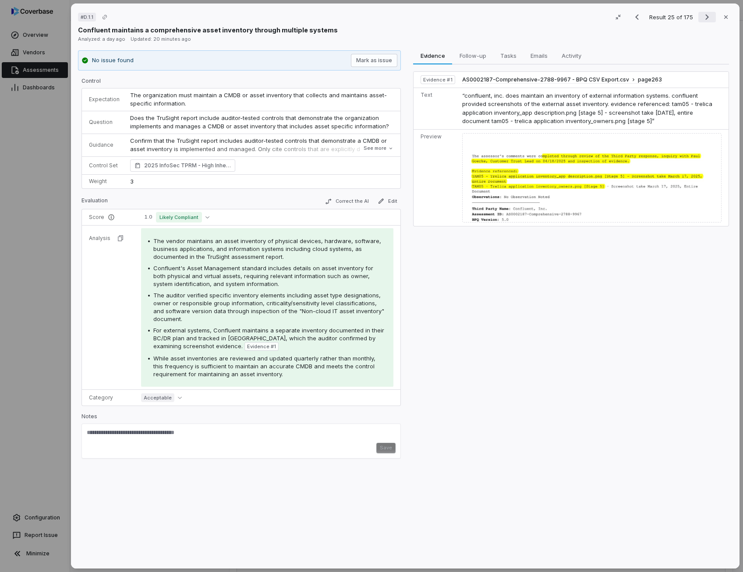
click at [701, 19] on icon "Next result" at bounding box center [706, 17] width 11 height 11
